Goal: Use online tool/utility: Utilize a website feature to perform a specific function

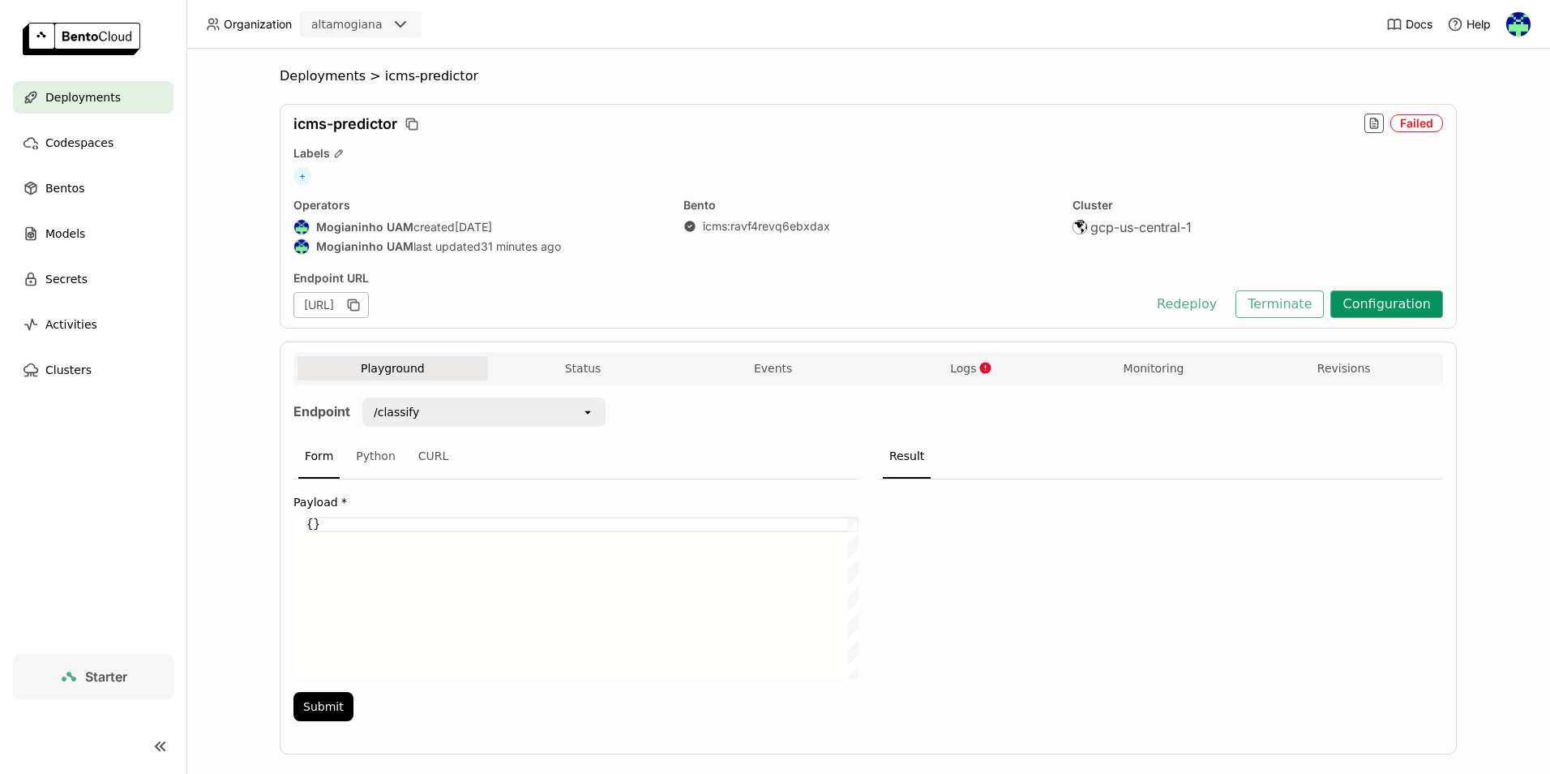
click at [1378, 301] on button "Configuration" at bounding box center [1387, 304] width 113 height 28
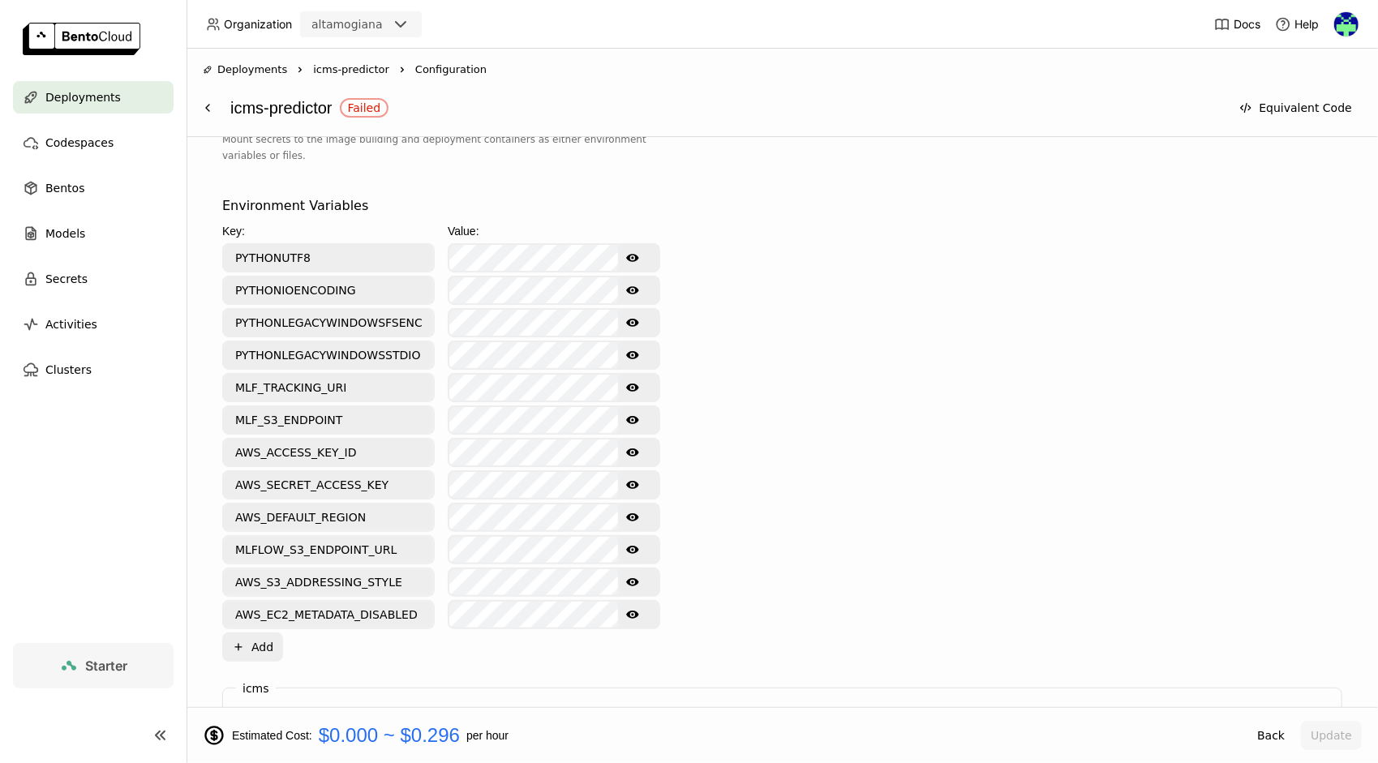
scroll to position [649, 0]
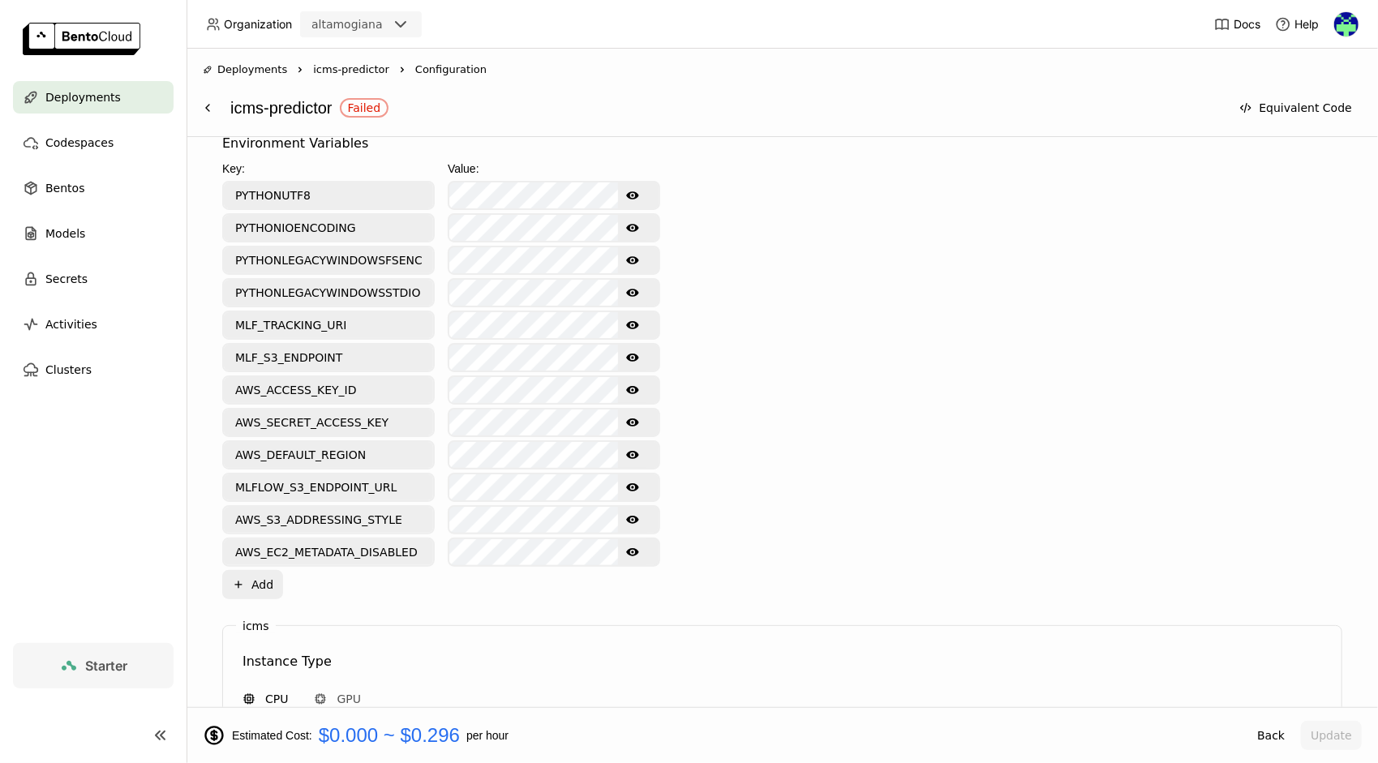
click at [633, 321] on icon "Show password text" at bounding box center [632, 325] width 13 height 8
click at [637, 354] on icon "Show password text" at bounding box center [632, 357] width 13 height 13
click at [633, 384] on icon "Show password text" at bounding box center [632, 390] width 13 height 13
click at [633, 416] on icon "Show password text" at bounding box center [632, 422] width 13 height 13
click at [1327, 738] on button "Update" at bounding box center [1331, 735] width 61 height 29
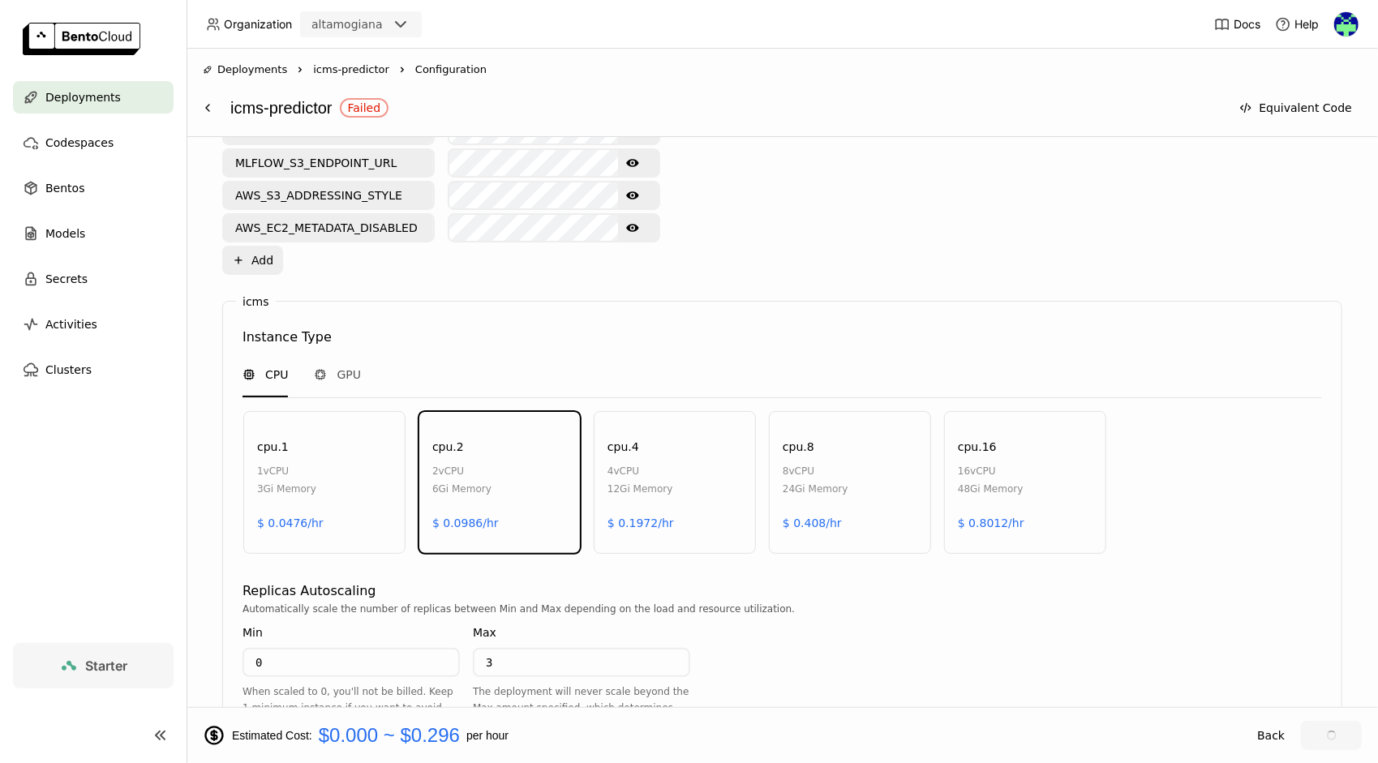
scroll to position [1148, 0]
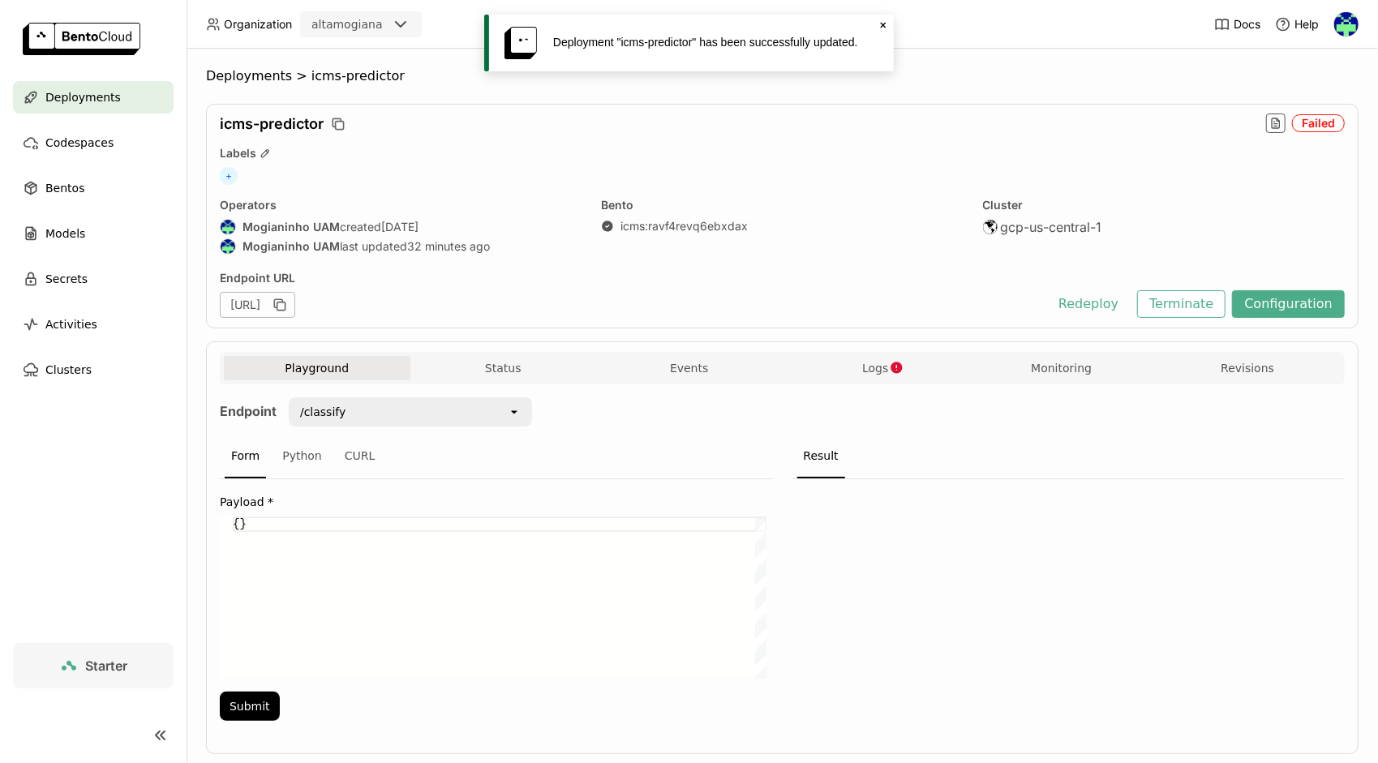
click at [884, 383] on div "Playground Status Events Logs Monitoring Revisions" at bounding box center [782, 370] width 1117 height 28
click at [863, 363] on span "Logs" at bounding box center [875, 368] width 26 height 15
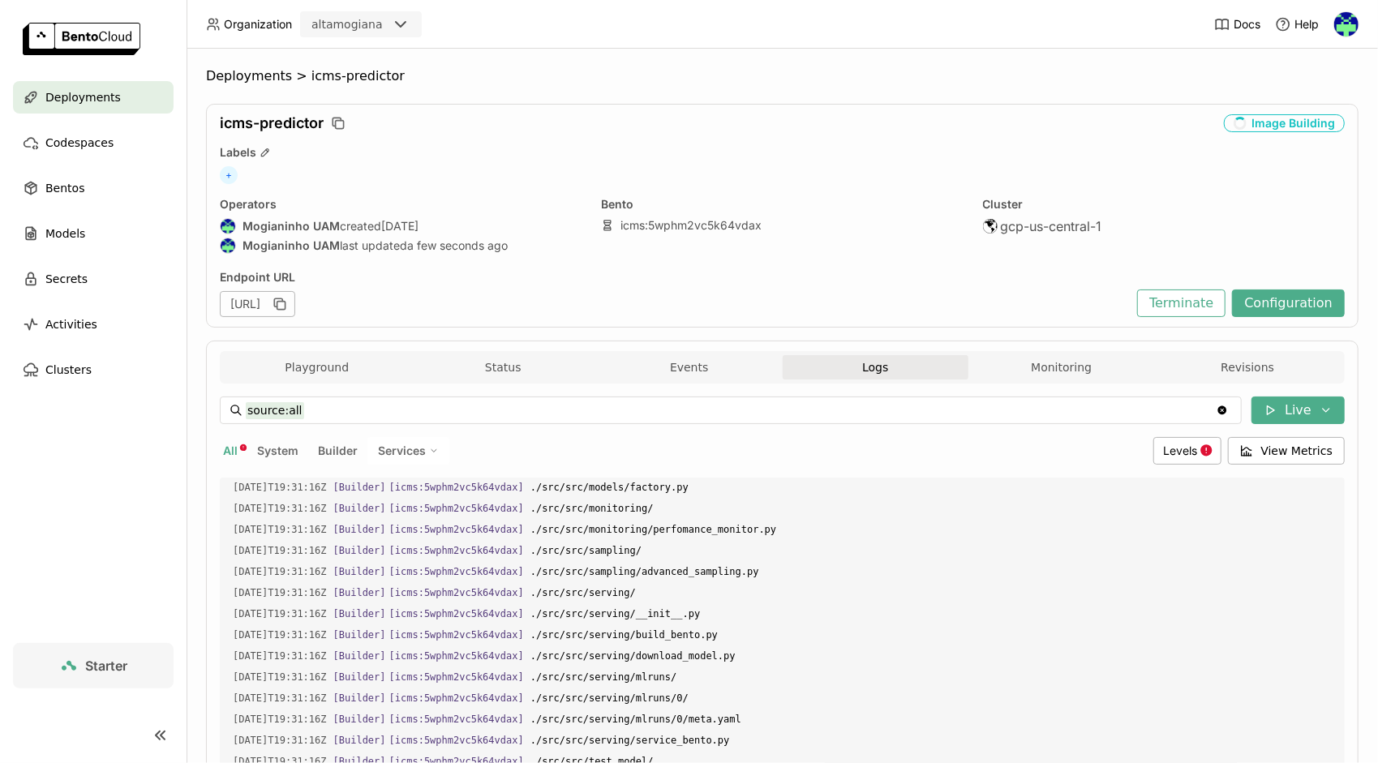
scroll to position [16307, 0]
click at [315, 367] on button "Playground" at bounding box center [317, 367] width 187 height 24
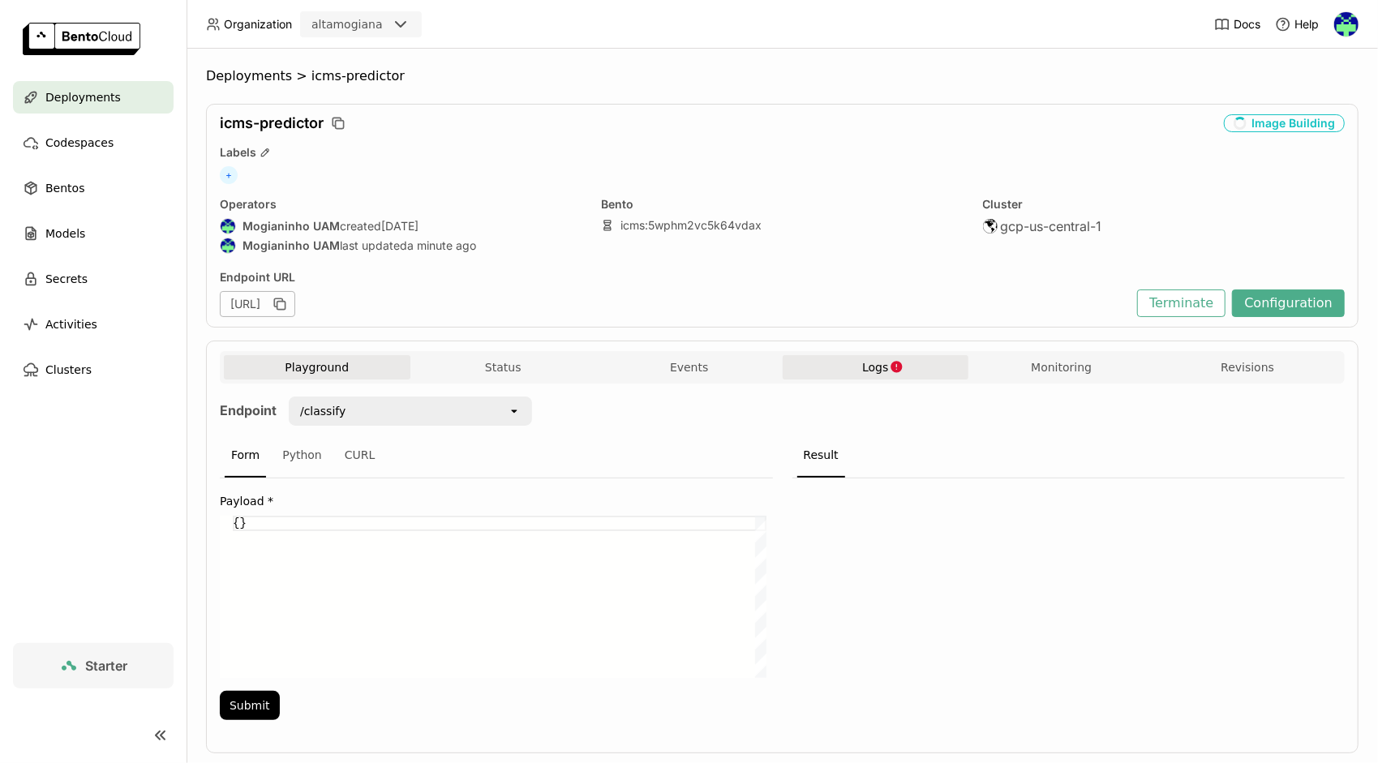
click at [866, 360] on span "Logs" at bounding box center [875, 367] width 26 height 15
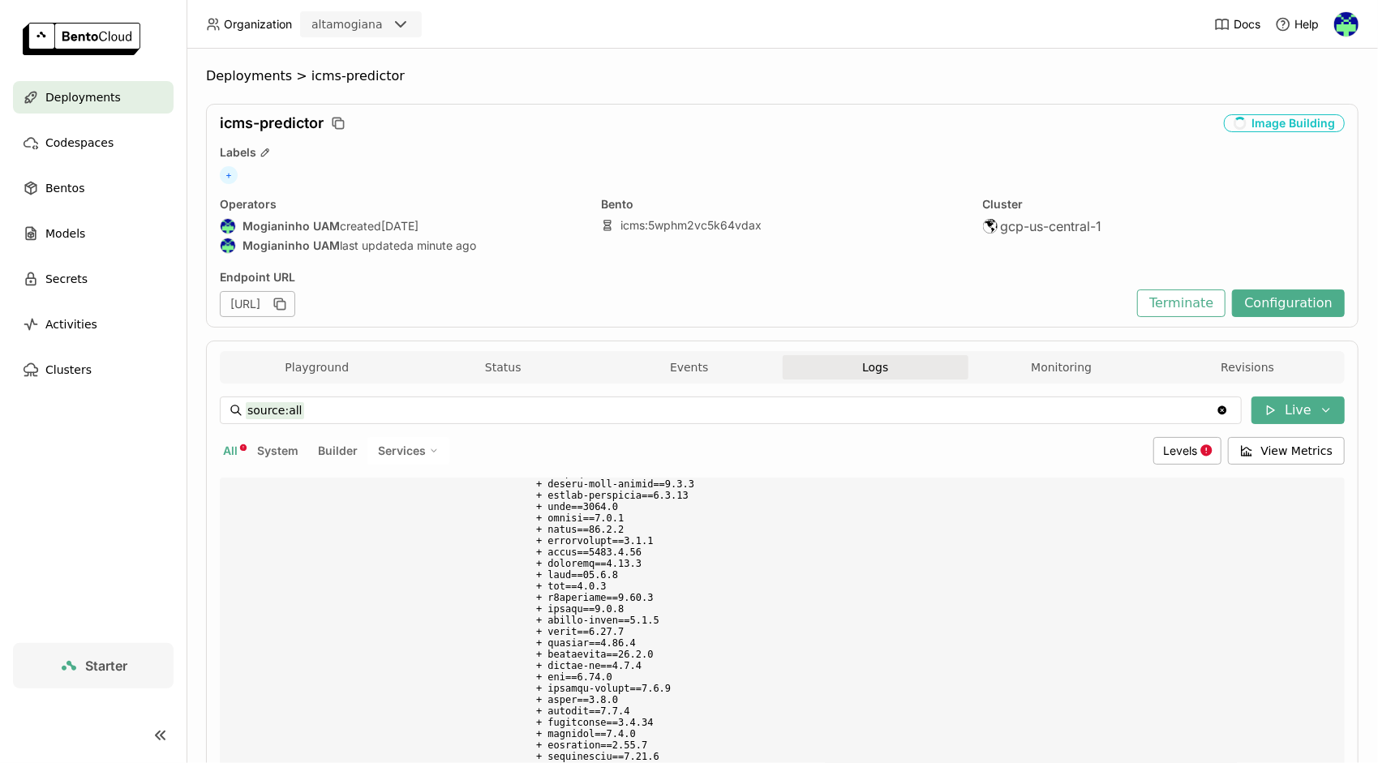
click at [330, 378] on div "Playground Status Events Logs Monitoring Revisions" at bounding box center [782, 369] width 1117 height 28
click at [333, 364] on button "Playground" at bounding box center [317, 367] width 187 height 24
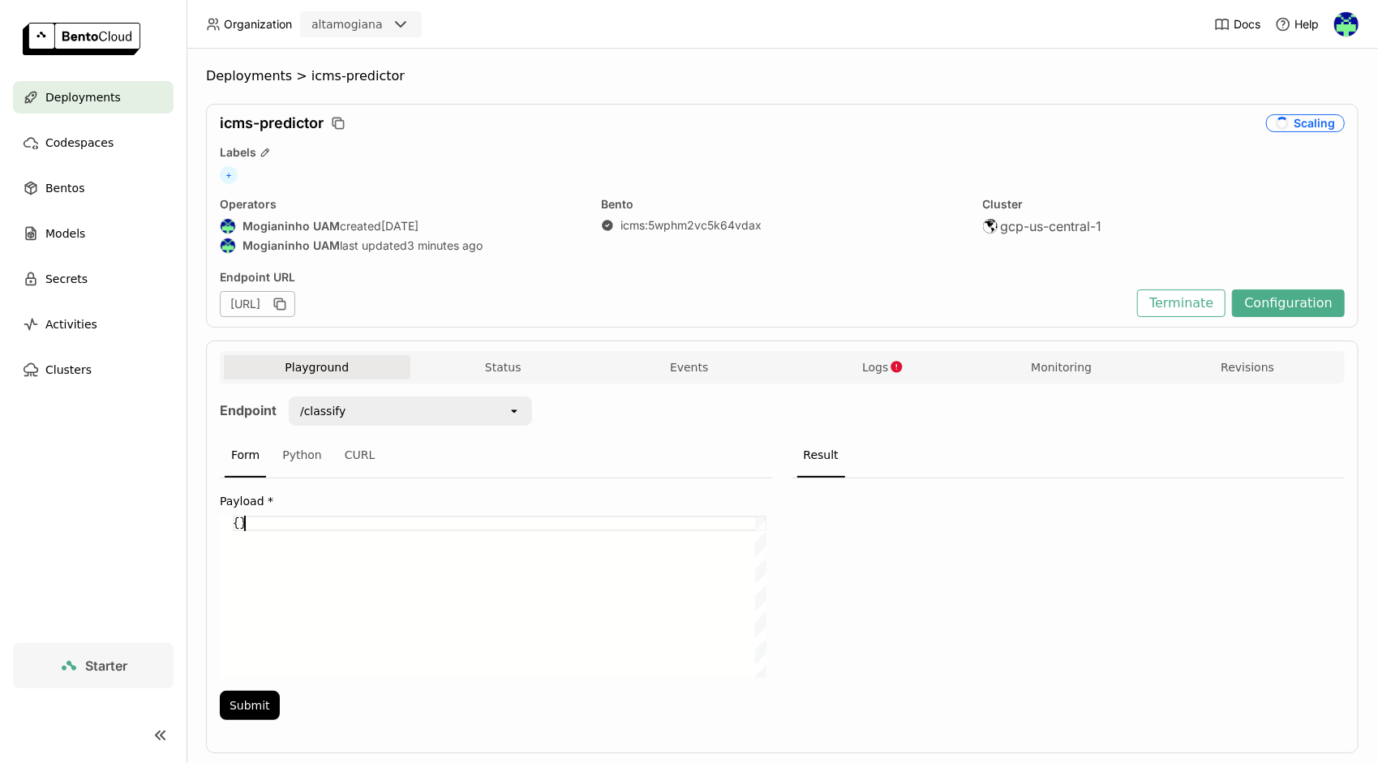
click at [320, 538] on div "{}" at bounding box center [500, 597] width 534 height 162
click at [818, 371] on button "Logs" at bounding box center [876, 367] width 187 height 24
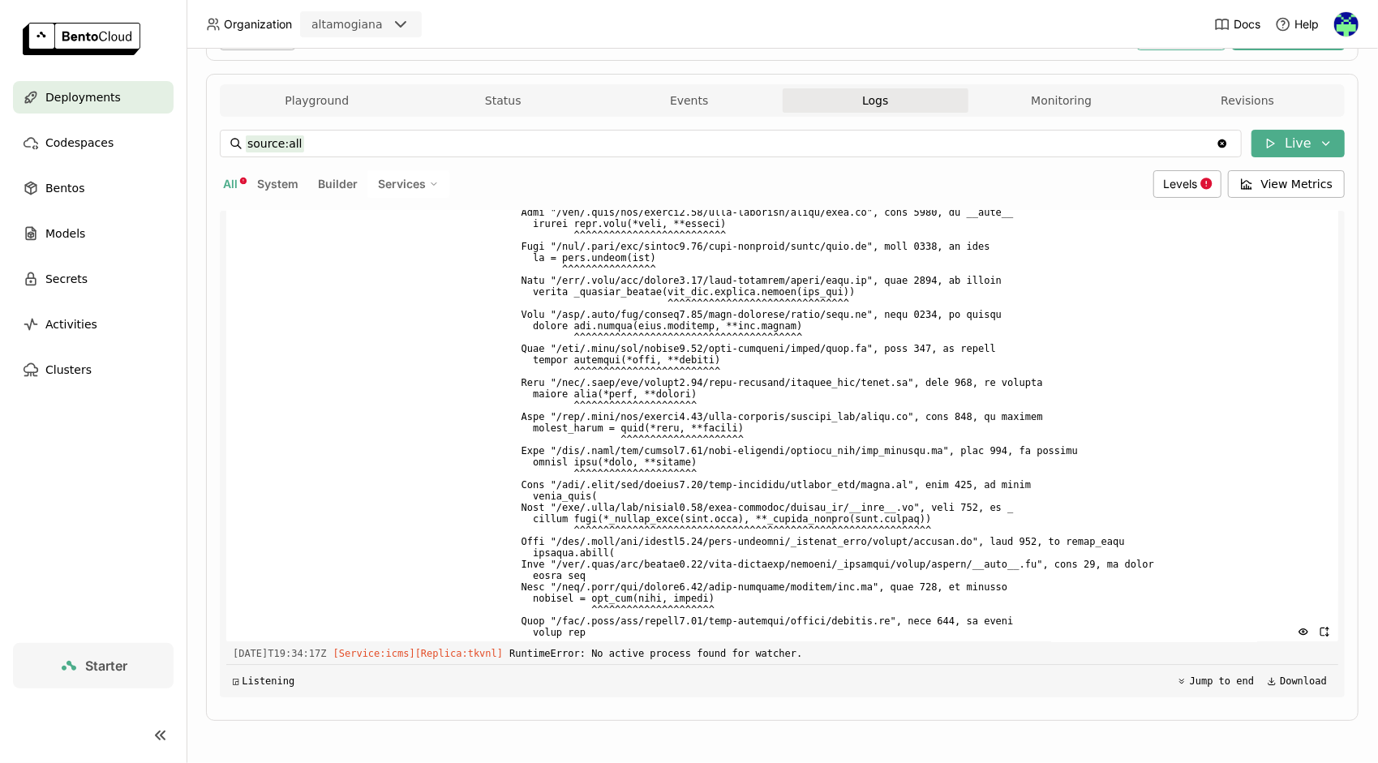
scroll to position [11844, 0]
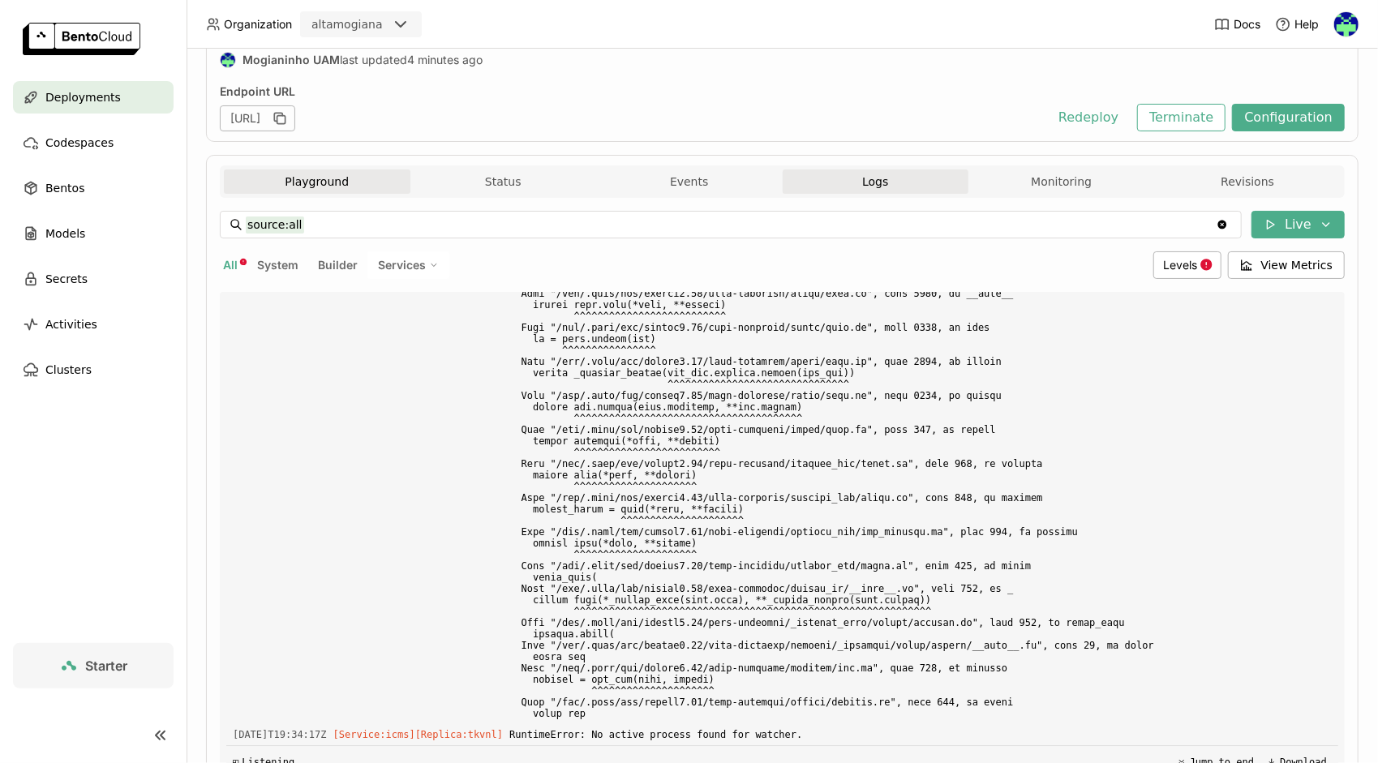
click at [326, 172] on button "Playground" at bounding box center [317, 181] width 187 height 24
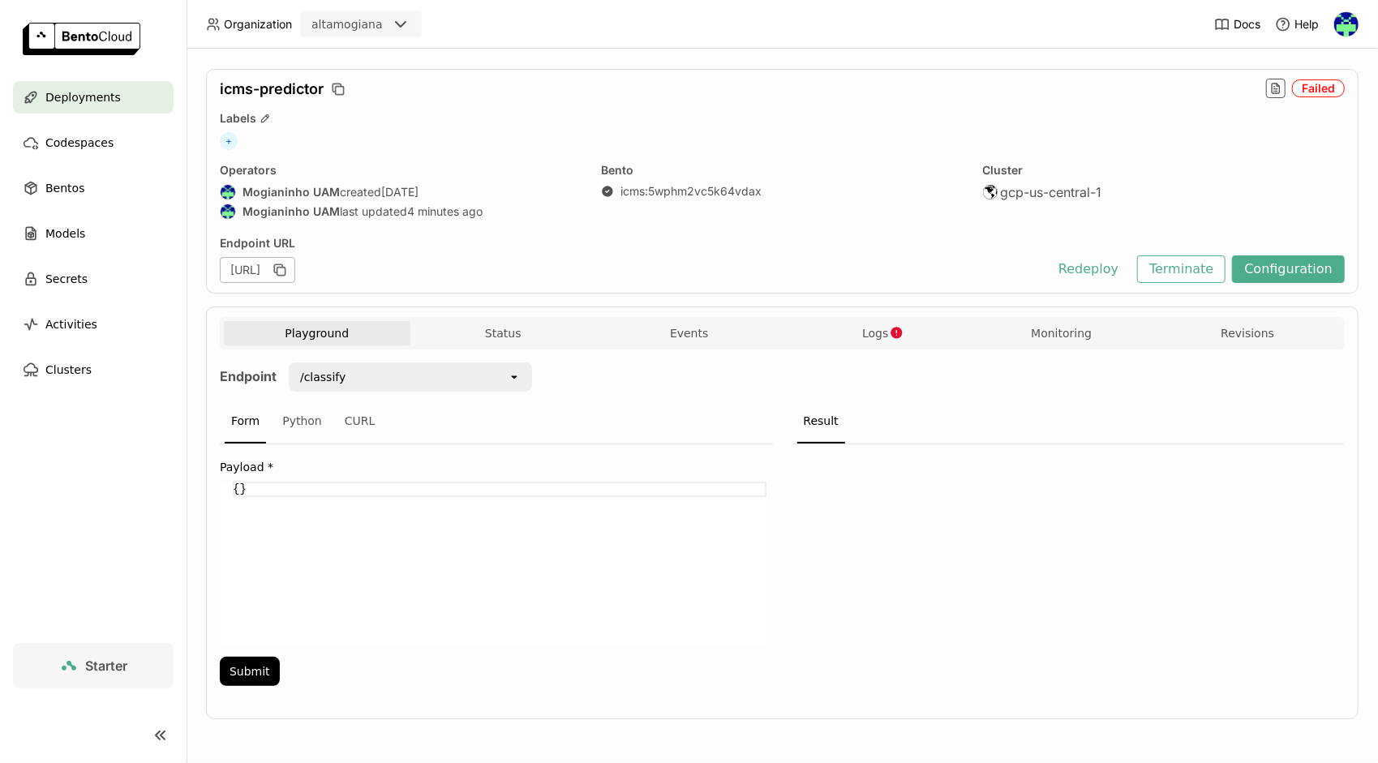
scroll to position [32, 0]
click at [428, 463] on label "Payload *" at bounding box center [496, 469] width 553 height 13
click at [370, 500] on div "{}" at bounding box center [500, 565] width 534 height 162
click at [371, 500] on div "{}" at bounding box center [500, 565] width 534 height 162
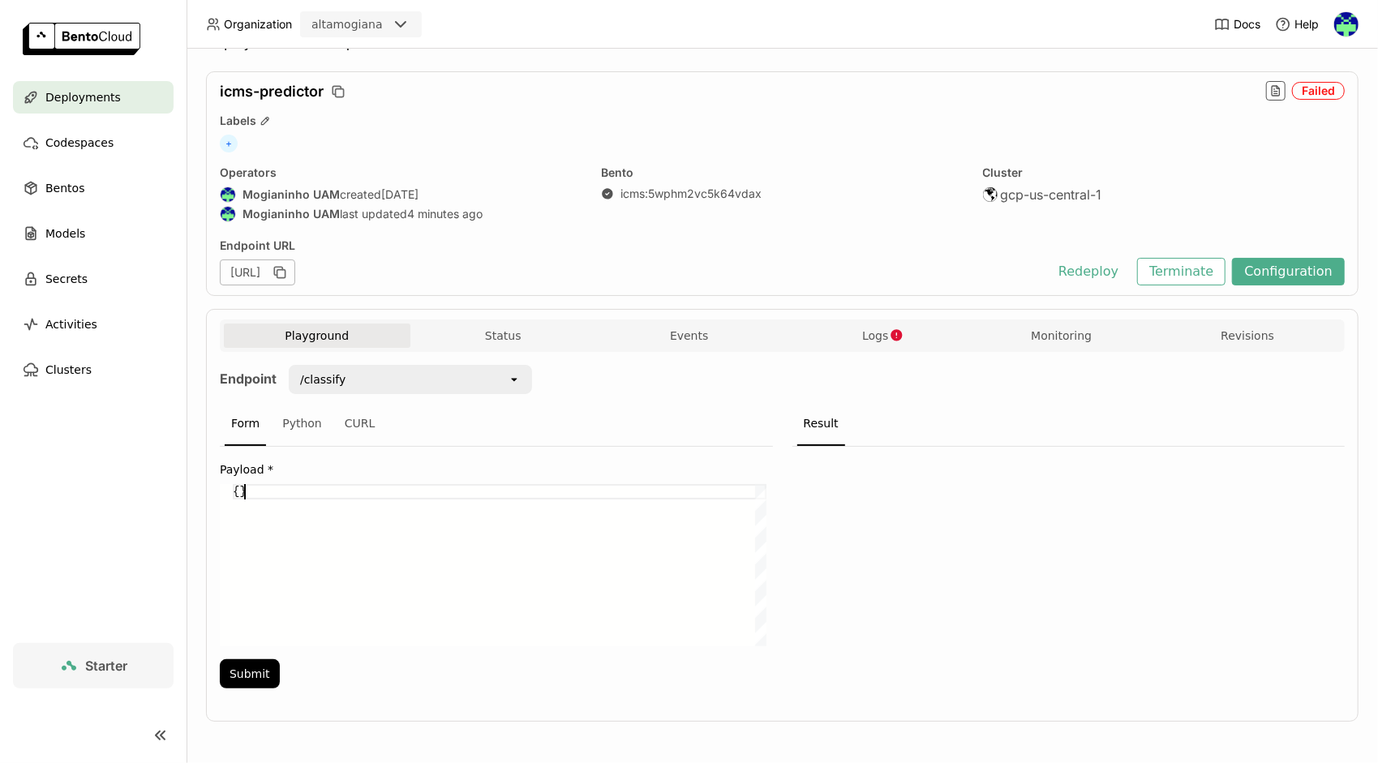
click at [371, 500] on div "{}" at bounding box center [500, 565] width 534 height 162
paste textarea ""DSC_SUBGRUPO": "MRO=CONSTRUÇÃO CIVIL, ESTRUTURAS E EDIFICAÇÕES", "DSC_SERVICO"…"
type textarea ""DSC_SUBGRUPO": "MRO=CONSTRUÇÃO CIVIL, ESTRUTURAS E EDIFICAÇÕES", "DSC_SERVICO"…"
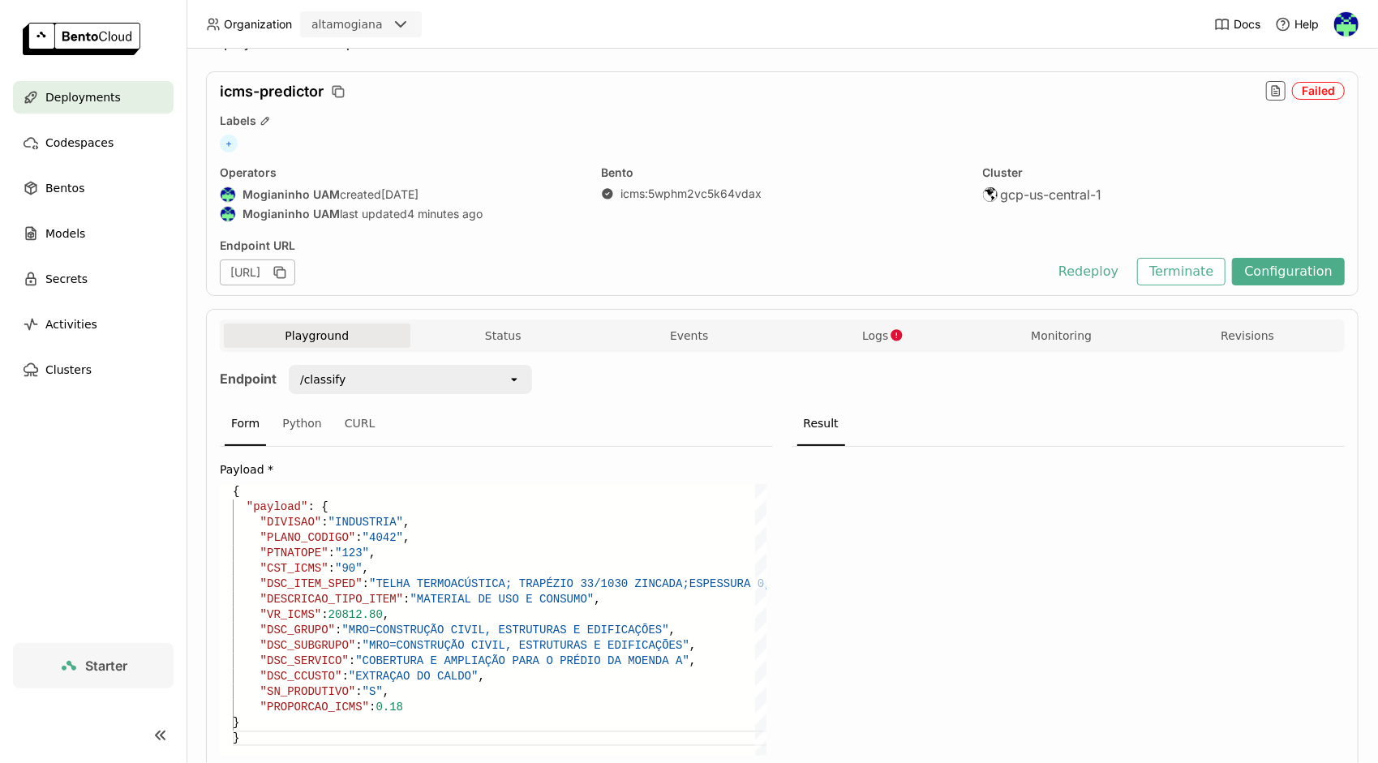
scroll to position [142, 0]
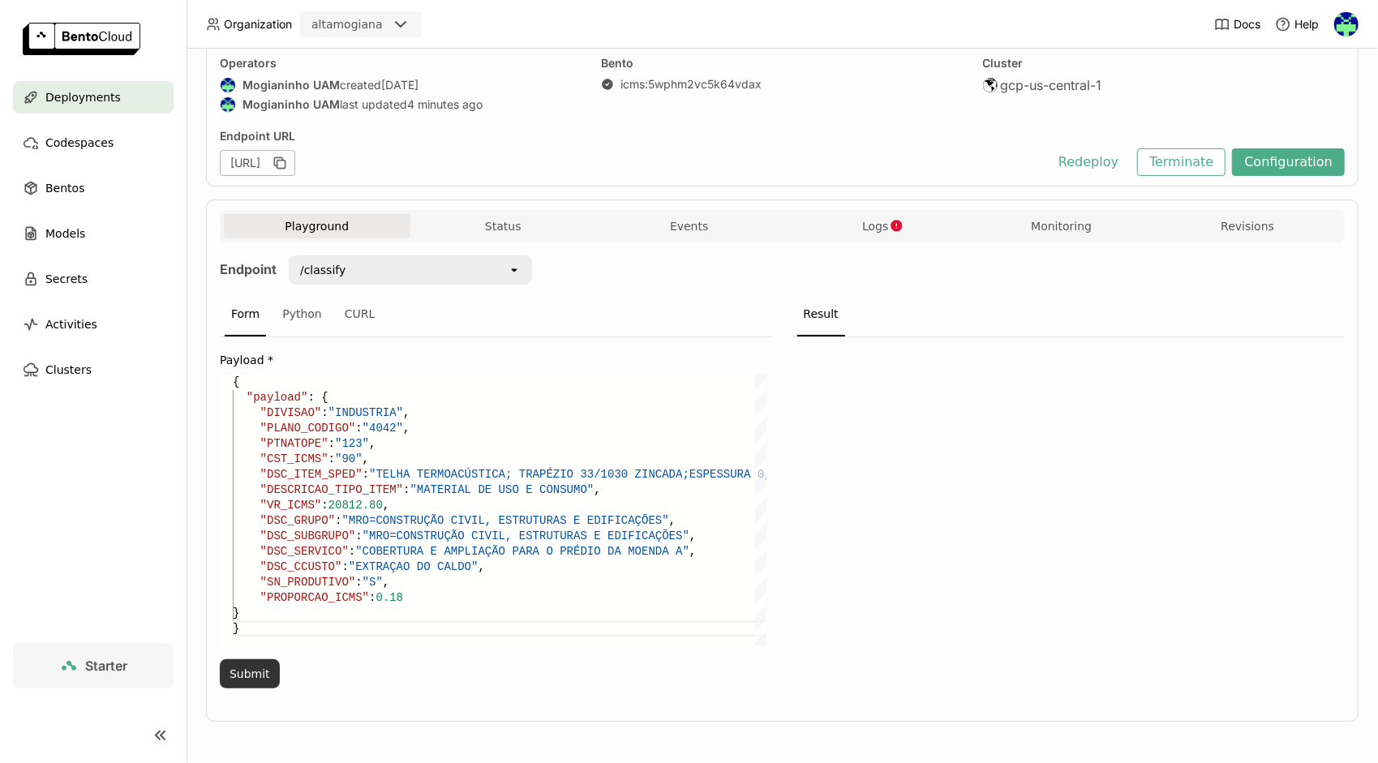
click at [263, 670] on button "Submit" at bounding box center [250, 673] width 60 height 29
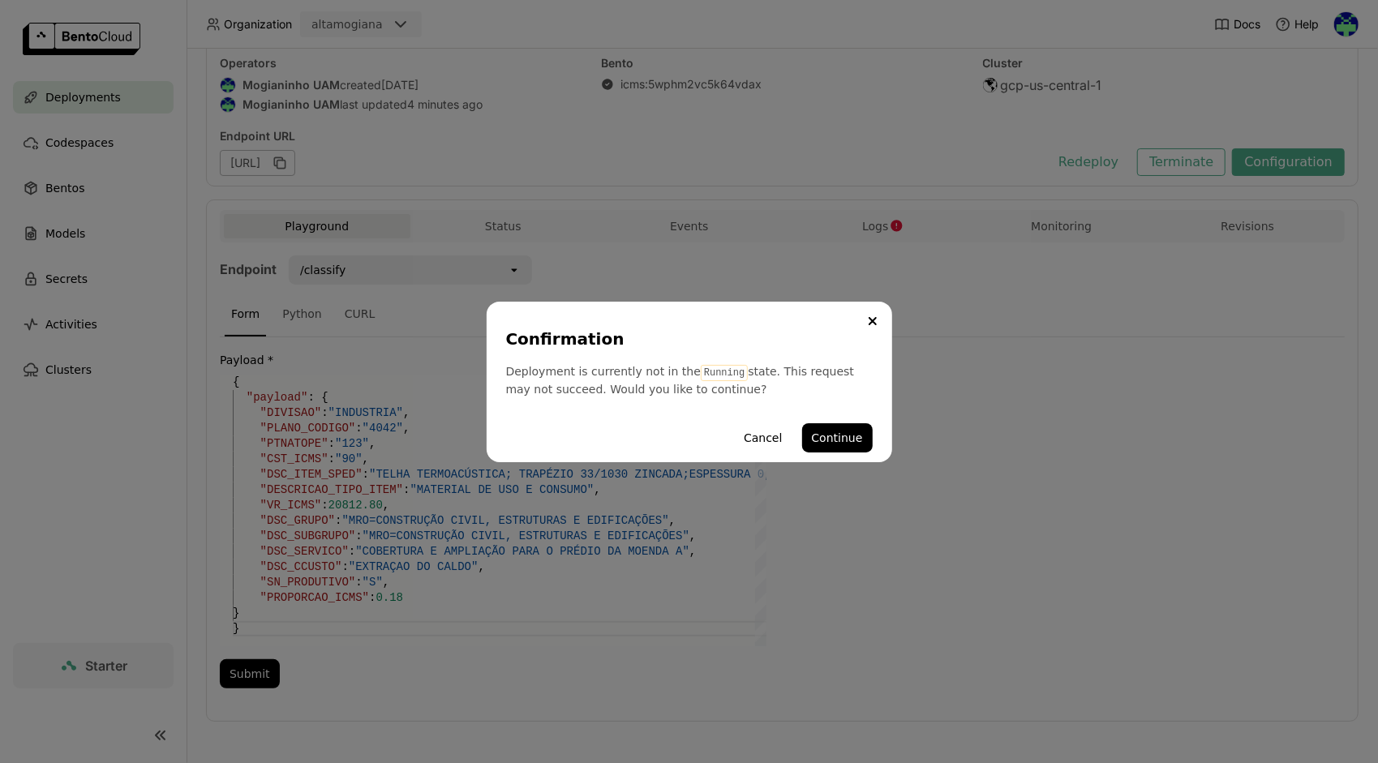
click at [882, 424] on div "Confirmation Deployment is currently not in the Running state. This request may…" at bounding box center [689, 382] width 405 height 161
click at [847, 443] on button "Continue" at bounding box center [837, 437] width 71 height 29
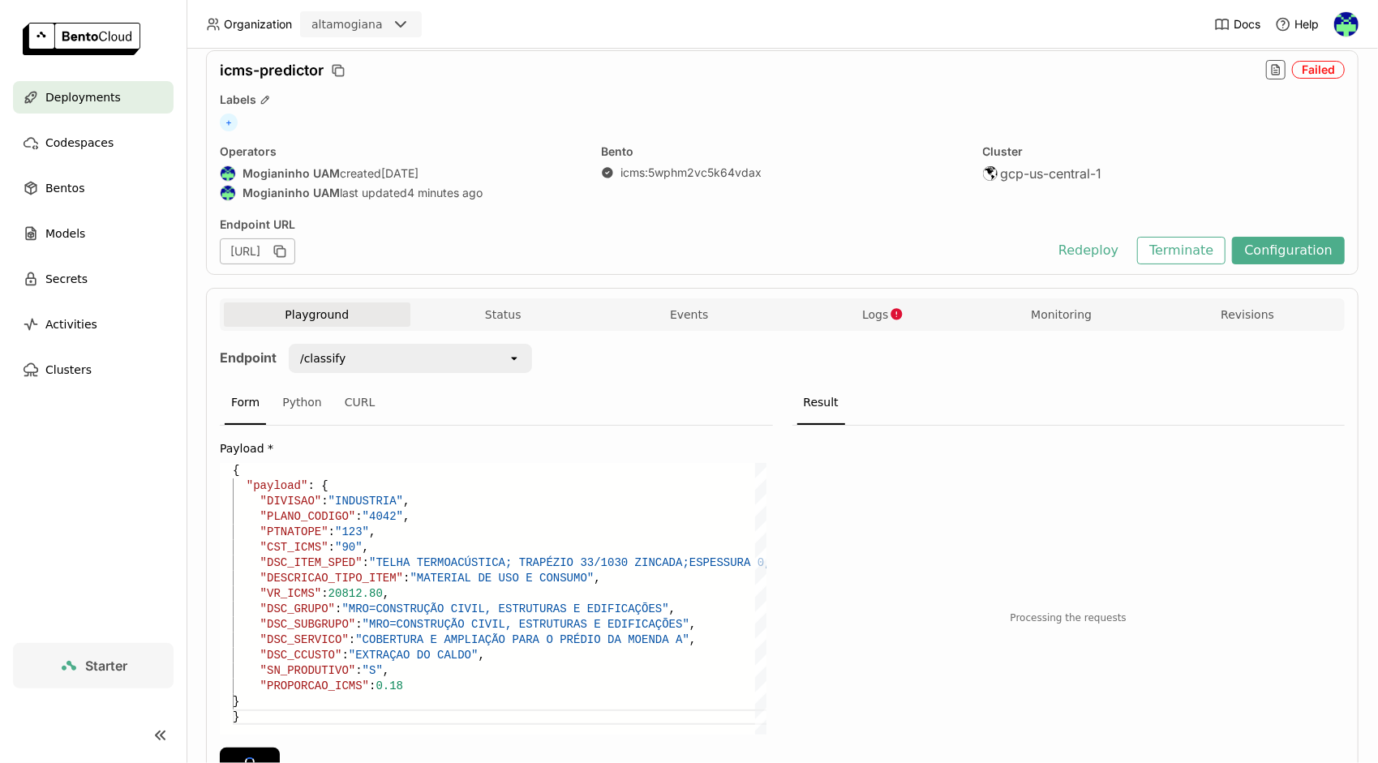
scroll to position [0, 0]
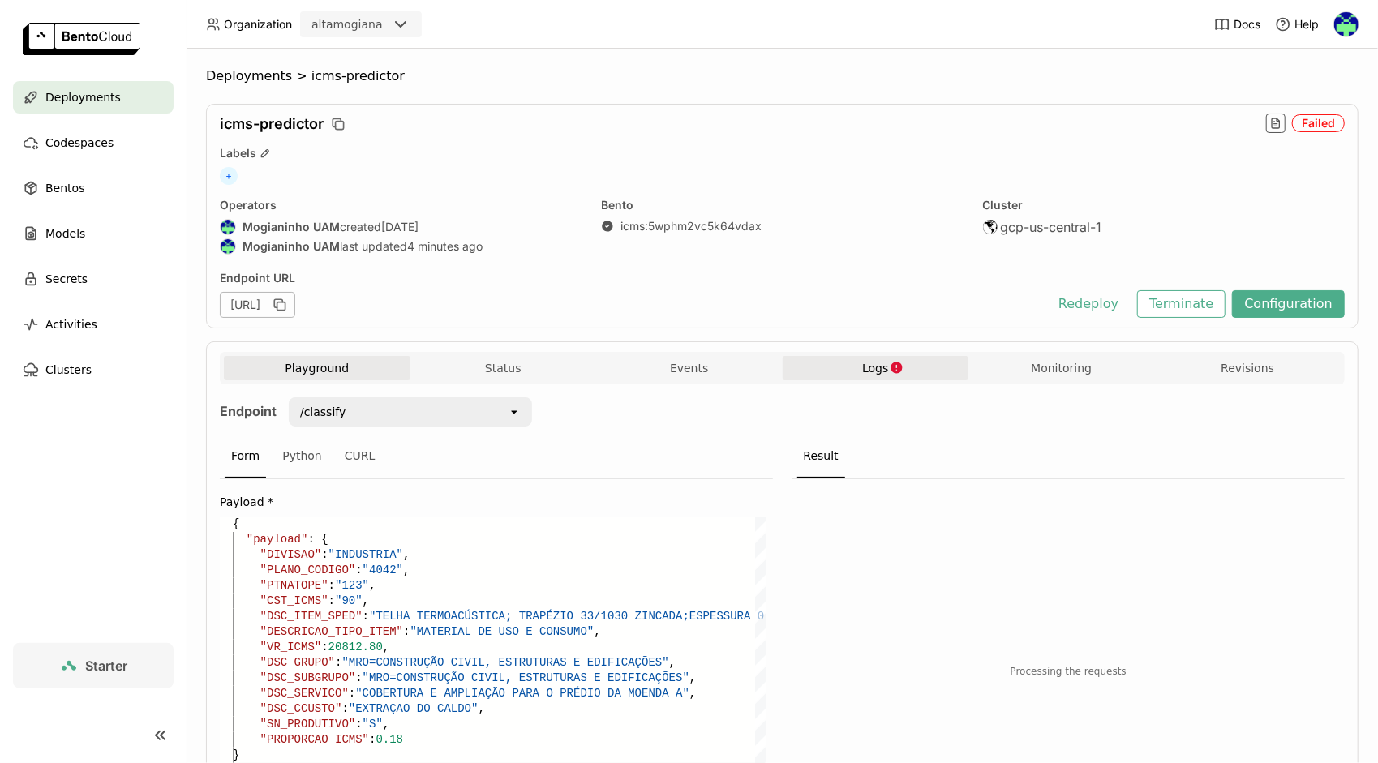
click at [862, 371] on span "Logs" at bounding box center [875, 368] width 26 height 15
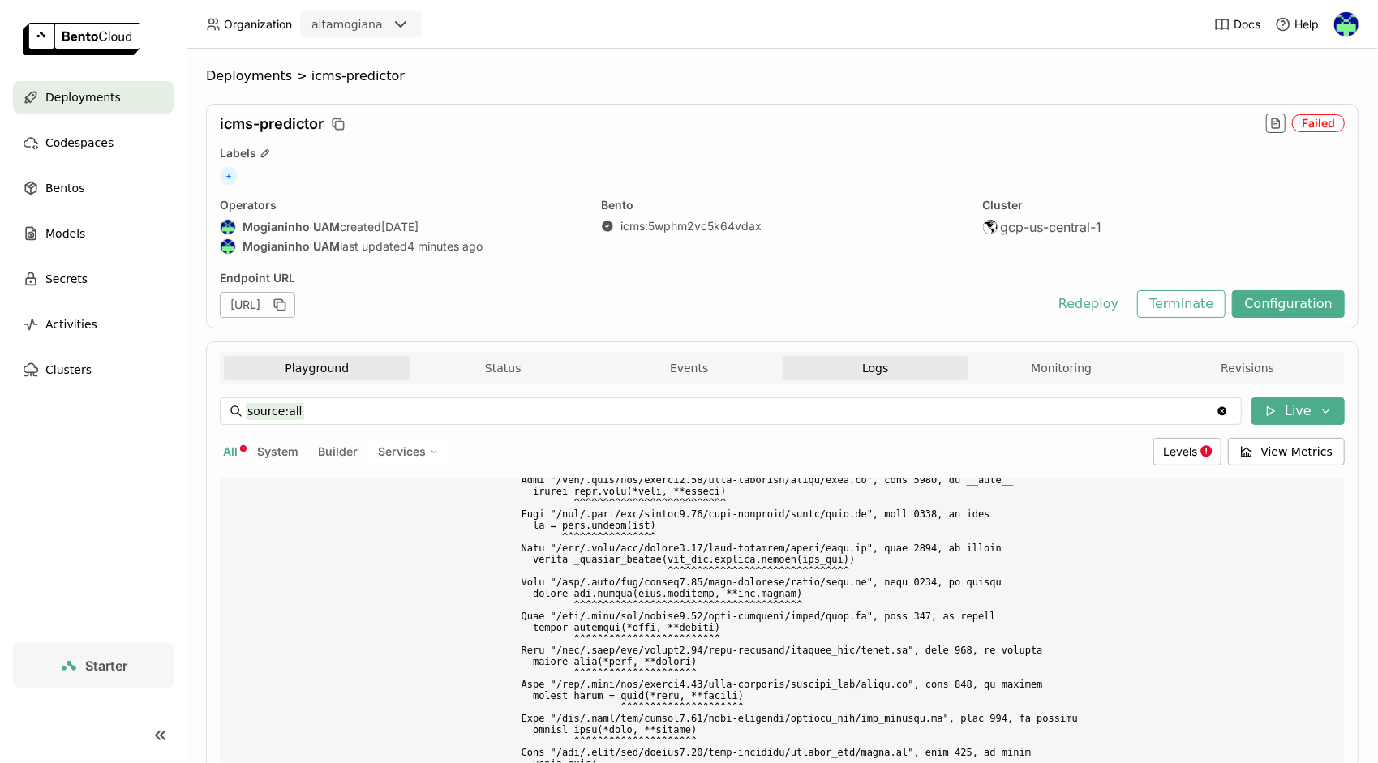
click at [311, 369] on button "Playground" at bounding box center [317, 368] width 187 height 24
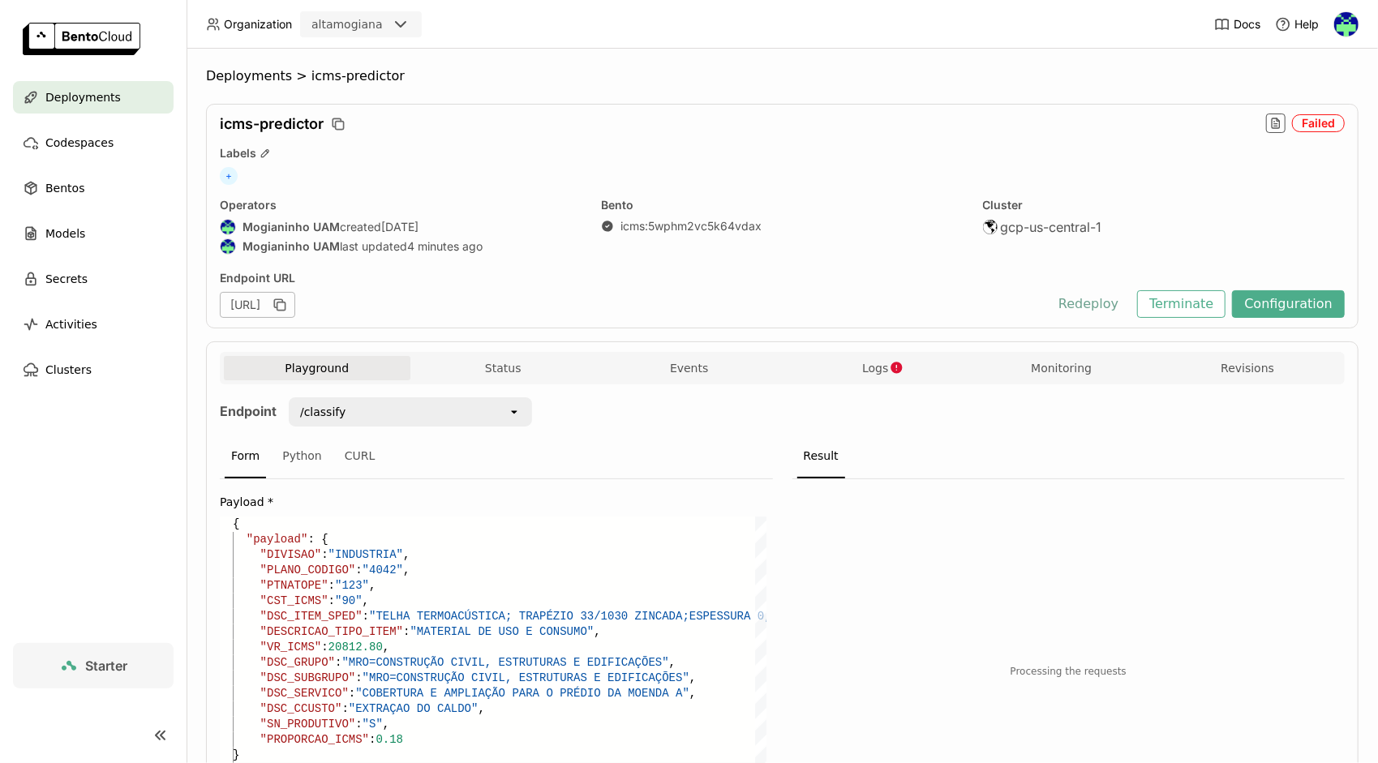
click at [1091, 302] on button "Redeploy" at bounding box center [1088, 304] width 84 height 28
click at [876, 368] on span "Logs" at bounding box center [875, 368] width 26 height 15
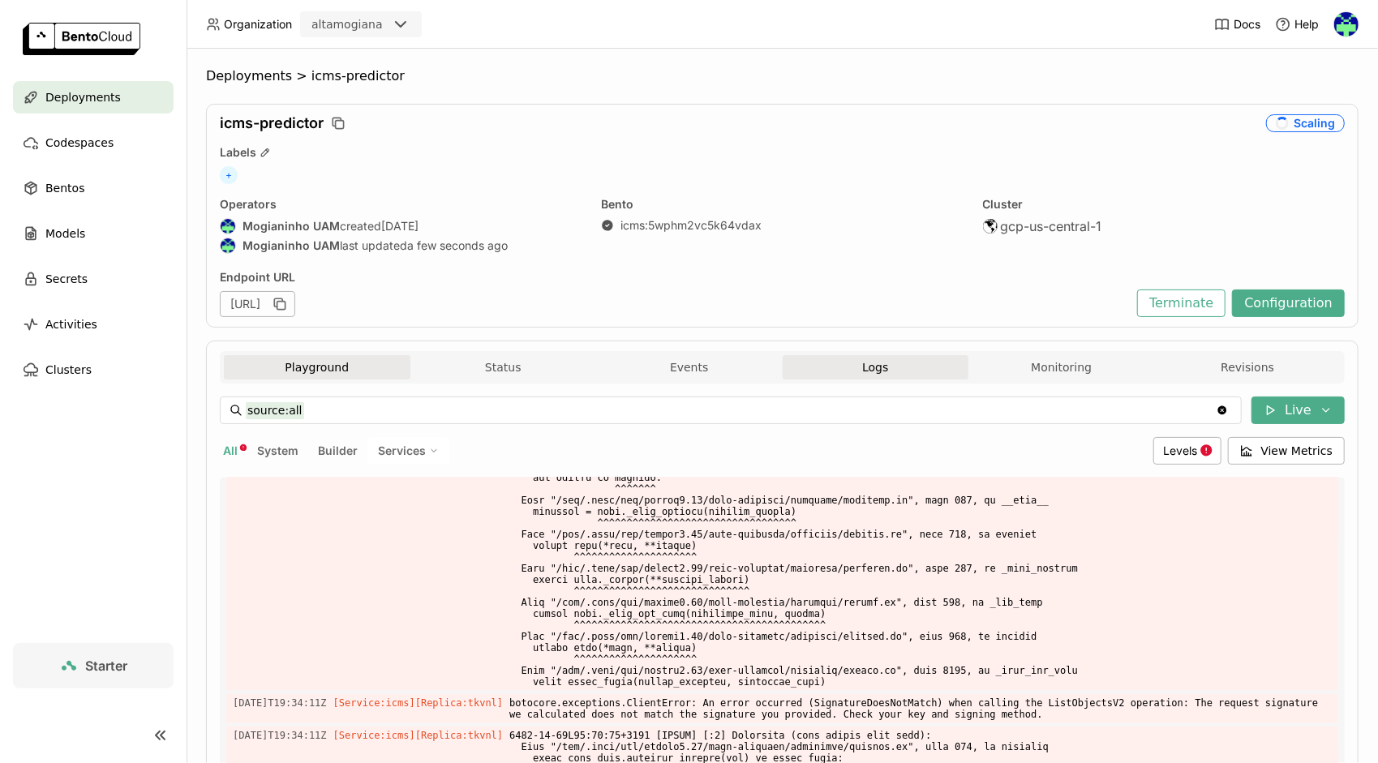
click at [300, 367] on button "Playground" at bounding box center [317, 367] width 187 height 24
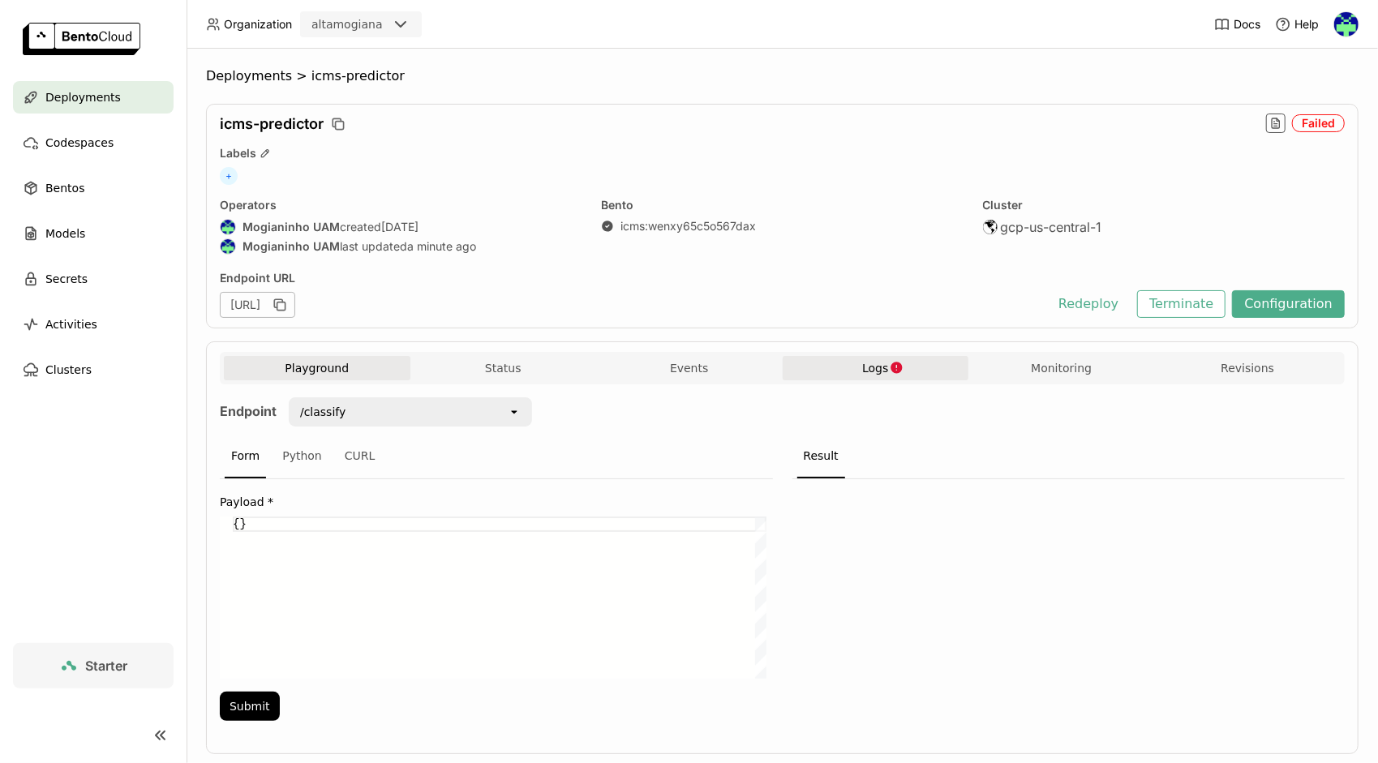
click at [857, 375] on button "Logs" at bounding box center [876, 368] width 187 height 24
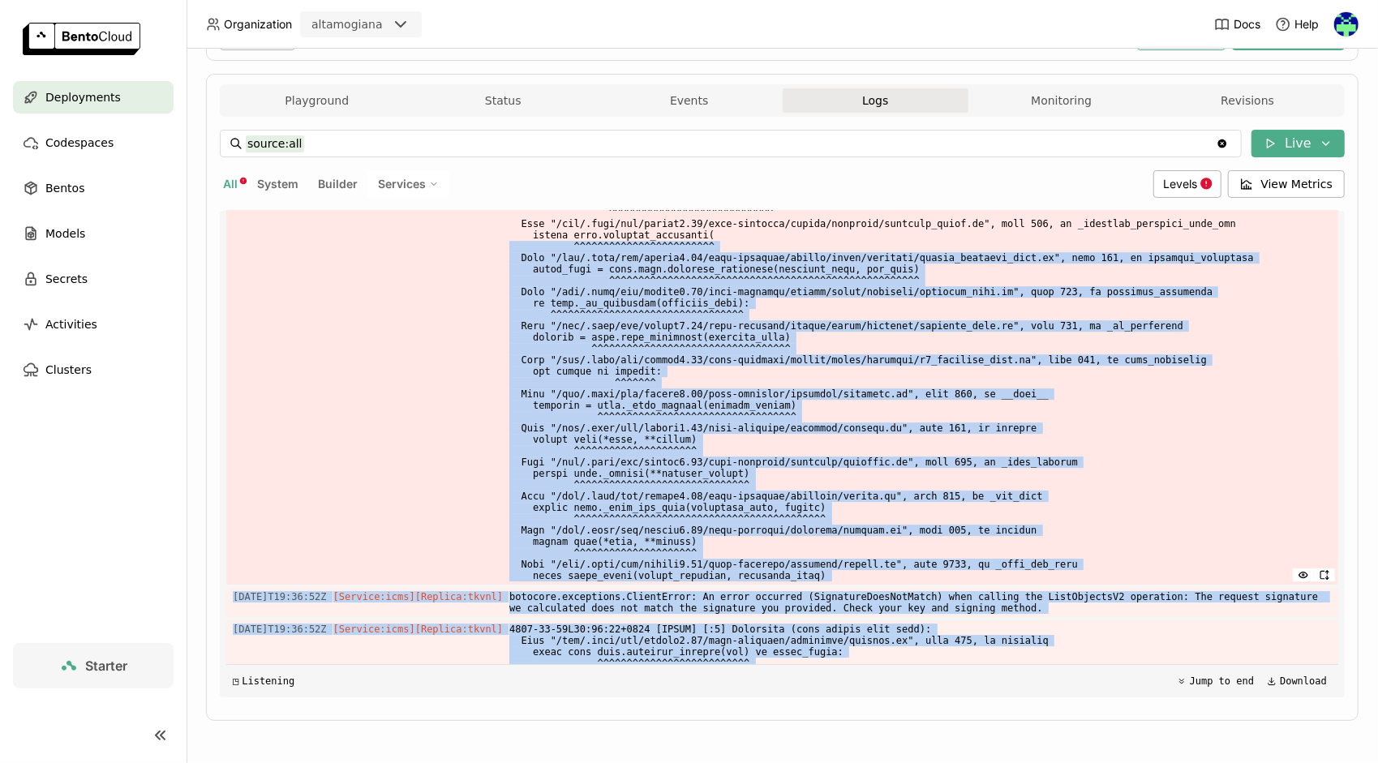
scroll to position [3191, 0]
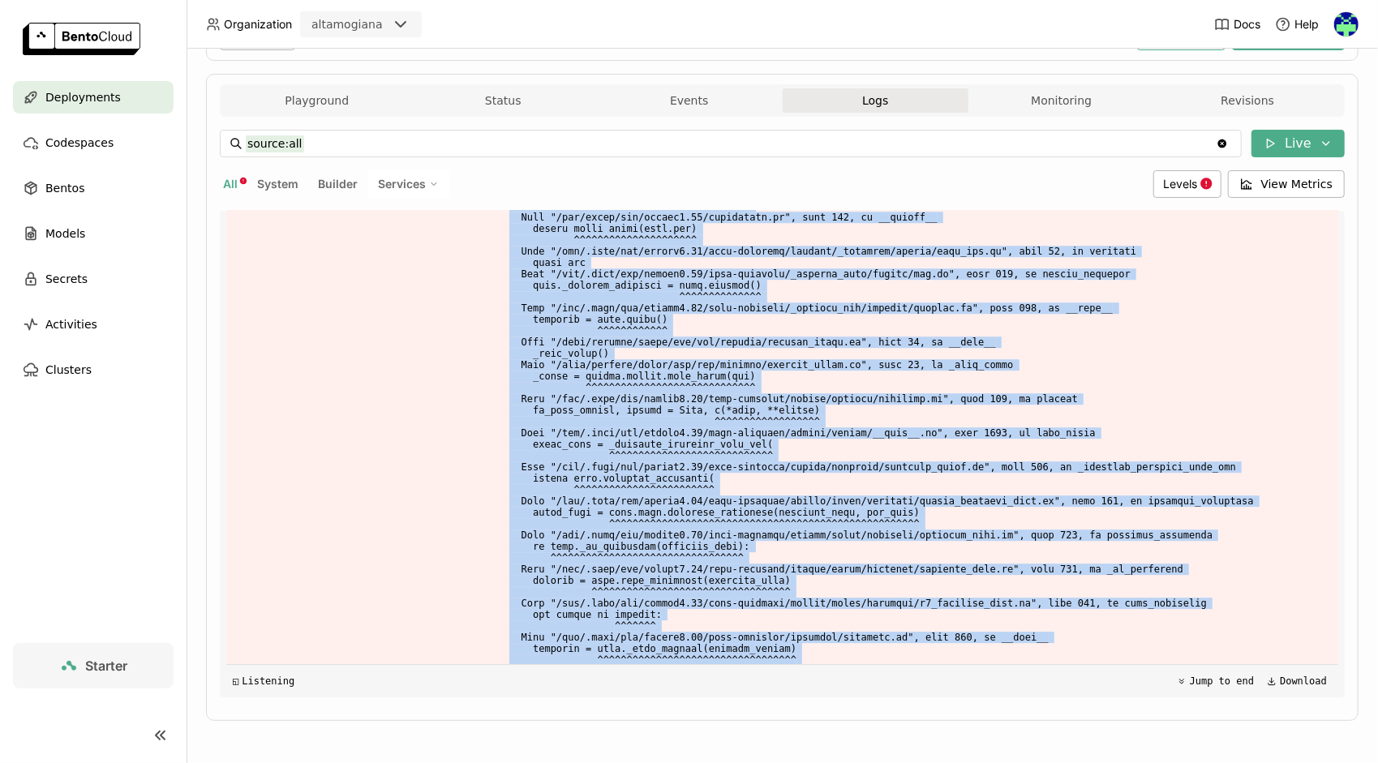
drag, startPoint x: 762, startPoint y: 657, endPoint x: 208, endPoint y: 386, distance: 617.3
click at [208, 386] on div "Playground Status Events Logs Monitoring Revisions Endpoint /classify open Form…" at bounding box center [782, 397] width 1152 height 647
copy div "2025-10-06T19:36:52Z [Service:icms] [Replica: tkvnl ] botocore.exceptions.Clien…"
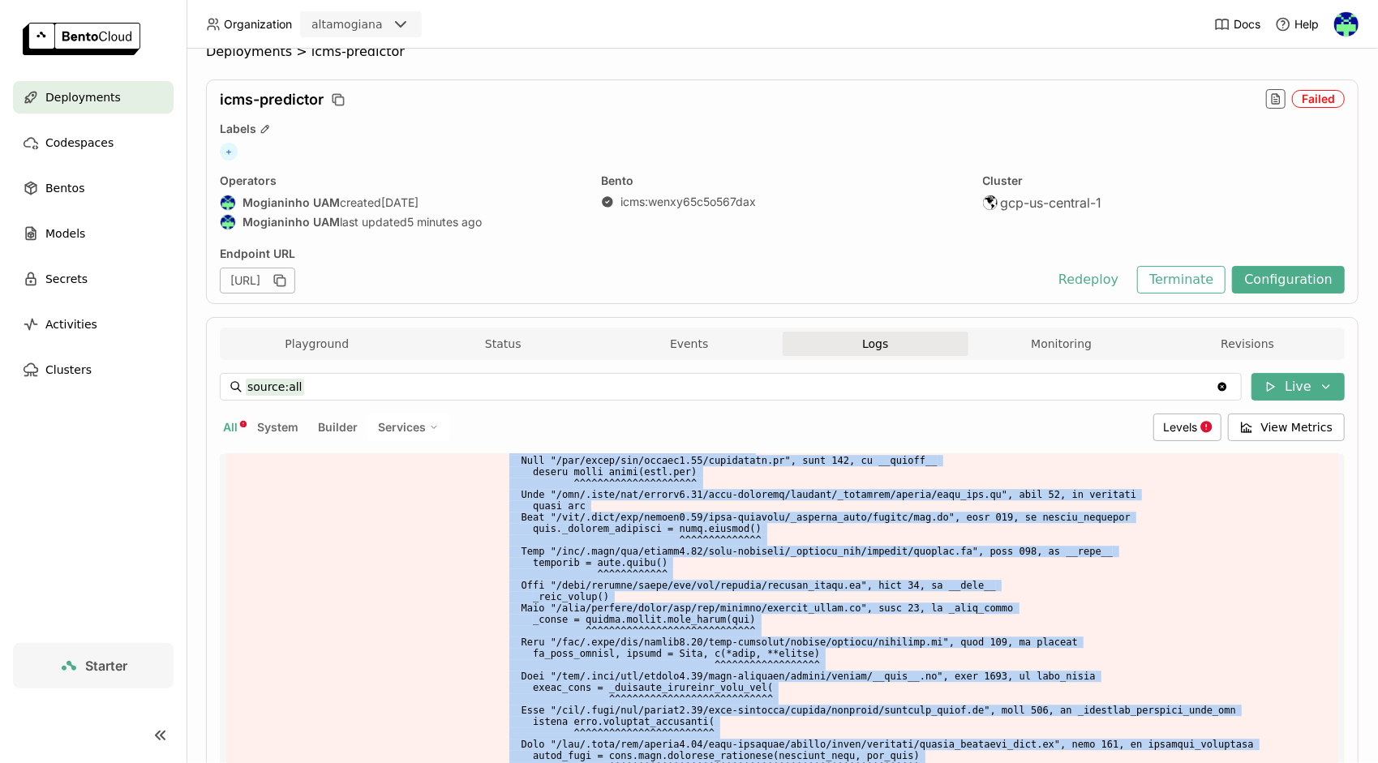
scroll to position [0, 0]
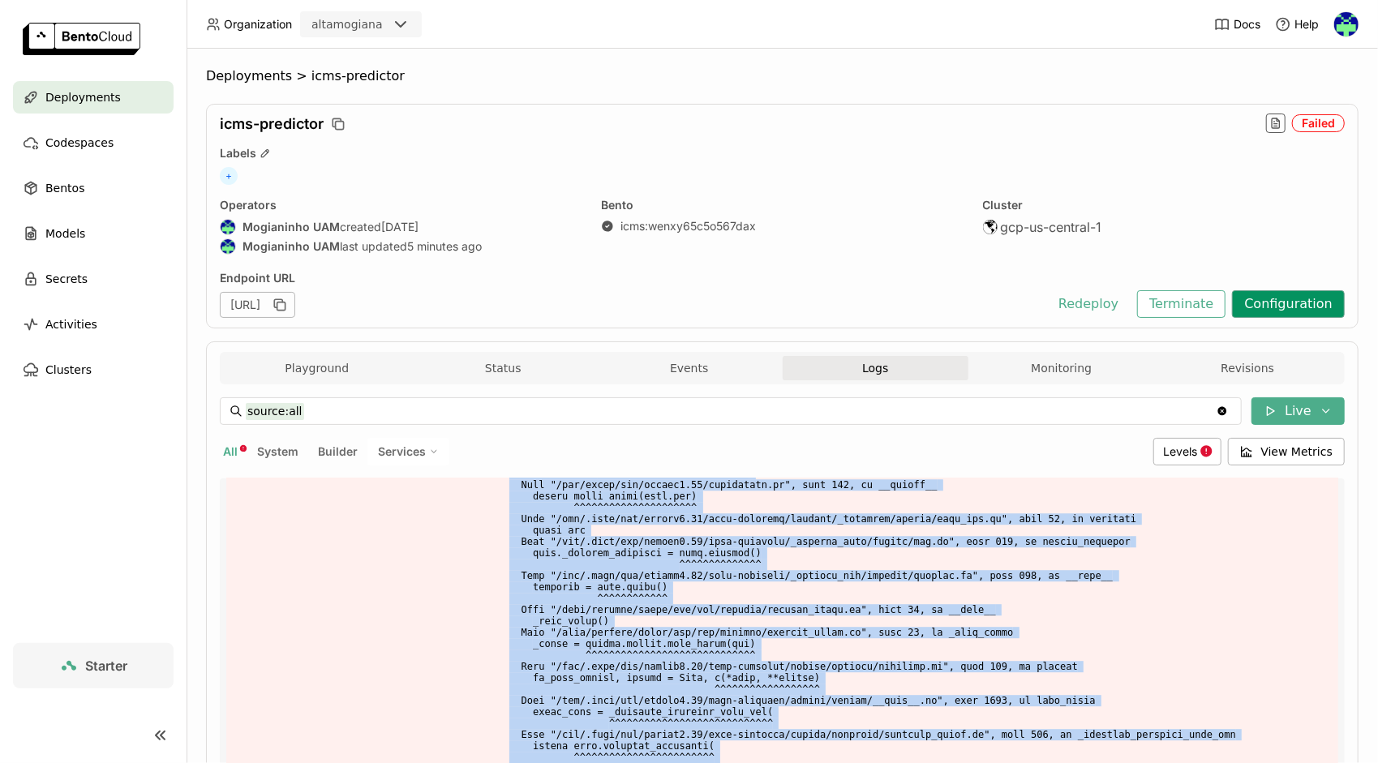
click at [1280, 300] on button "Configuration" at bounding box center [1288, 304] width 113 height 28
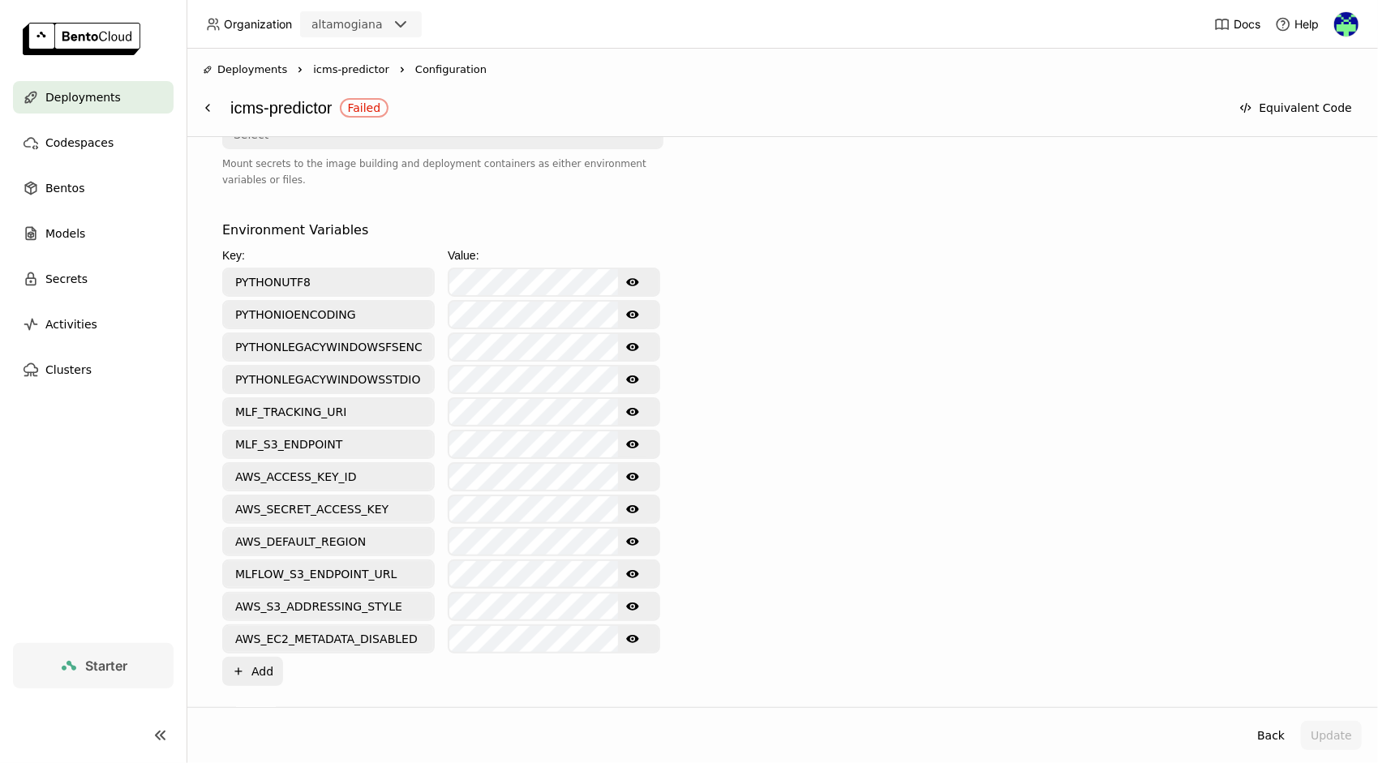
scroll to position [649, 0]
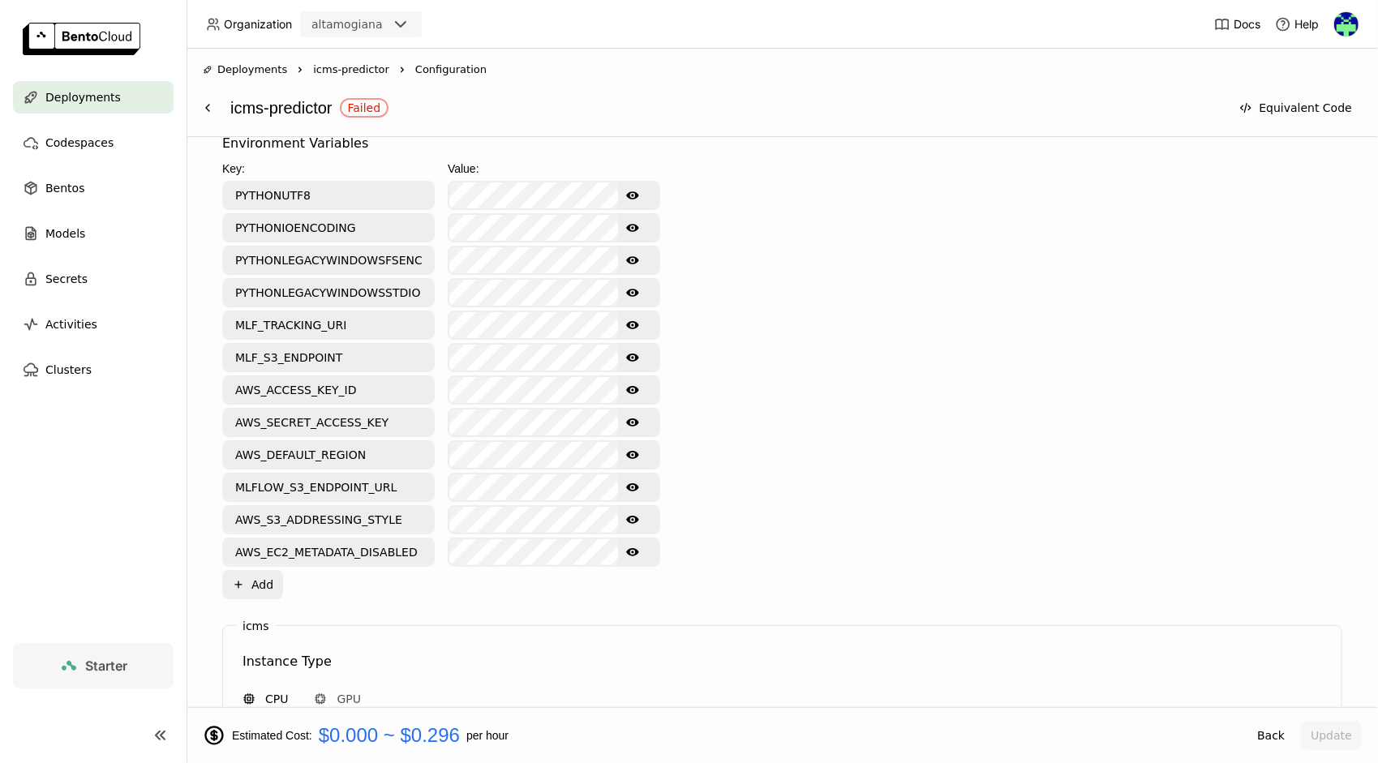
click at [637, 388] on icon "Show password text" at bounding box center [632, 390] width 13 height 8
click at [624, 417] on button "Show password text" at bounding box center [632, 423] width 29 height 26
click at [633, 358] on icon "Show password text" at bounding box center [632, 357] width 13 height 13
click at [633, 358] on icon "Hide password text" at bounding box center [632, 357] width 13 height 13
click at [639, 482] on button "Show password text" at bounding box center [632, 487] width 29 height 26
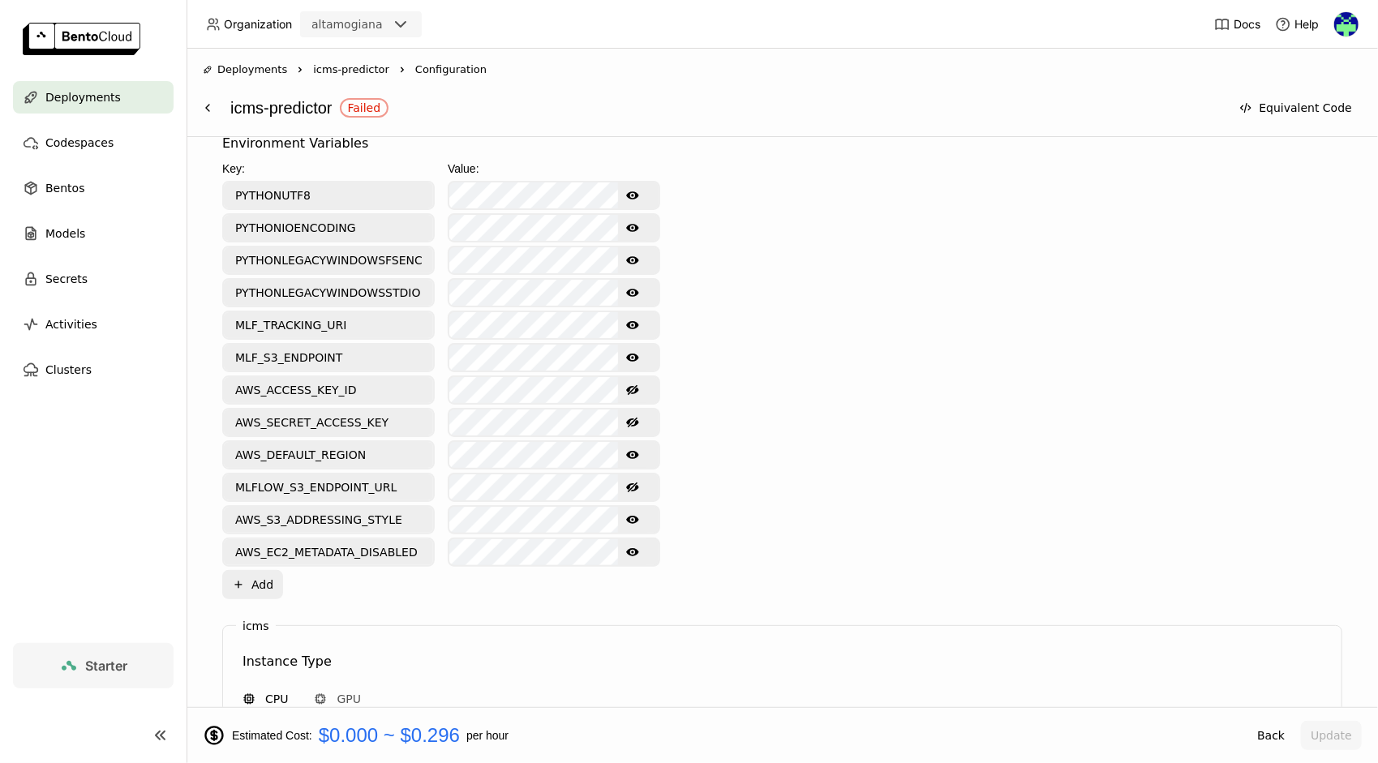
click at [639, 482] on button "Hide password text" at bounding box center [632, 487] width 29 height 26
click at [636, 458] on icon "Show password text" at bounding box center [632, 454] width 13 height 13
click at [632, 452] on icon "Hide password text" at bounding box center [632, 454] width 13 height 13
click at [633, 513] on icon "Show password text" at bounding box center [632, 519] width 13 height 13
click at [633, 514] on icon "Hide password text" at bounding box center [632, 519] width 13 height 13
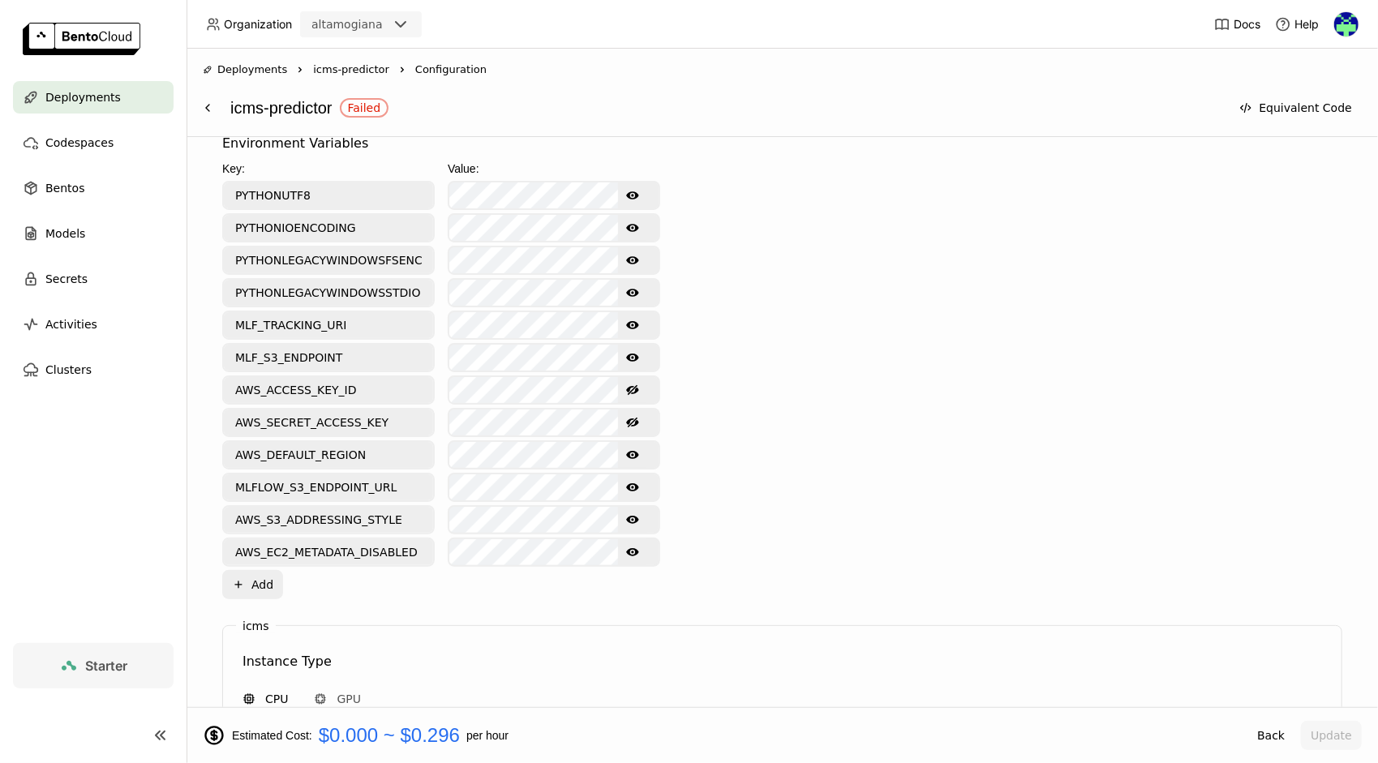
click at [634, 548] on icon "Show password text" at bounding box center [632, 552] width 13 height 8
click at [633, 548] on icon "Hide password text" at bounding box center [632, 552] width 13 height 10
click at [634, 329] on icon "Show password text" at bounding box center [632, 325] width 13 height 13
click at [634, 329] on icon "Hide password text" at bounding box center [632, 325] width 13 height 13
click at [633, 360] on icon "Show password text" at bounding box center [632, 358] width 13 height 8
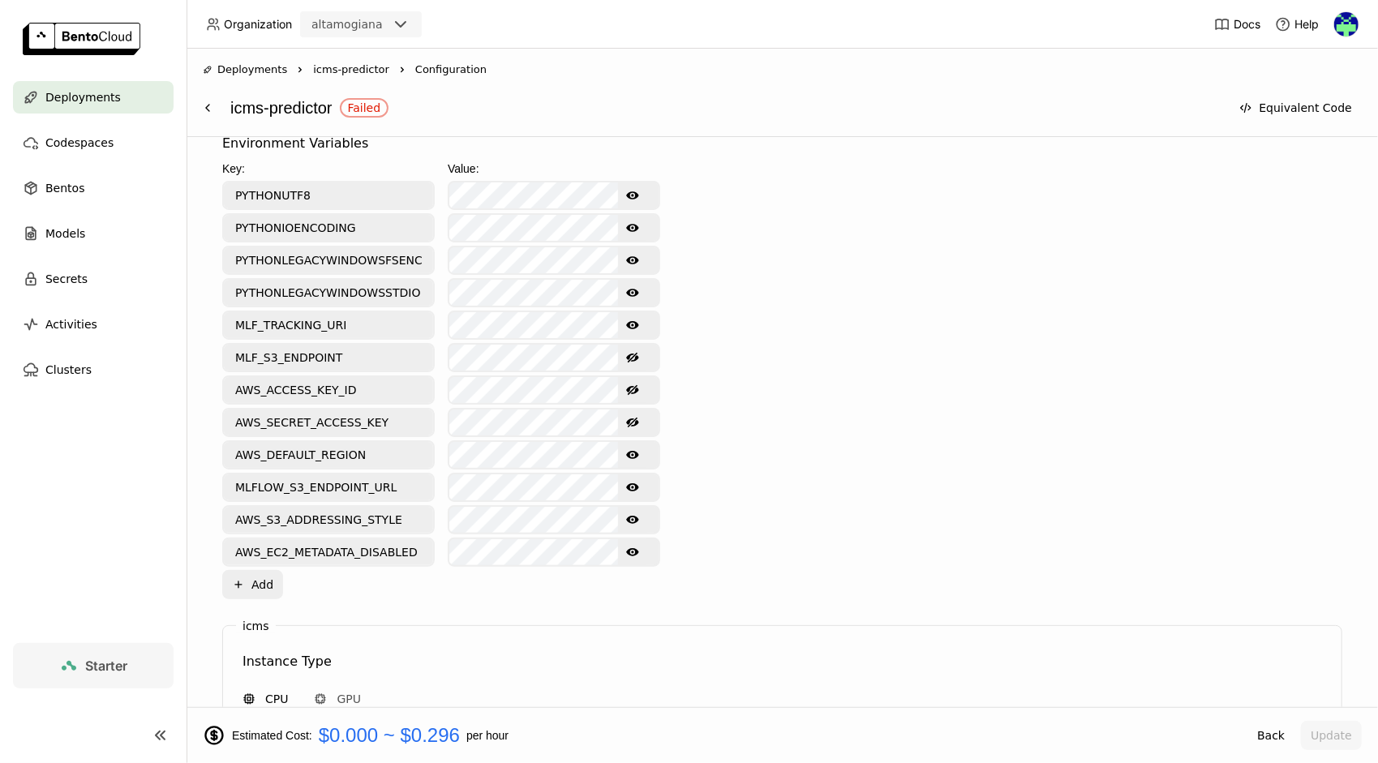
click at [633, 360] on icon "Hide password text" at bounding box center [632, 358] width 13 height 10
click at [637, 287] on icon "Show password text" at bounding box center [632, 292] width 13 height 13
click at [637, 288] on icon "Hide password text" at bounding box center [632, 293] width 13 height 10
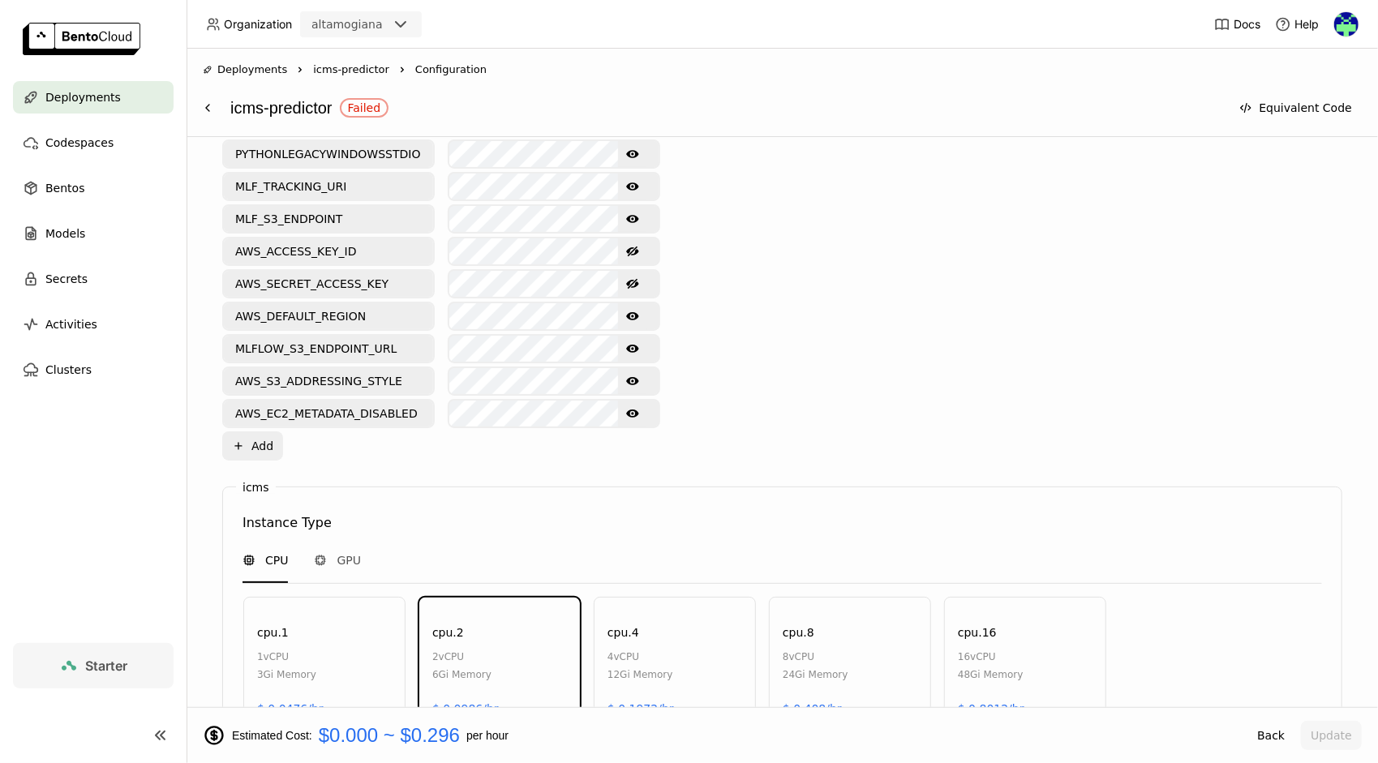
scroll to position [581, 0]
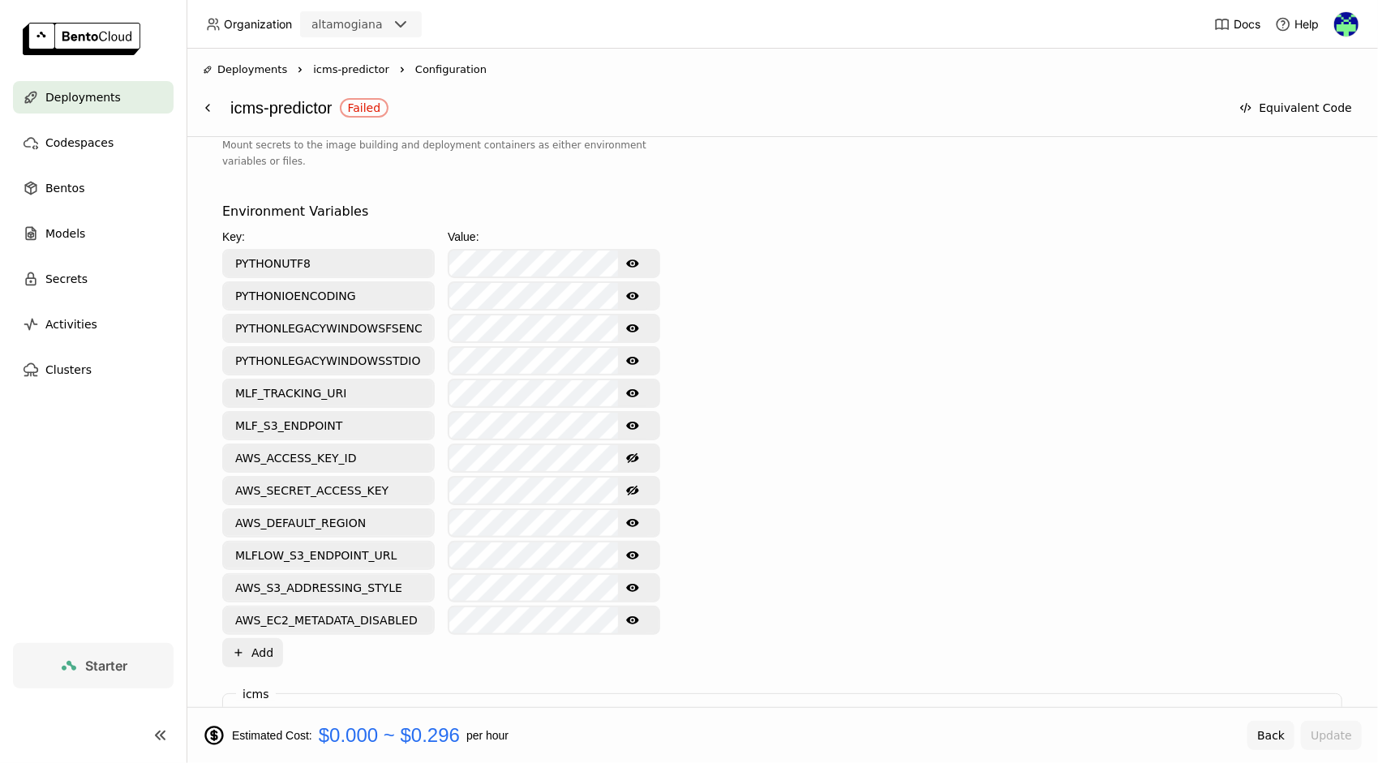
click at [1275, 727] on button "Back" at bounding box center [1270, 735] width 47 height 29
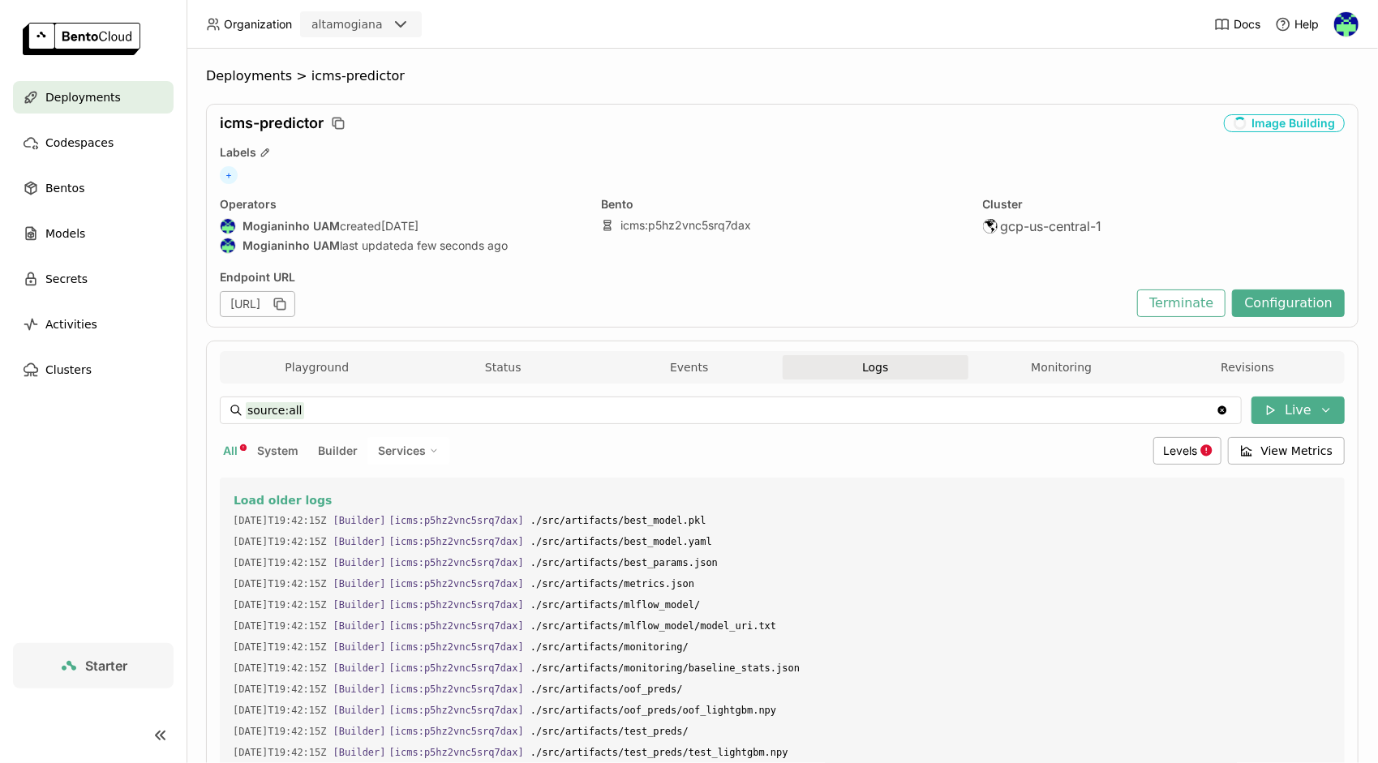
scroll to position [2406, 0]
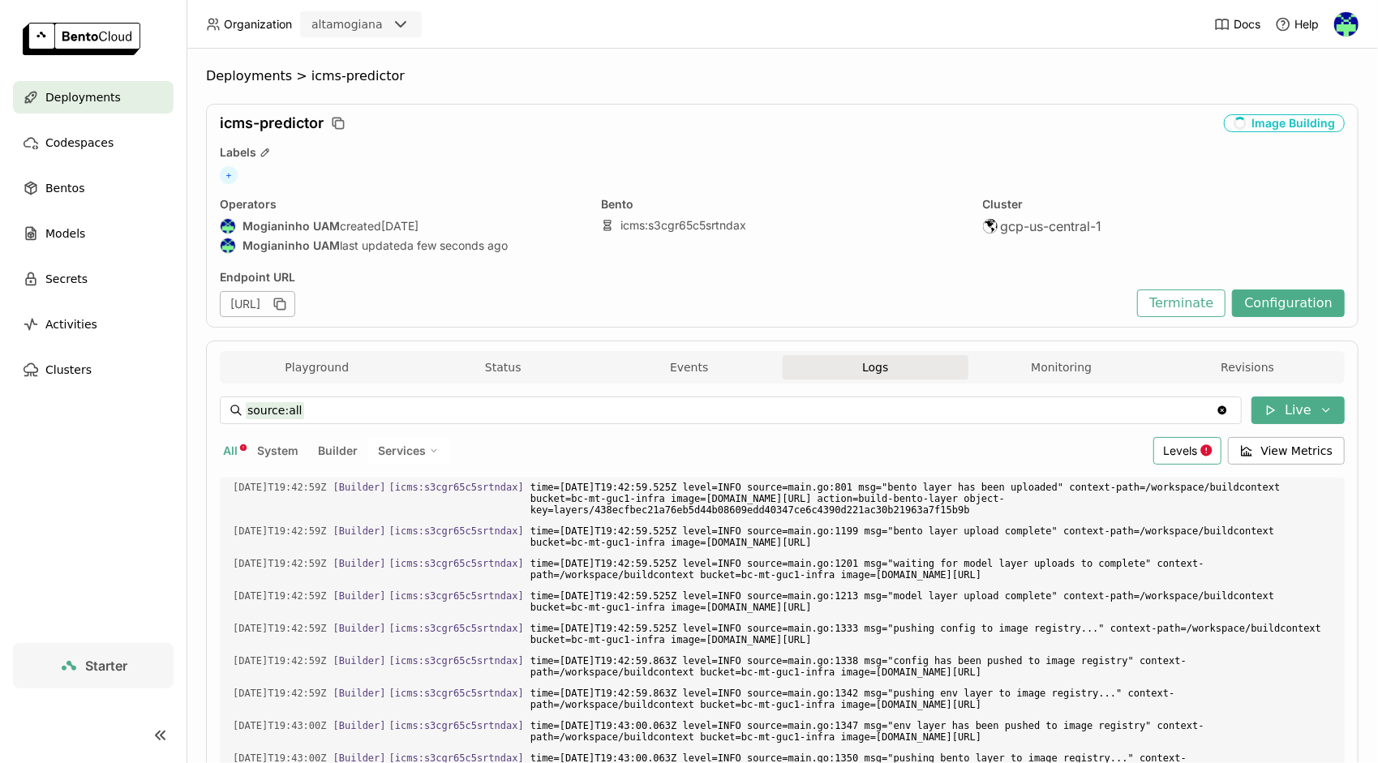
click at [1188, 437] on div "Levels" at bounding box center [1187, 451] width 68 height 28
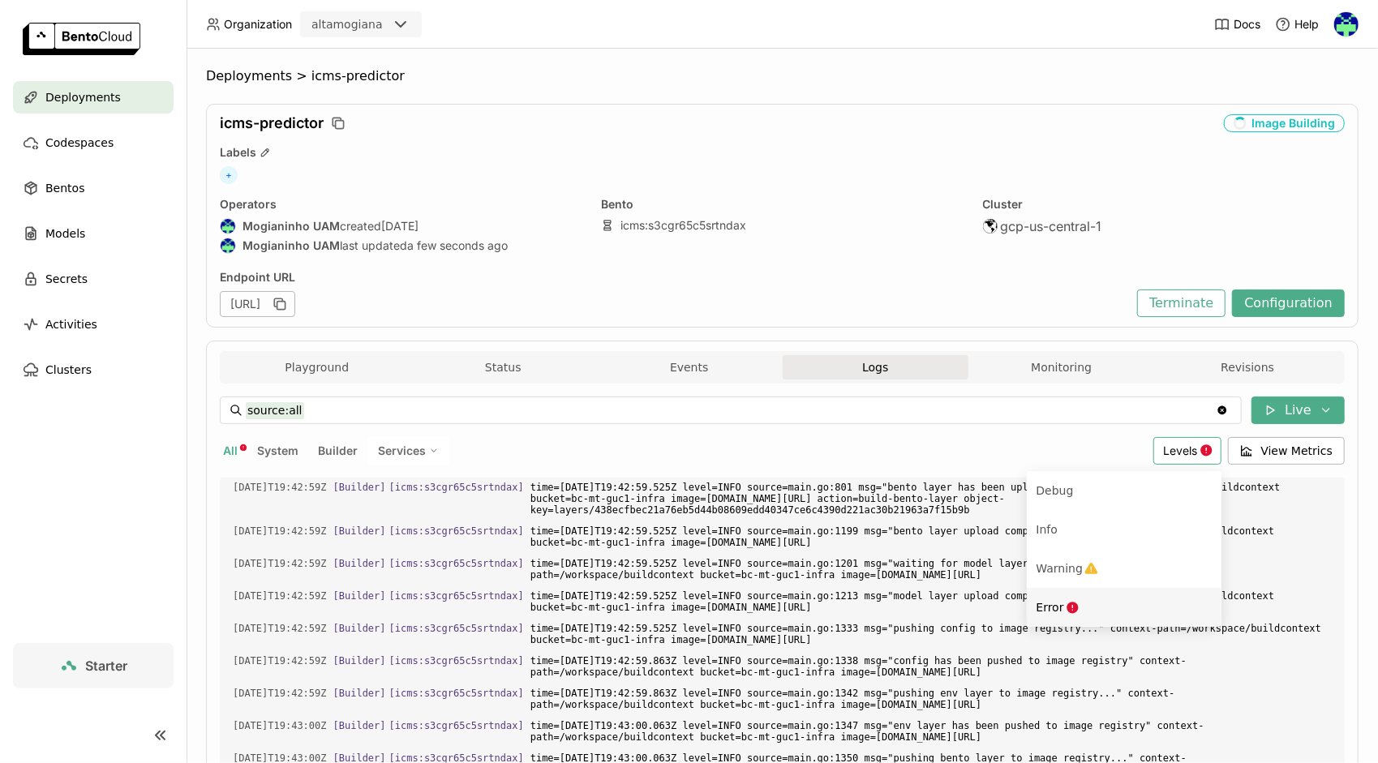
click at [1066, 602] on icon "Menu" at bounding box center [1073, 608] width 14 height 14
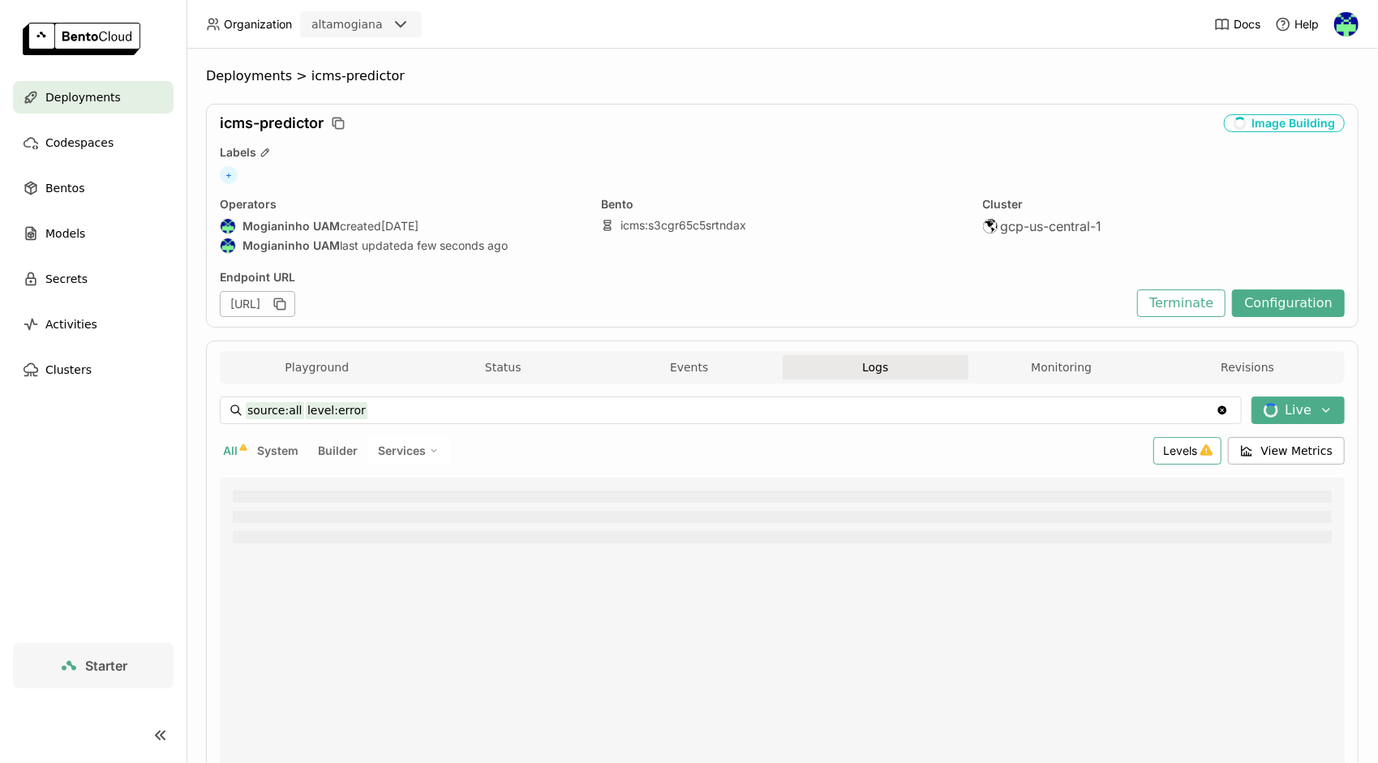
click at [1181, 454] on span "Levels" at bounding box center [1181, 451] width 34 height 14
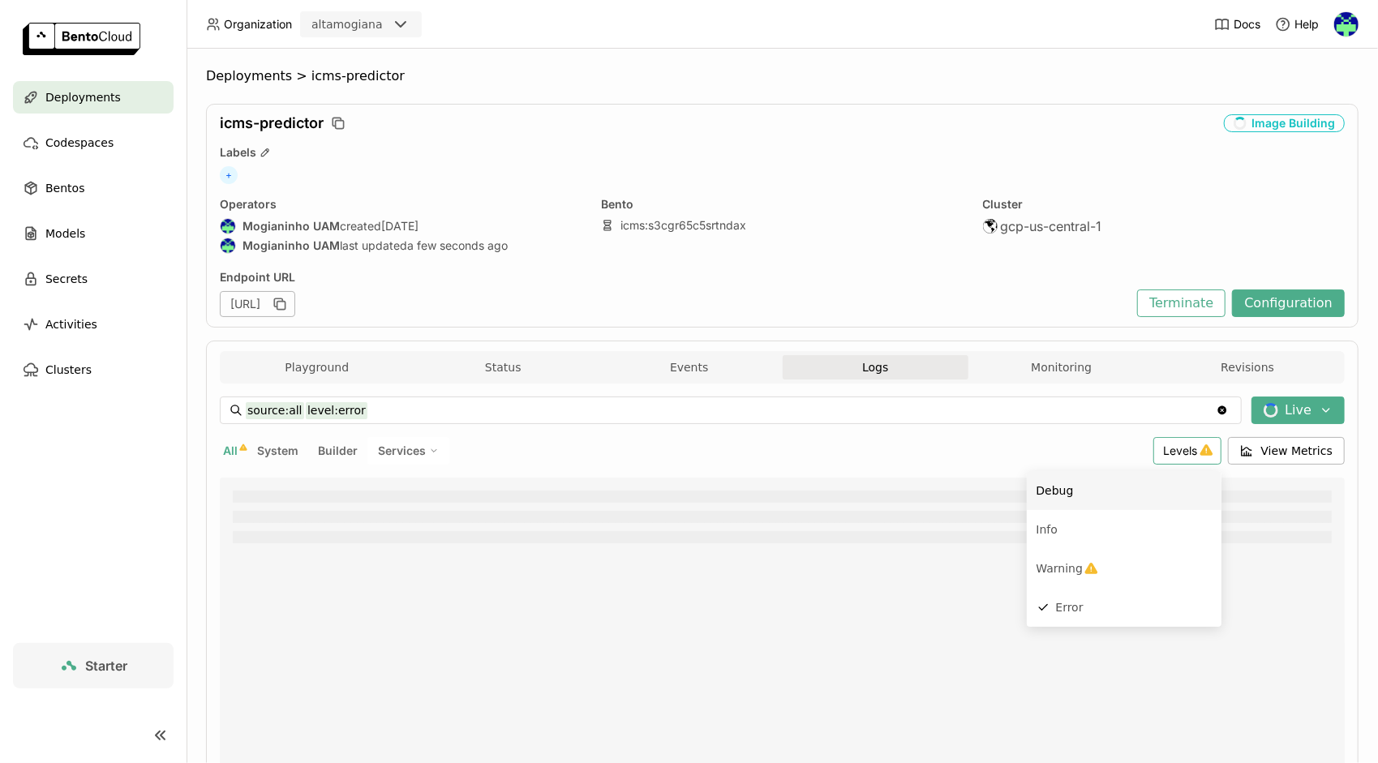
click at [1076, 496] on div "Debug" at bounding box center [1123, 490] width 175 height 19
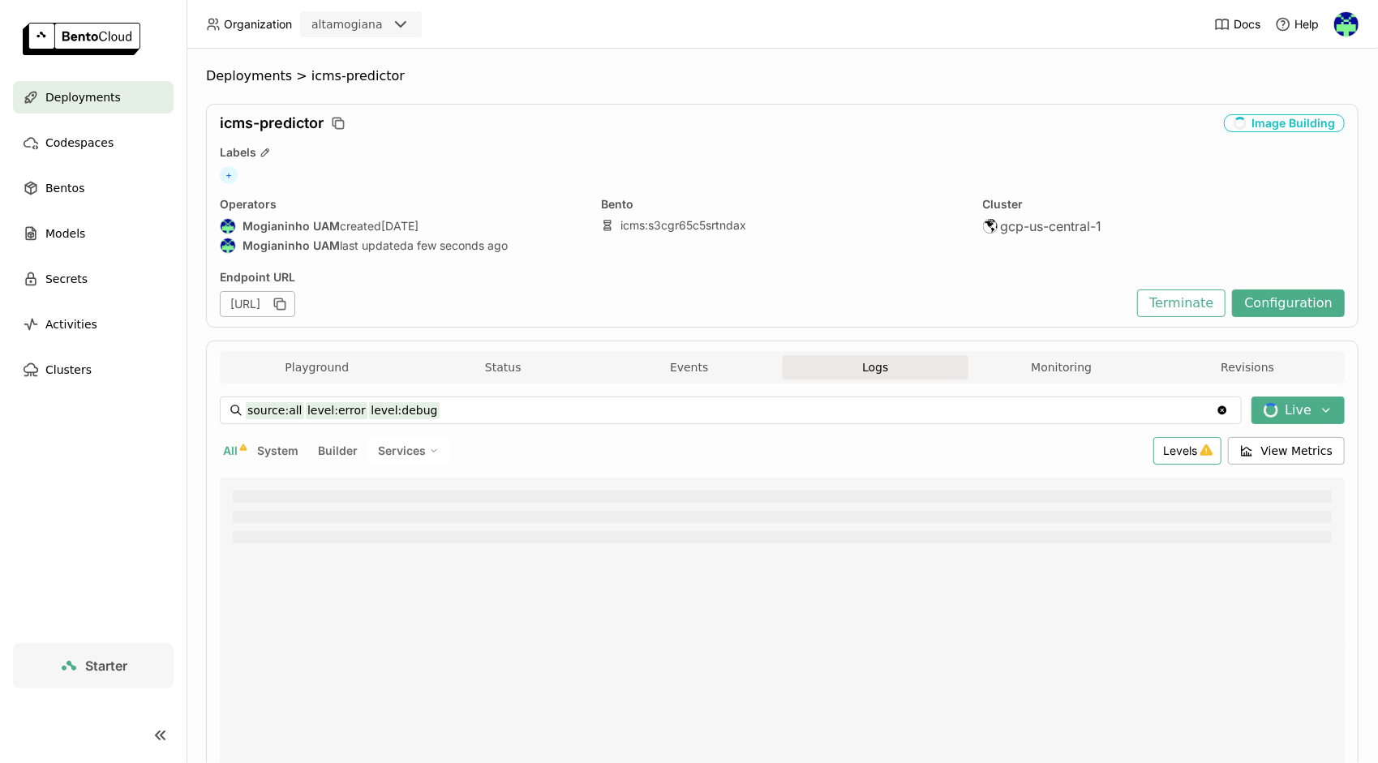
click at [1164, 461] on div "Levels" at bounding box center [1187, 451] width 68 height 28
click at [1063, 611] on span "Error" at bounding box center [1070, 607] width 28 height 13
click at [1189, 444] on span "Levels" at bounding box center [1181, 451] width 34 height 14
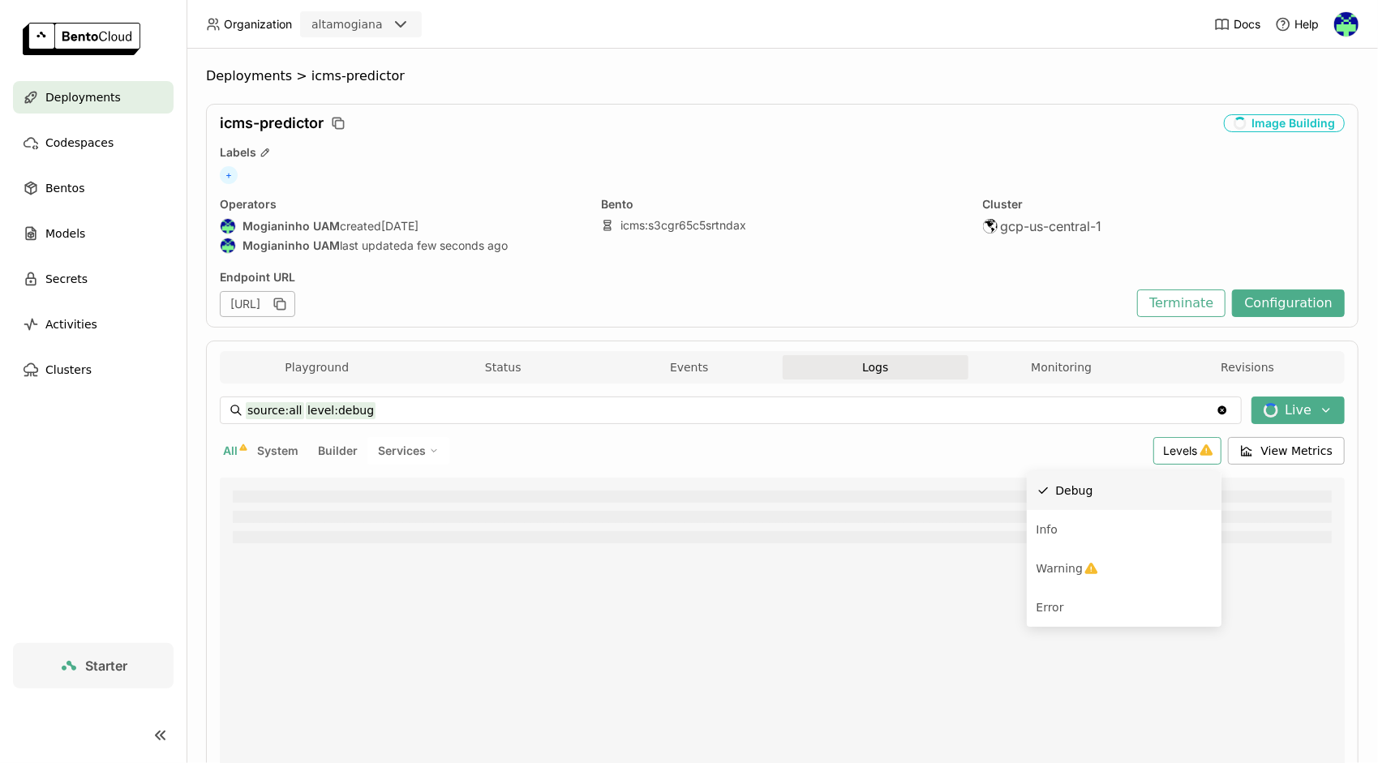
click at [1092, 491] on div "Debug" at bounding box center [1134, 490] width 156 height 19
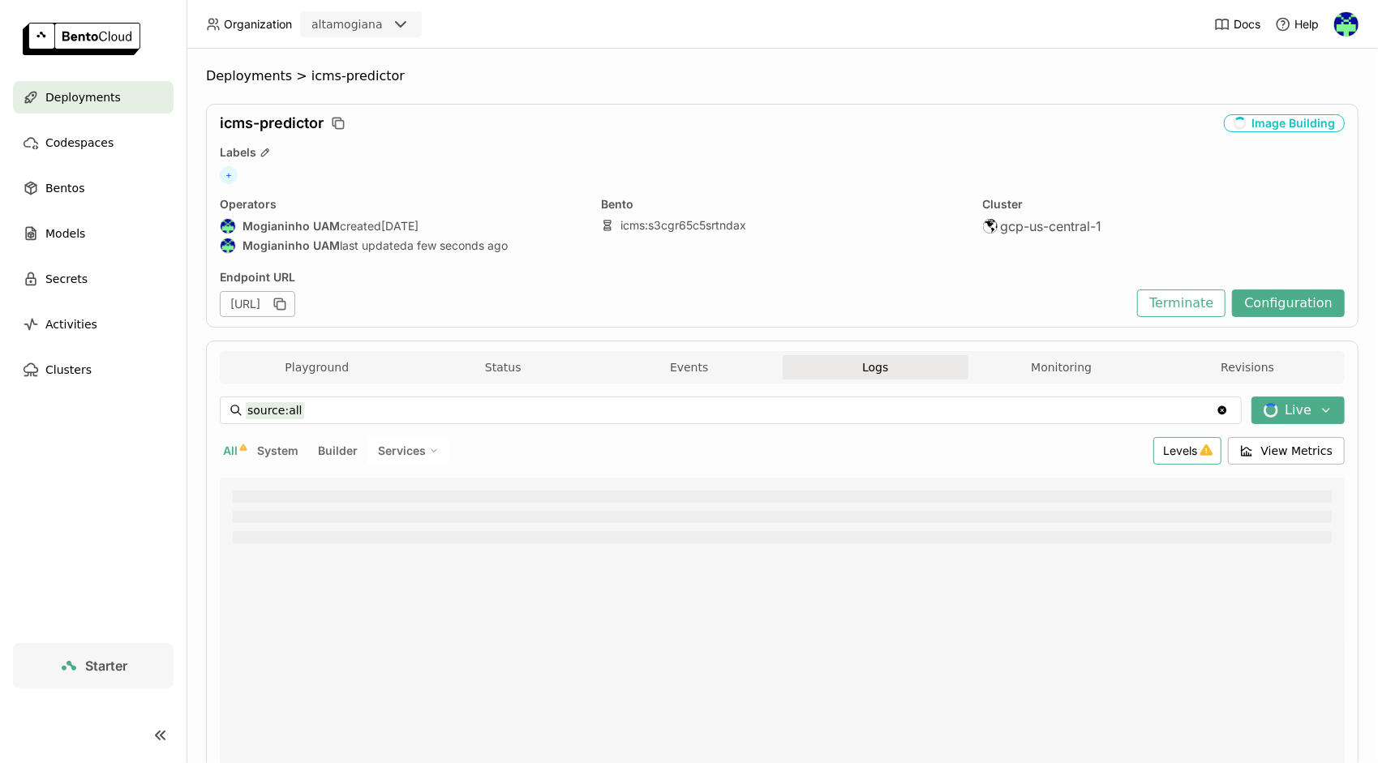
click at [1186, 448] on span "Levels" at bounding box center [1181, 451] width 34 height 14
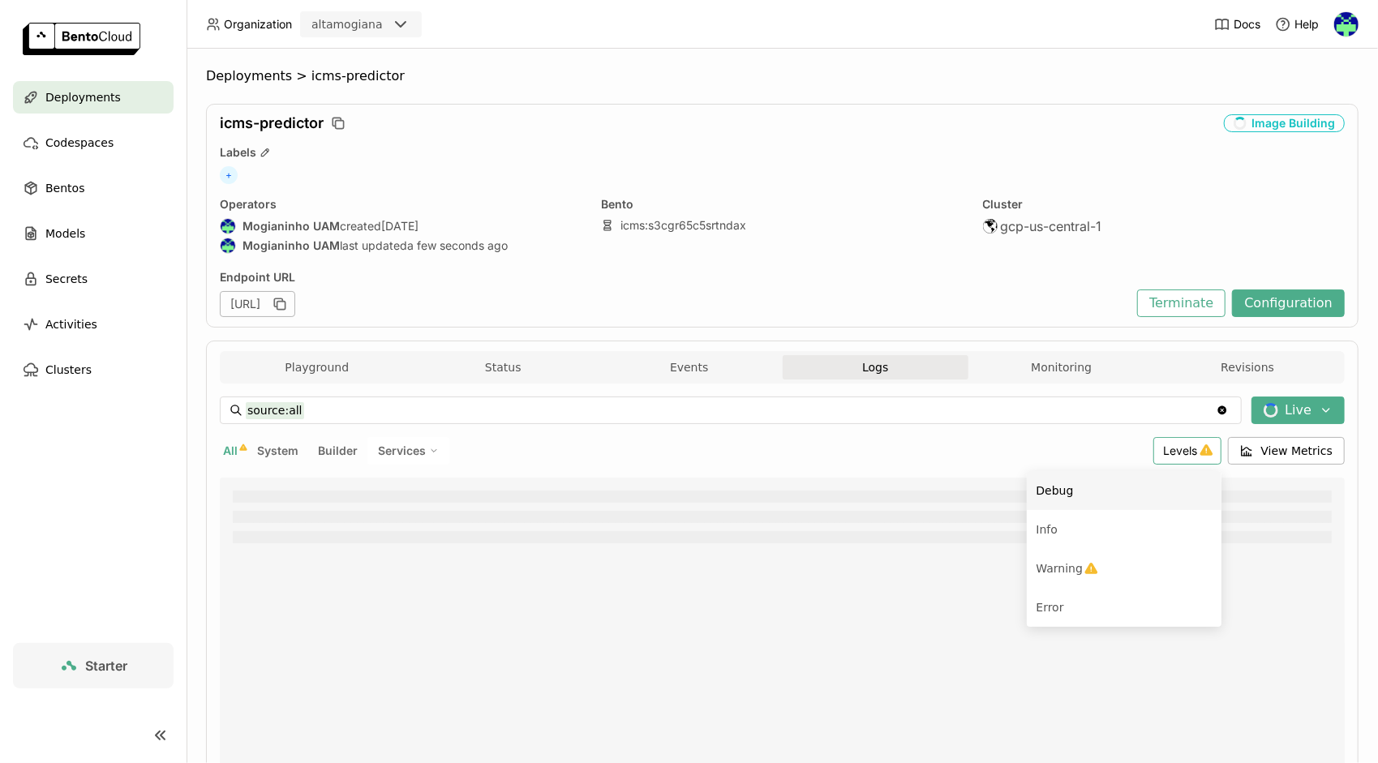
click at [225, 452] on span "All" at bounding box center [230, 451] width 15 height 14
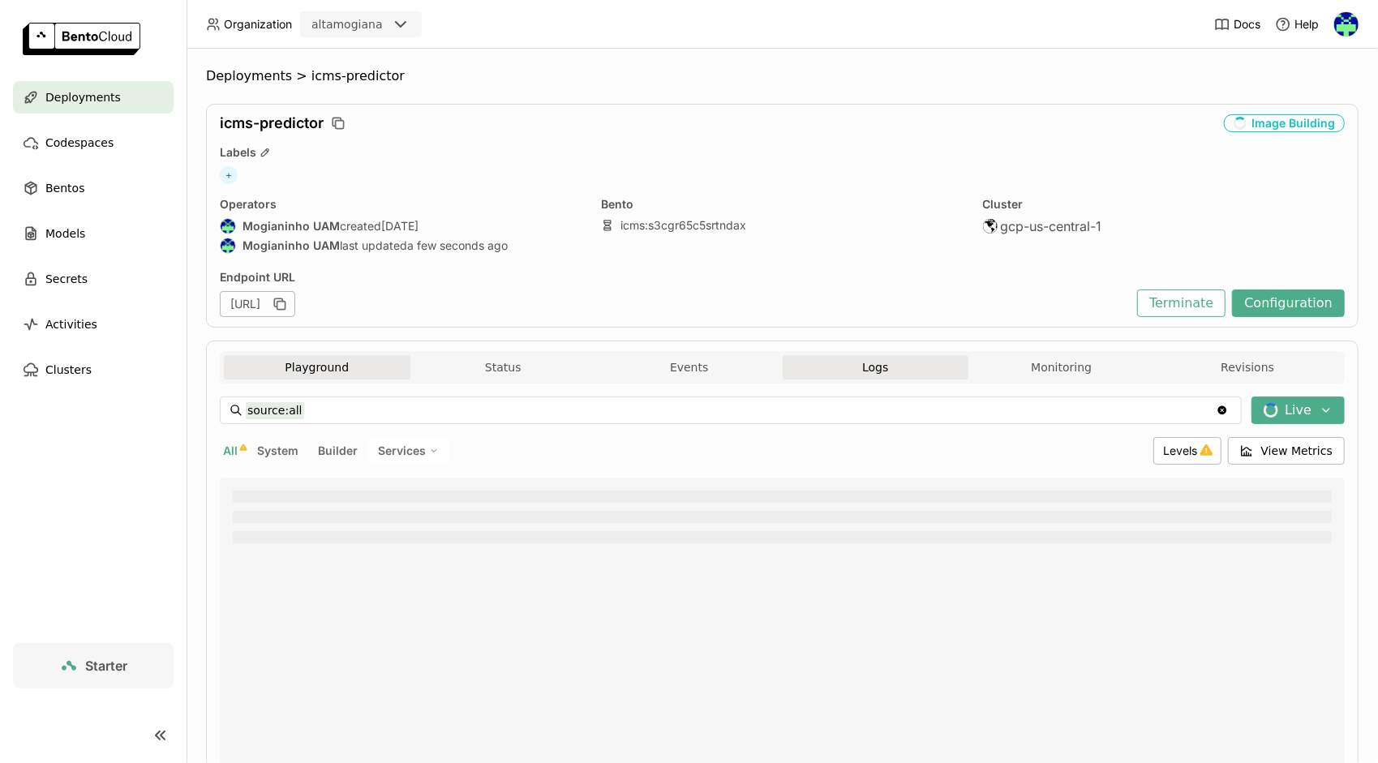
click at [295, 365] on button "Playground" at bounding box center [317, 367] width 187 height 24
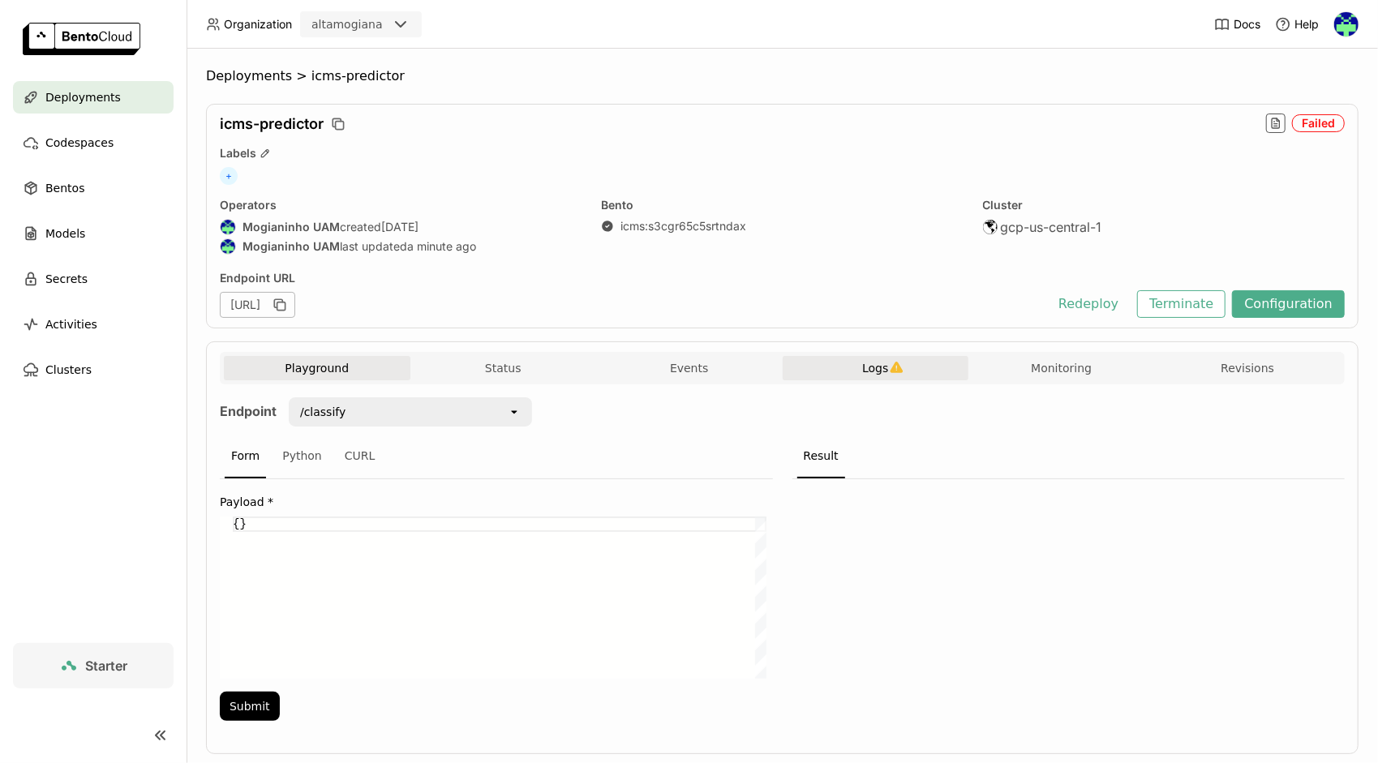
click at [864, 371] on span "Logs" at bounding box center [875, 368] width 26 height 15
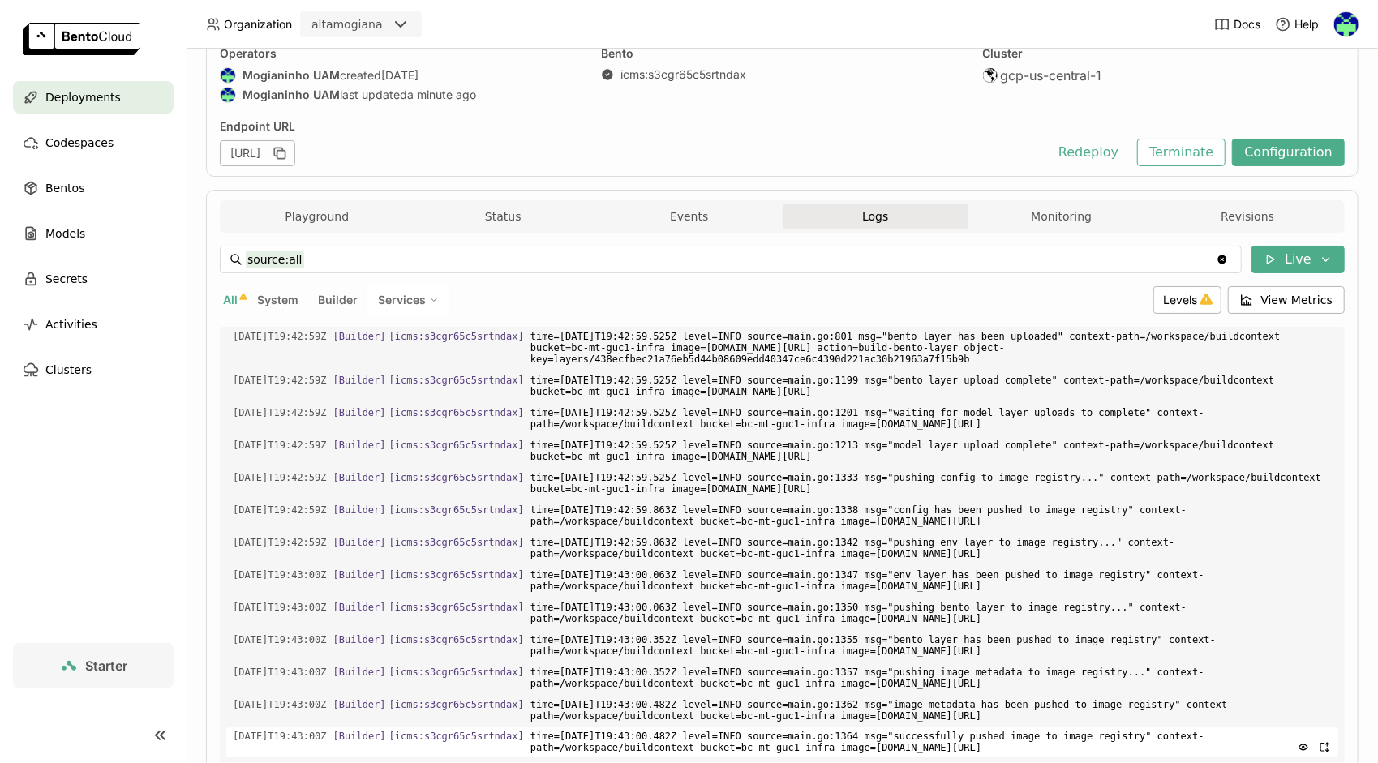
scroll to position [268, 0]
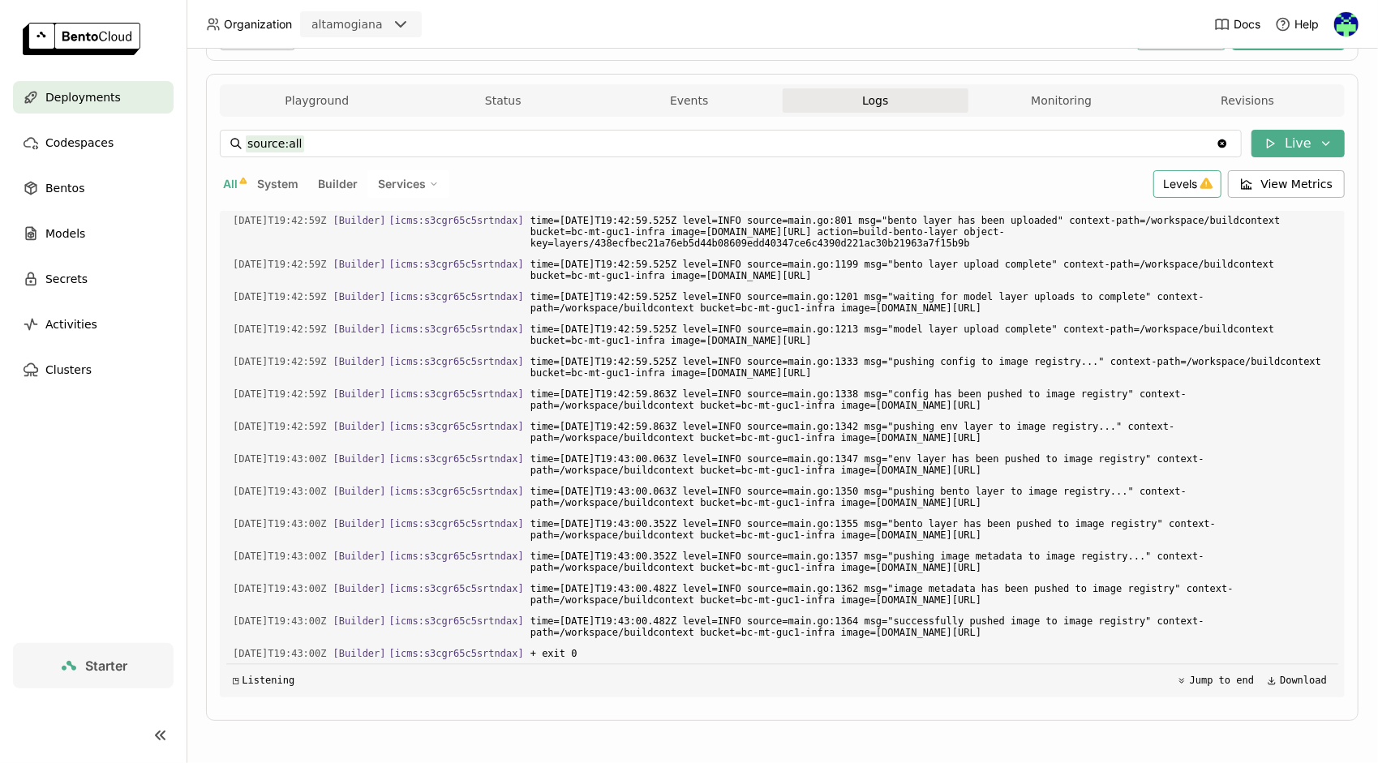
click at [1168, 187] on span "Levels" at bounding box center [1181, 184] width 34 height 14
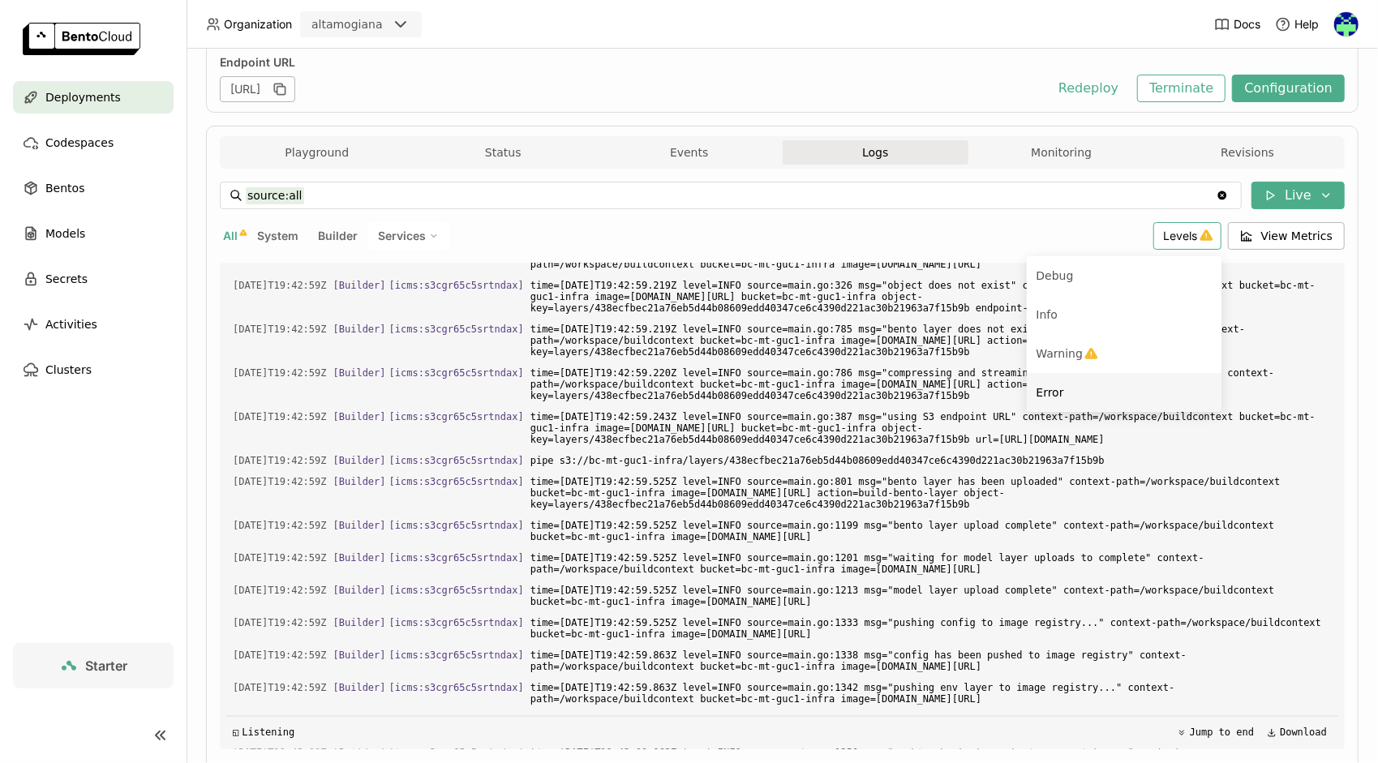
scroll to position [24, 0]
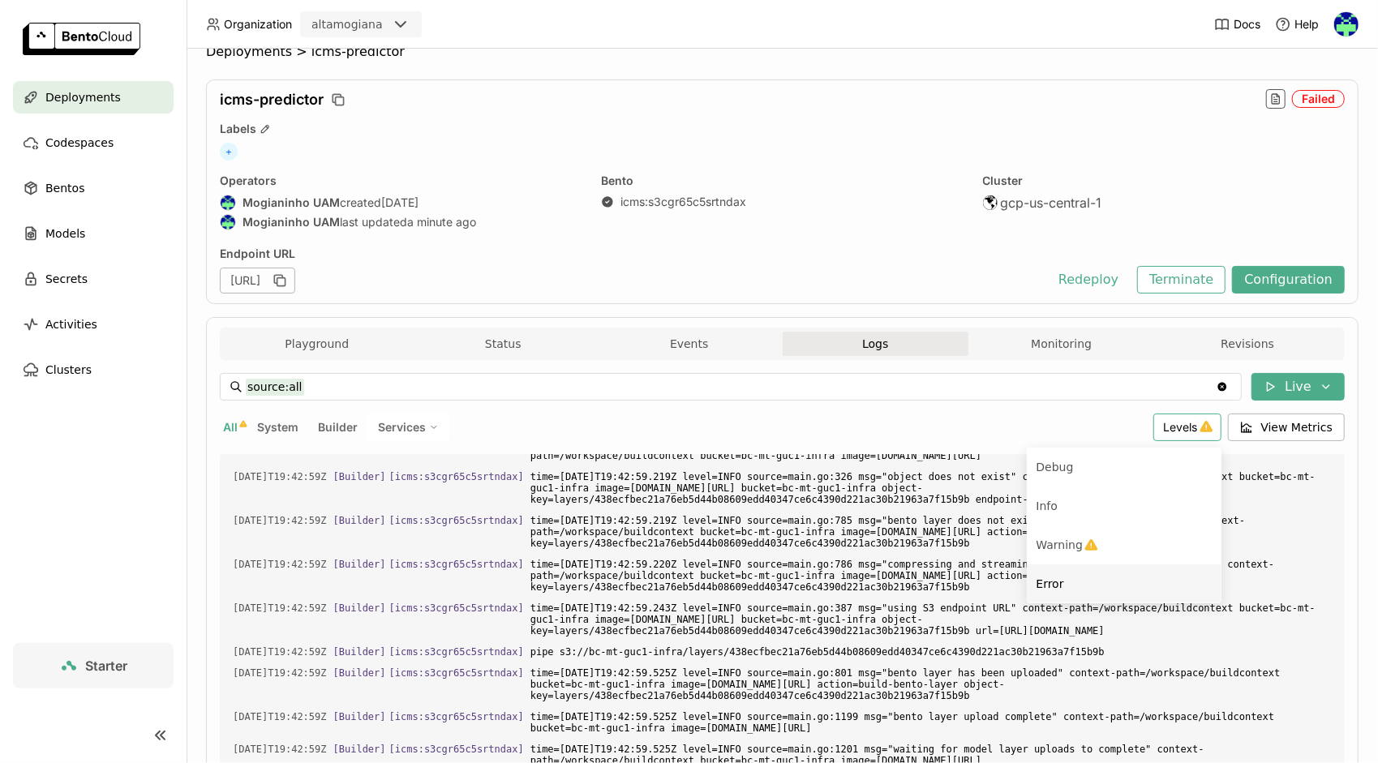
click at [1082, 585] on div "Error" at bounding box center [1123, 583] width 175 height 19
type input "source:all level:error"
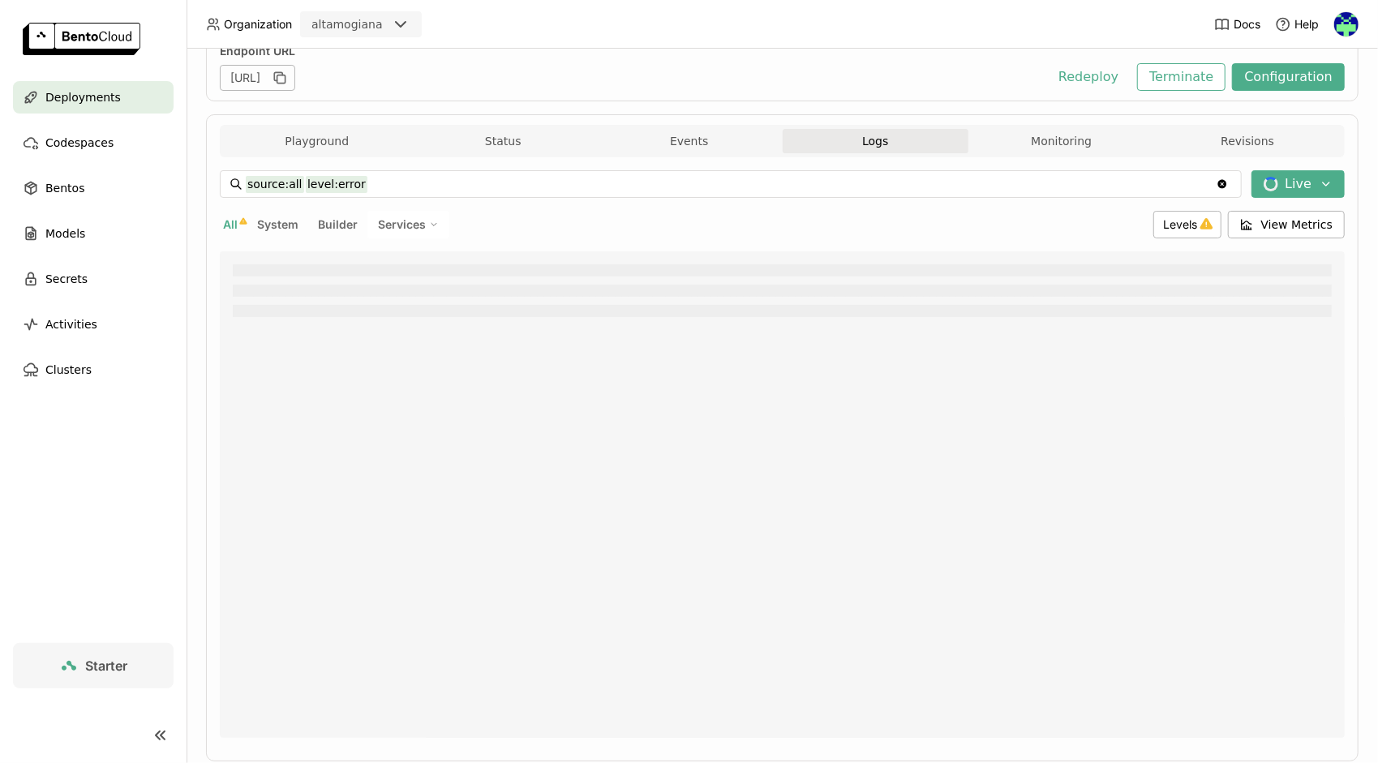
scroll to position [268, 0]
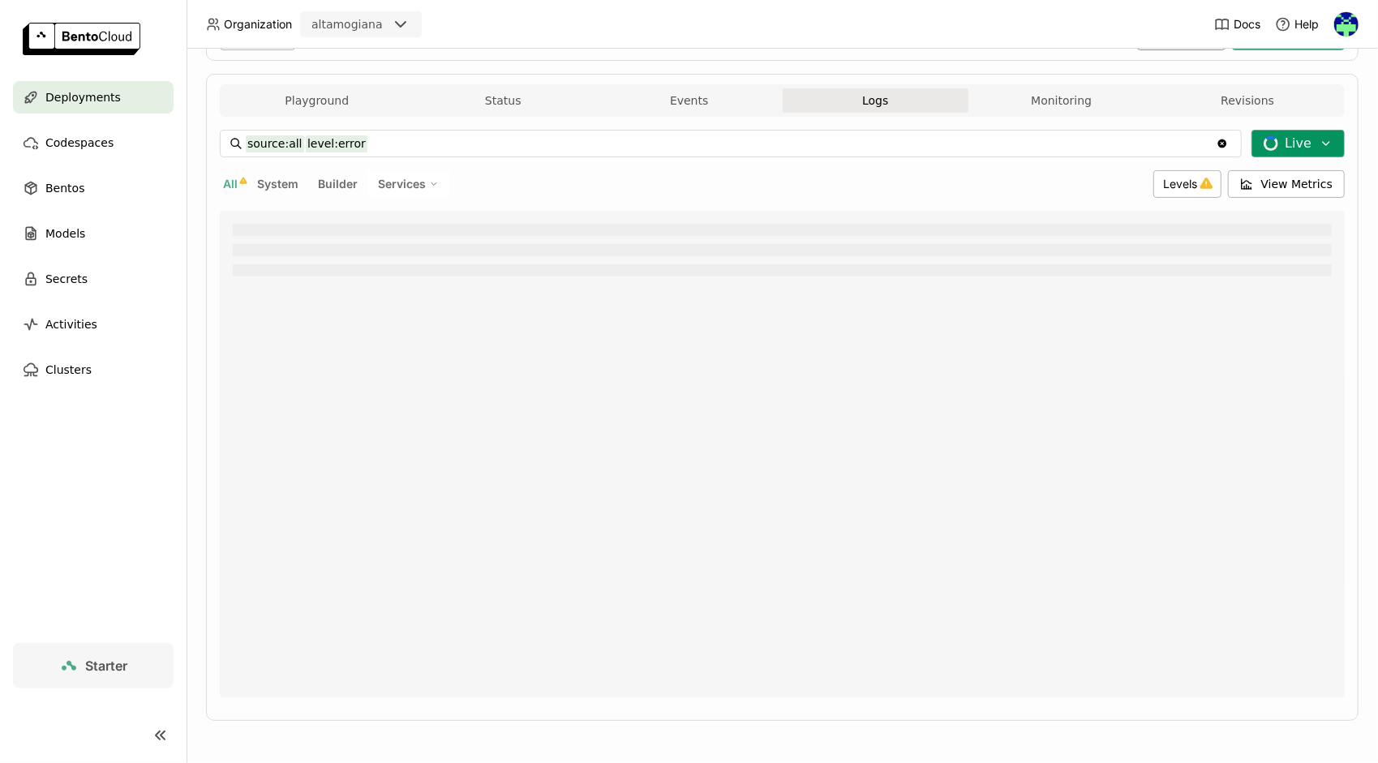
click at [1302, 144] on button "Live" at bounding box center [1297, 144] width 93 height 28
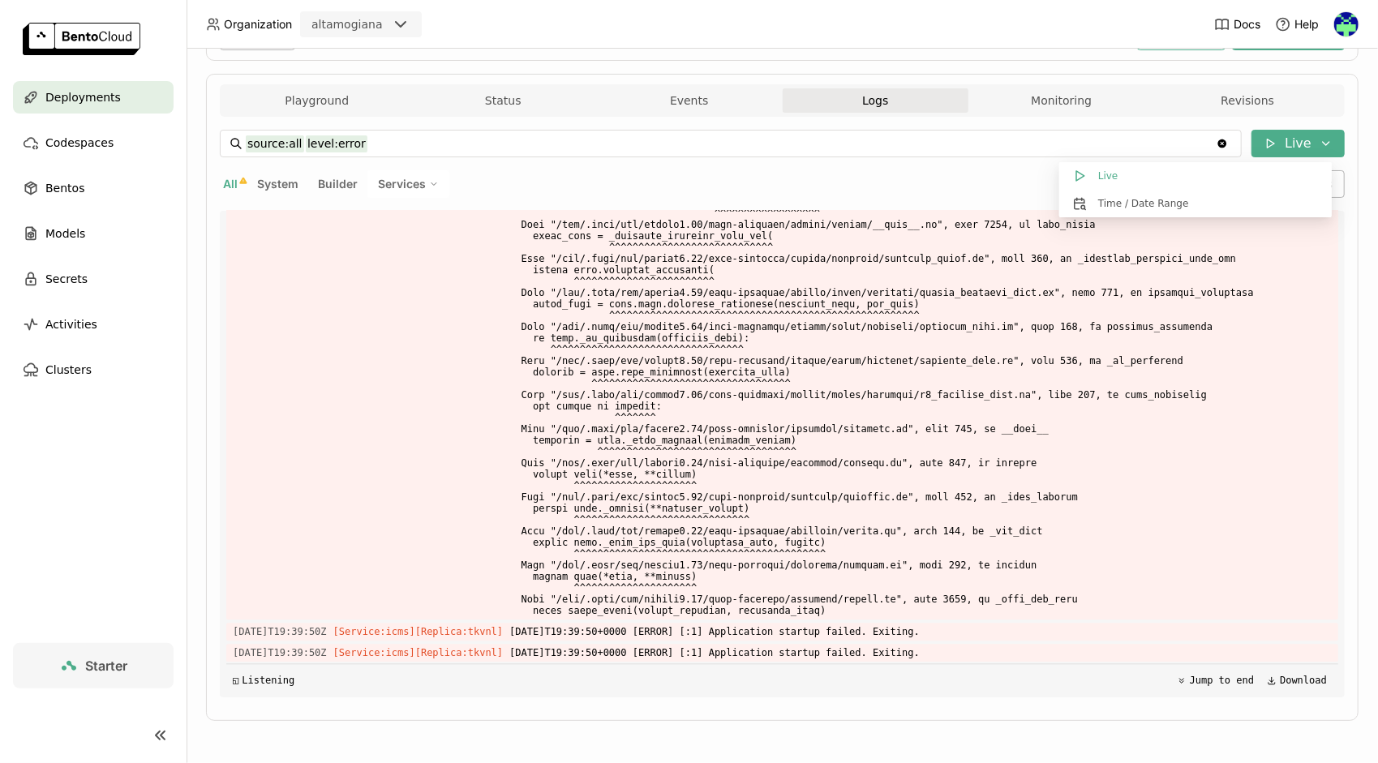
scroll to position [28381, 0]
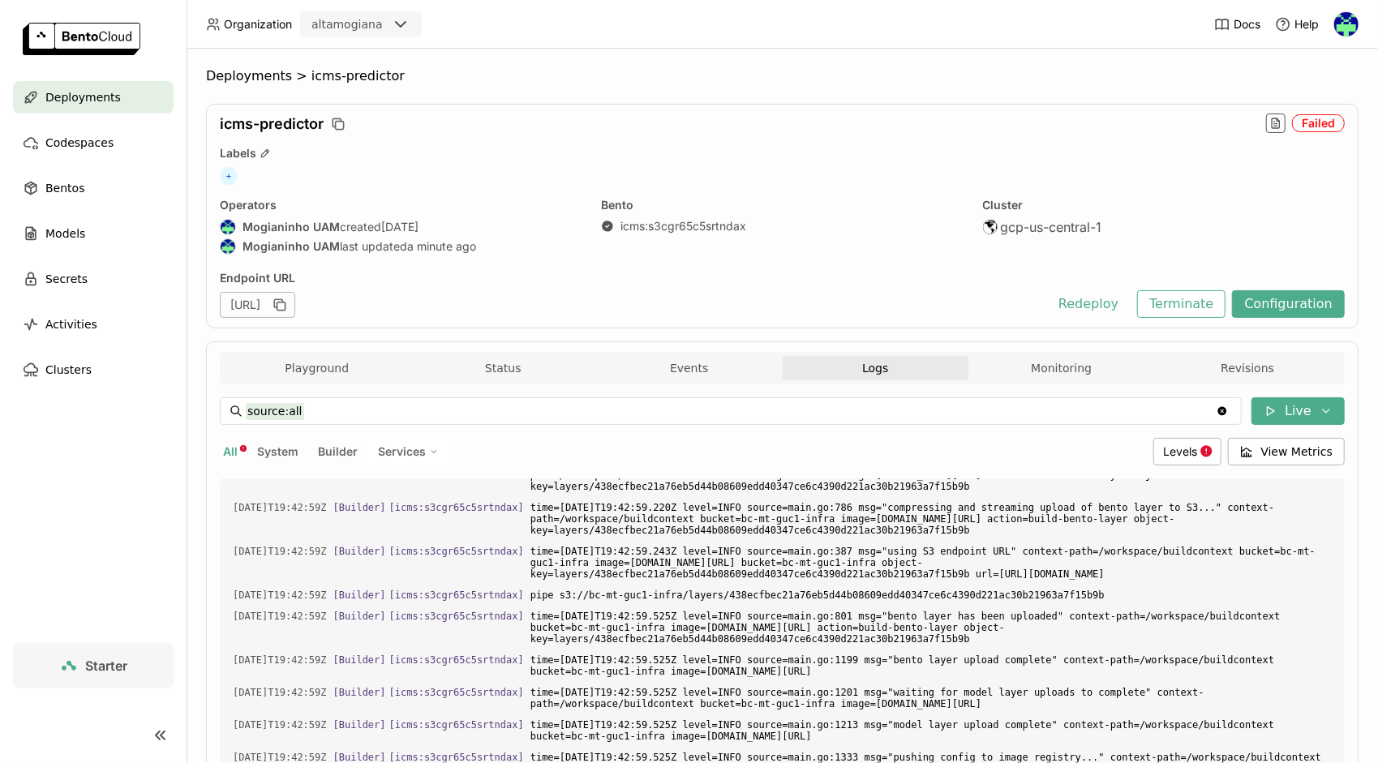
drag, startPoint x: 325, startPoint y: 375, endPoint x: 332, endPoint y: 380, distance: 8.8
click at [326, 375] on button "Playground" at bounding box center [317, 368] width 187 height 24
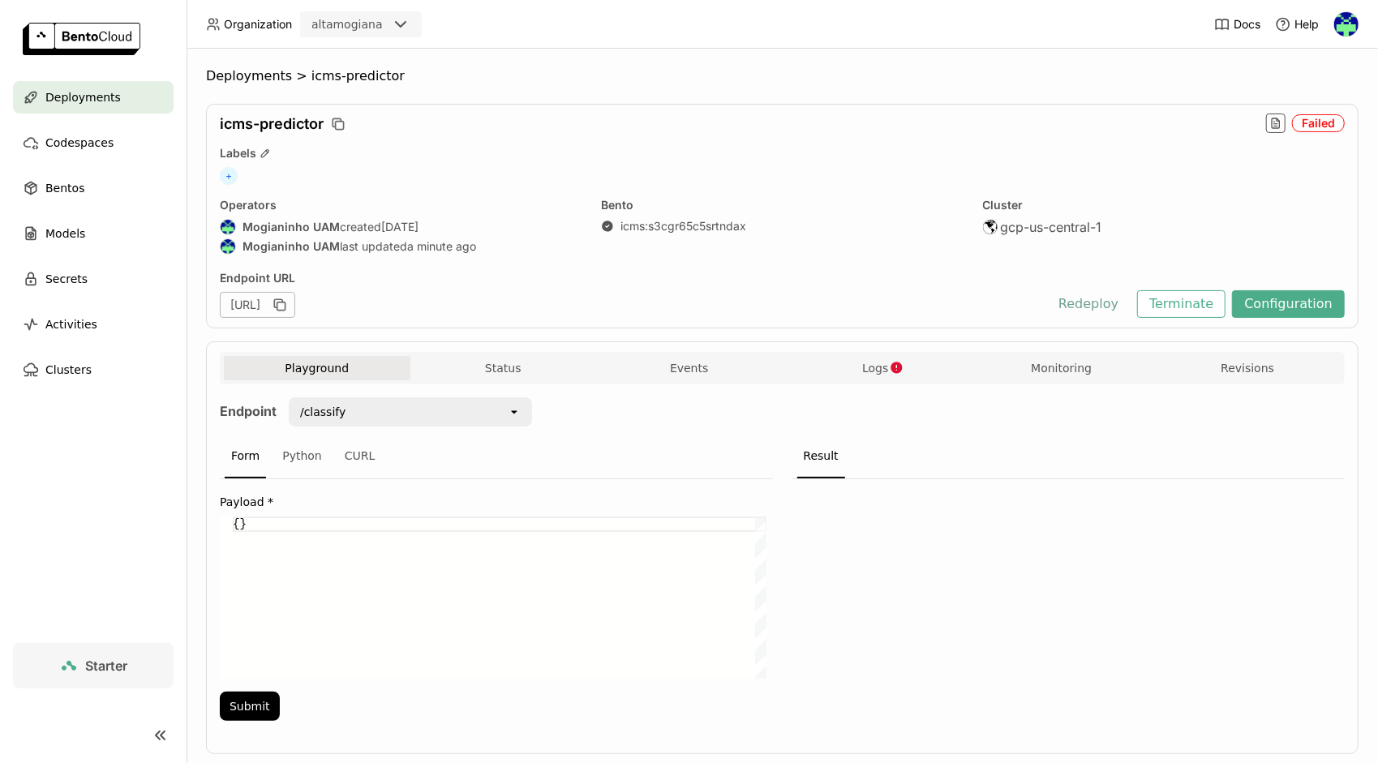
click at [1085, 302] on button "Redeploy" at bounding box center [1088, 304] width 84 height 28
click at [414, 554] on div "{}" at bounding box center [500, 597] width 534 height 162
paste textarea ""DSC_SUBGRUPO": "MRO=CONSTRUÇÃO CIVIL, ESTRUTURAS E EDIFICAÇÕES", "DSC_SERVICO"…"
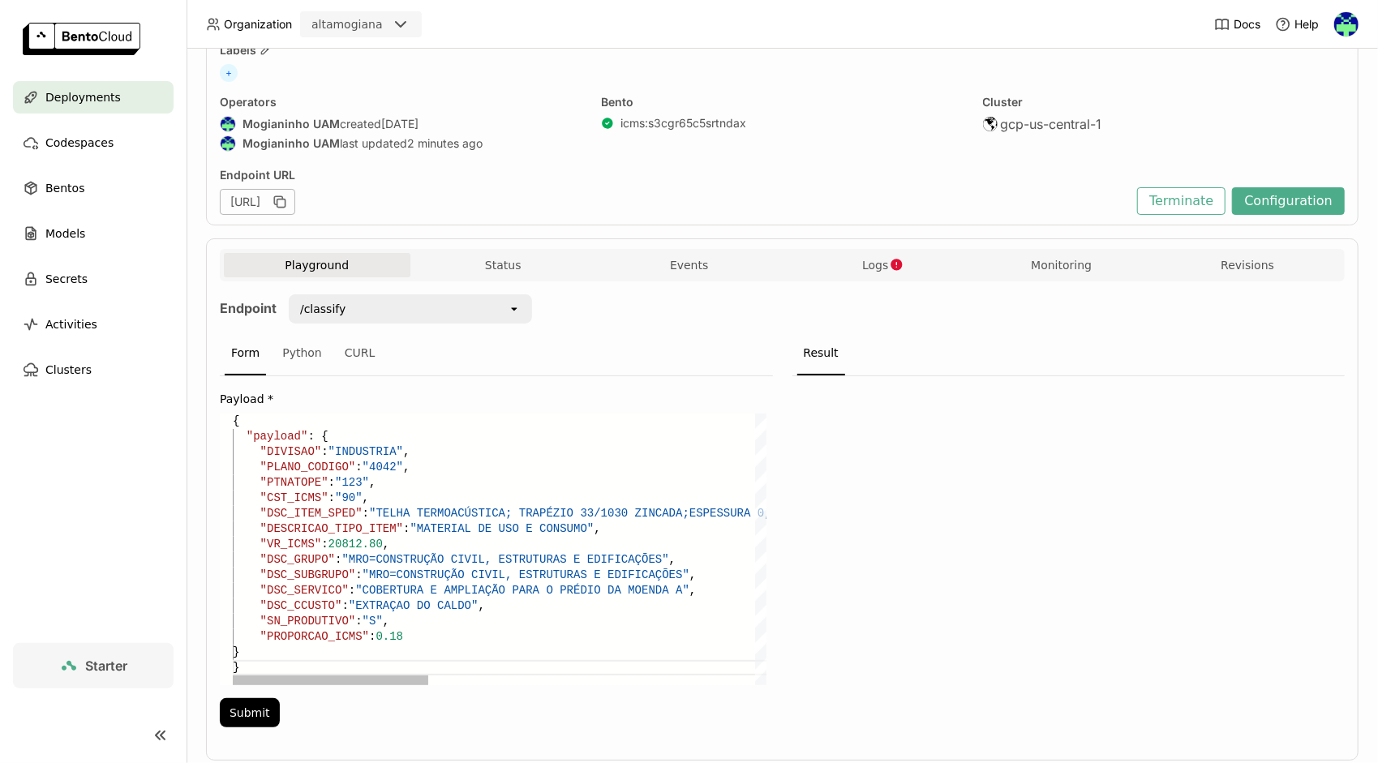
scroll to position [141, 0]
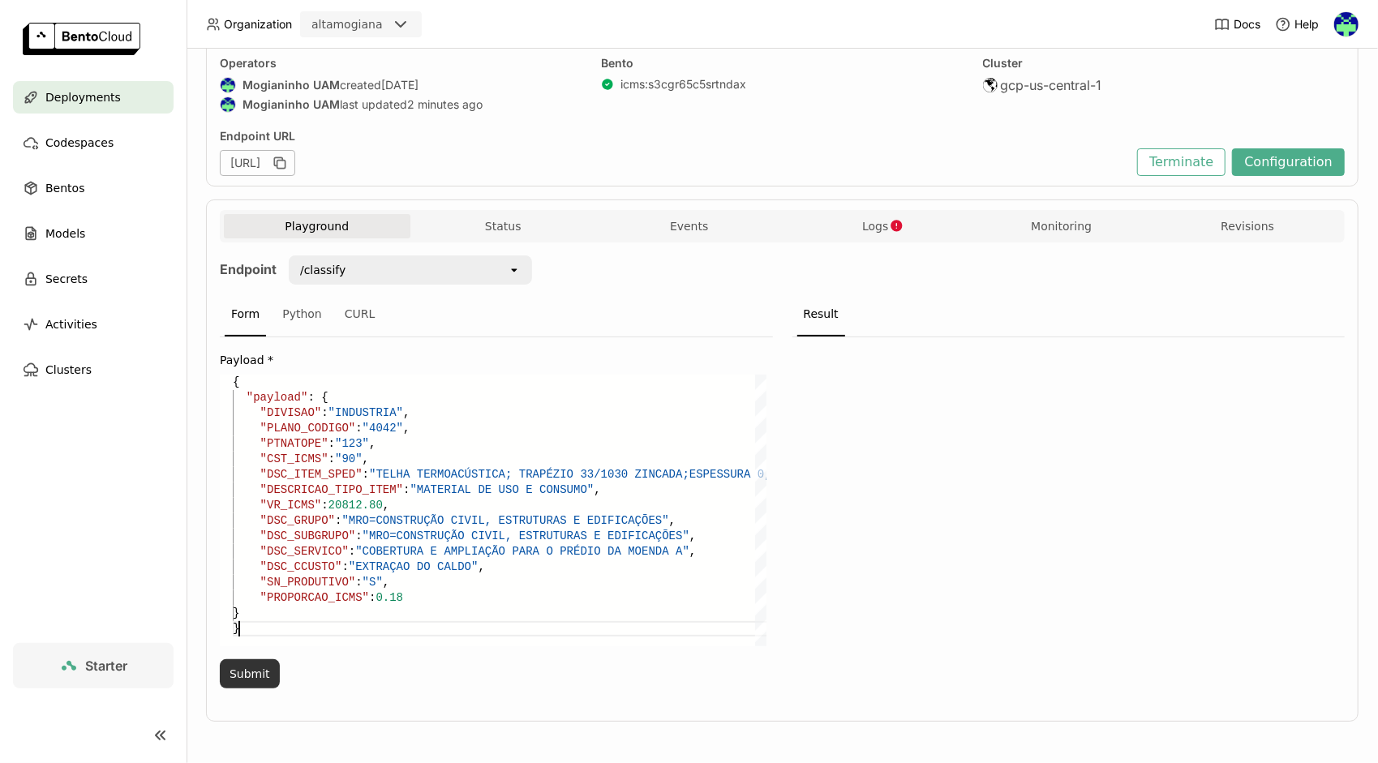
click at [235, 671] on button "Submit" at bounding box center [250, 673] width 60 height 29
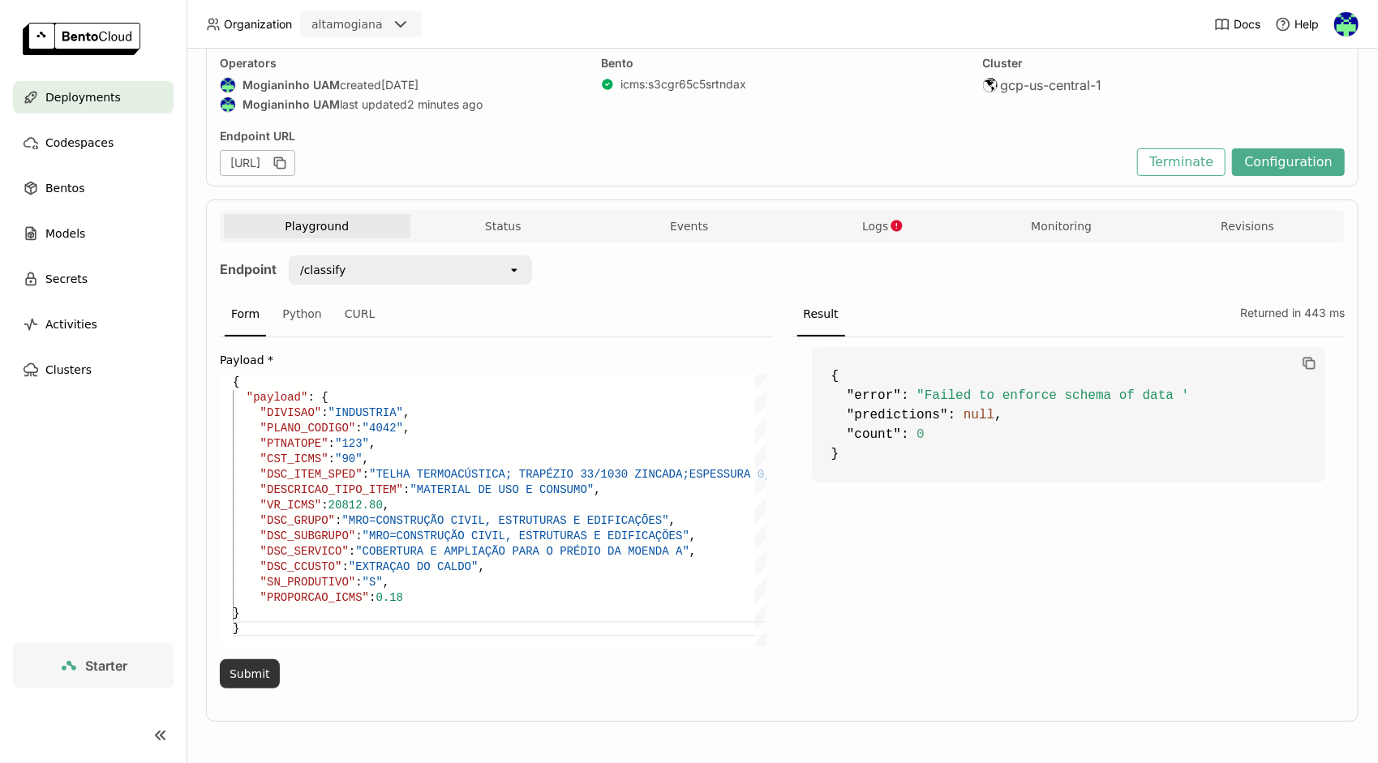
click at [248, 673] on button "Submit" at bounding box center [250, 673] width 60 height 29
drag, startPoint x: 309, startPoint y: 394, endPoint x: 215, endPoint y: 386, distance: 94.4
click at [233, 375] on div ""DSC_ITEM_SPED" : "TELHA TERMOACÚSTICA; TRAPÉZIO 33/1030 ZINCADA; ESPESSURA 0,5…" at bounding box center [944, 511] width 1422 height 272
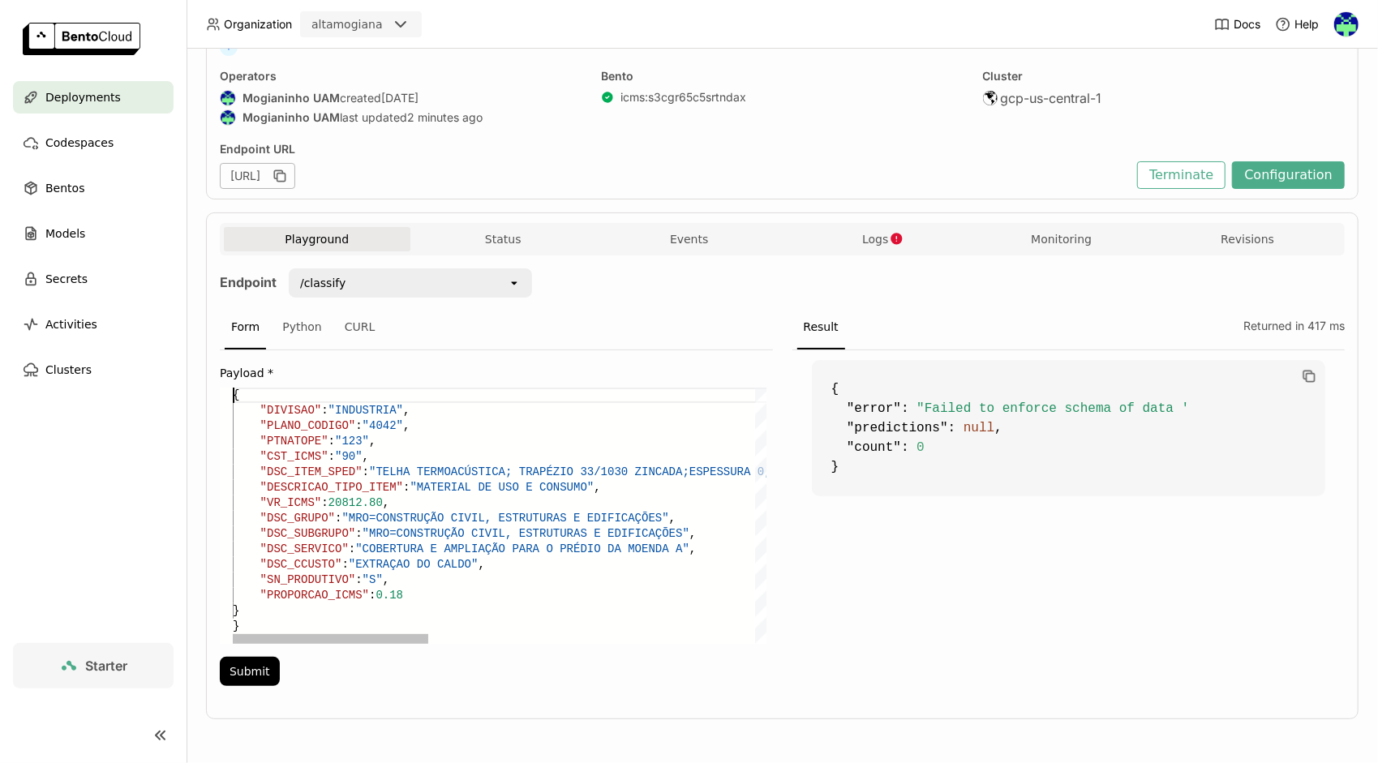
scroll to position [126, 0]
click at [260, 630] on div ""DSC_ITEM_SPED" : "TELHA TERMOACÚSTICA; TRAPÉZIO 33/1030 ZINCADA; ESPESSURA 0,5…" at bounding box center [944, 518] width 1422 height 256
click at [257, 664] on button "Submit" at bounding box center [250, 673] width 60 height 29
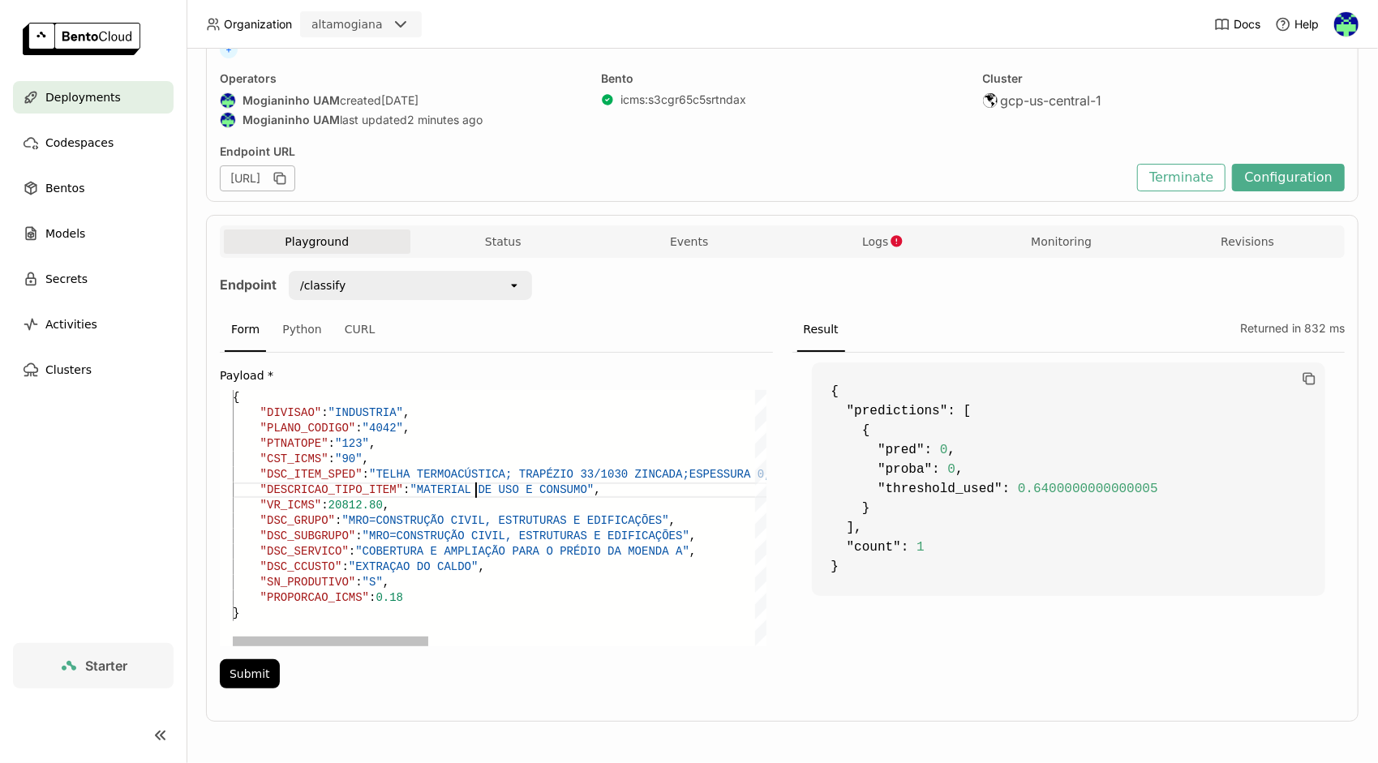
click at [475, 482] on div ""DSC_ITEM_SPED" : "TELHA TERMOACÚSTICA; TRAPÉZIO 33/1030 ZINCADA; ESPESSURA 0,5…" at bounding box center [944, 518] width 1422 height 256
click at [449, 500] on div ""DSC_ITEM_SPED" : "TELHA TERMOACÚSTICA; TRAPÉZIO 33/1030 ZINCADA; ESPESSURA 0,5…" at bounding box center [944, 518] width 1422 height 256
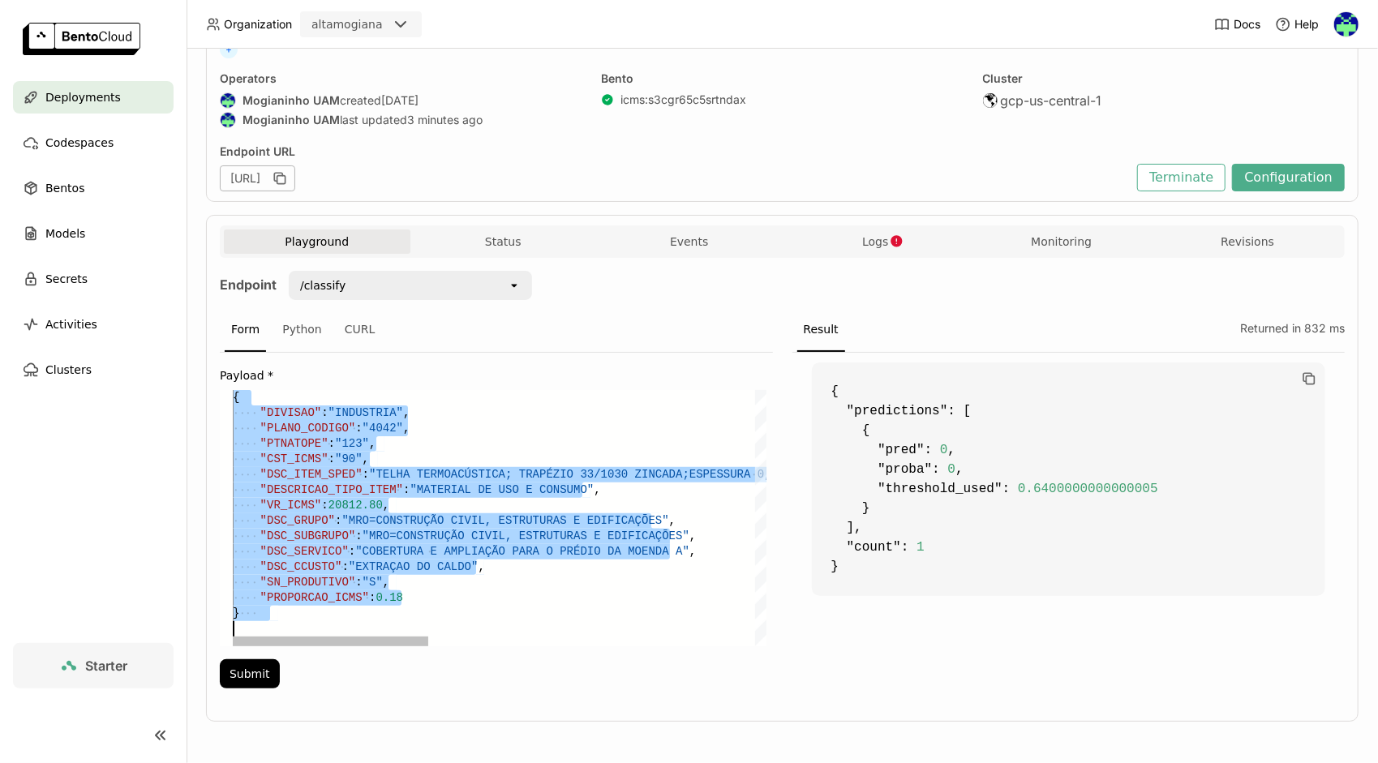
paste textarea ""DSC_SERVICO": "SUBSTITUIR 9000M DE CABOS ENTRE UTE UAM E CASA DE FORÇA", "DSC_…"
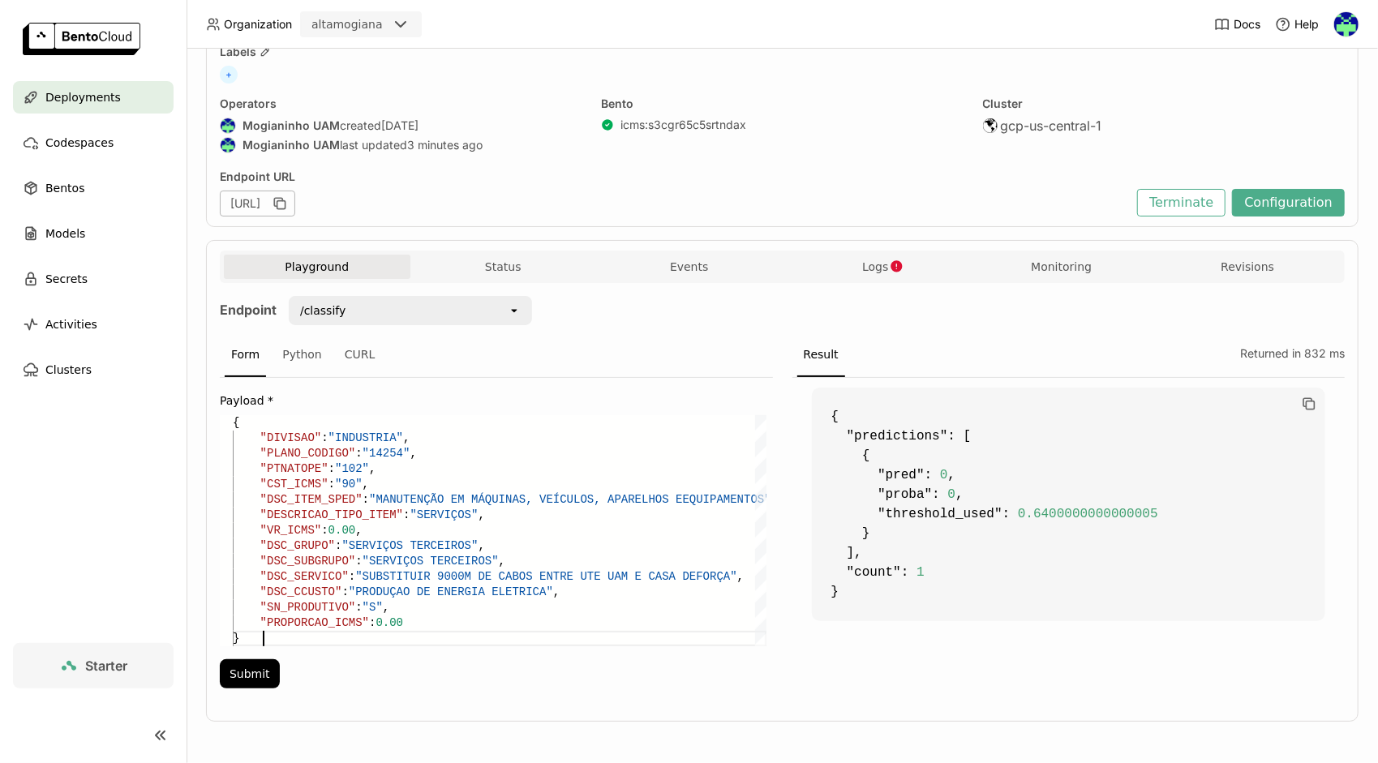
scroll to position [110, 0]
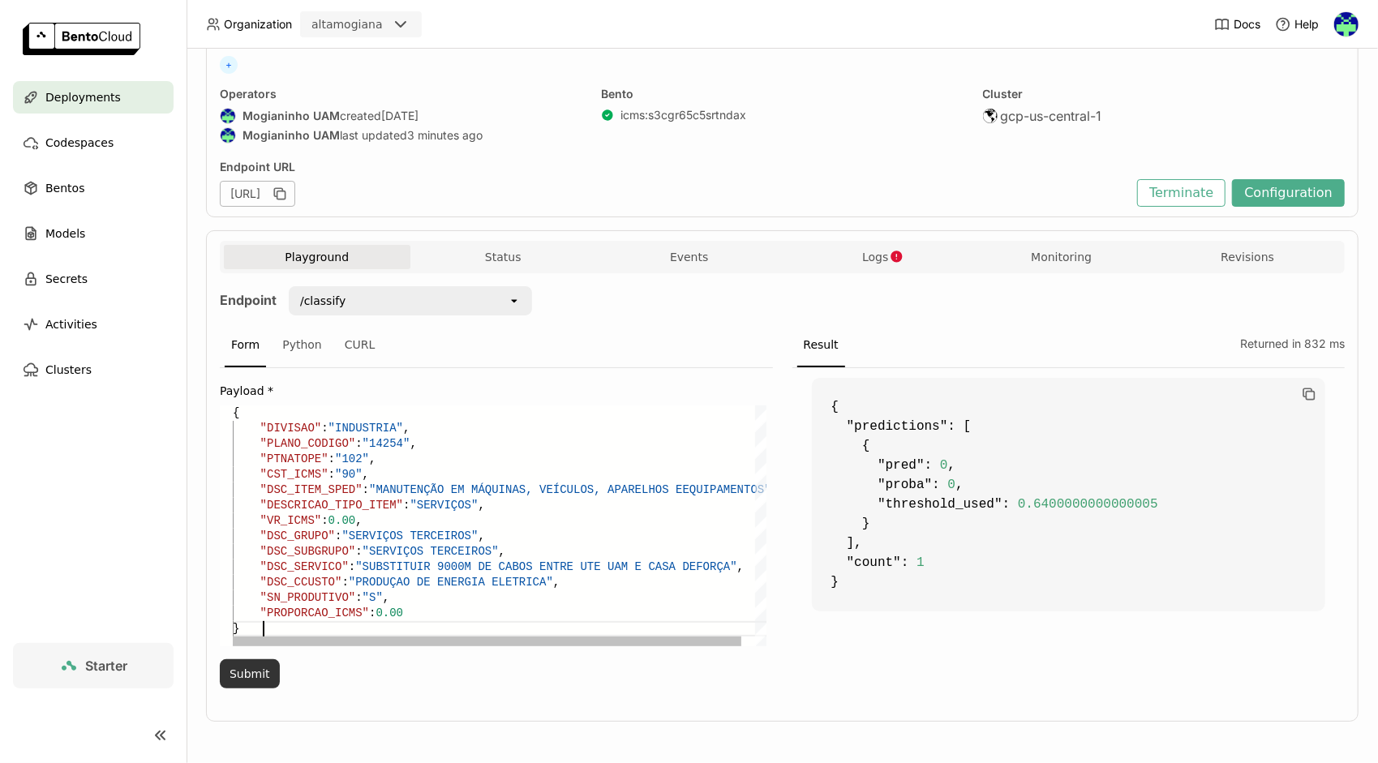
click at [240, 663] on button "Submit" at bounding box center [250, 673] width 60 height 29
click at [401, 506] on div ""DSC_ITEM_SPED" : "MANUTENÇÃO EM MÁQUINAS, VEÍCULOS, APARELHOS E EQUIPAMENTOS" …" at bounding box center [506, 525] width 547 height 241
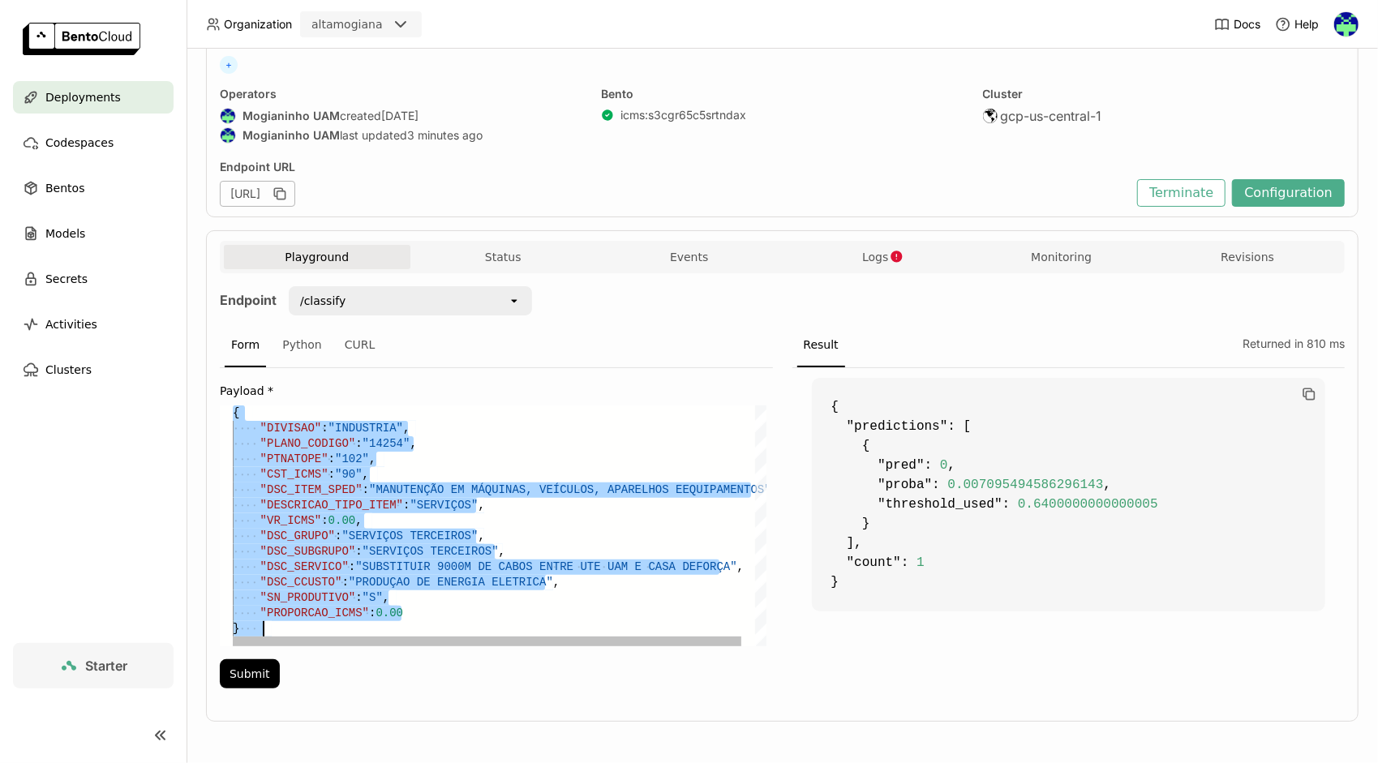
paste textarea ""DSC_SERVICO": "SERVIÇO DE TERCEIROS - PACOTE DE MOENDA - EXTRAÇAO DO CALDO MOE…"
type textarea ""DSC_SERVICO": "SERVIÇO DE TERCEIROS - PACOTE DE MOENDA - EXTRAÇAO DO CALDO MOE…"
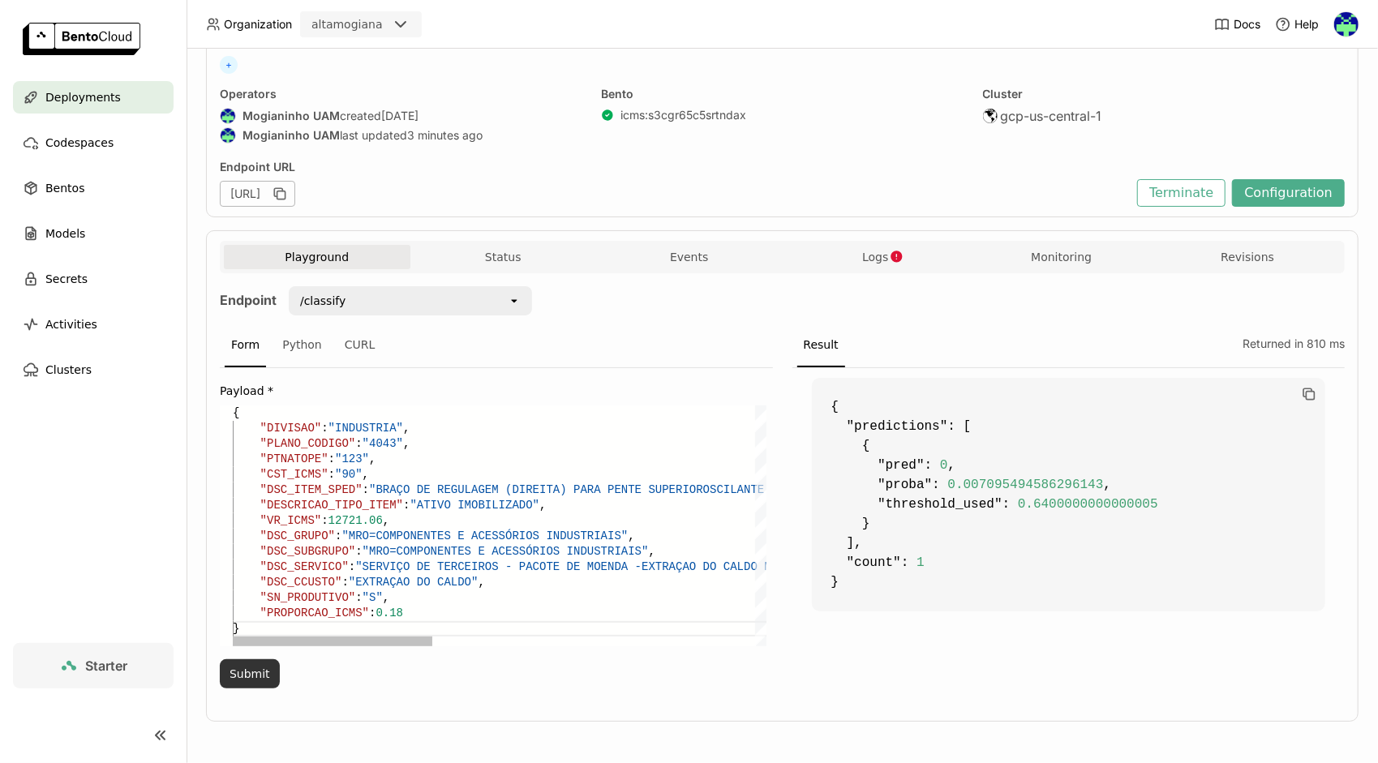
click at [246, 673] on button "Submit" at bounding box center [250, 673] width 60 height 29
click at [870, 263] on button "Logs" at bounding box center [876, 257] width 187 height 24
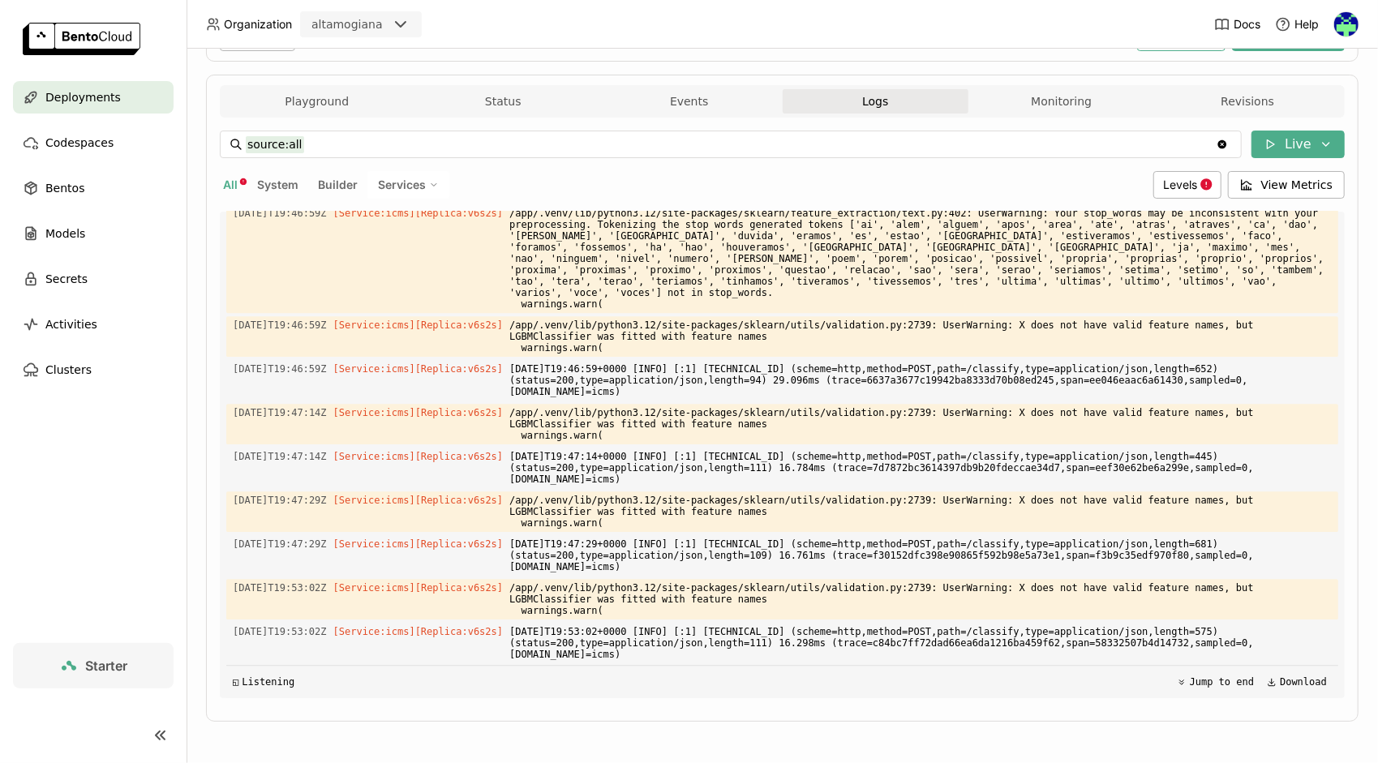
scroll to position [7002, 0]
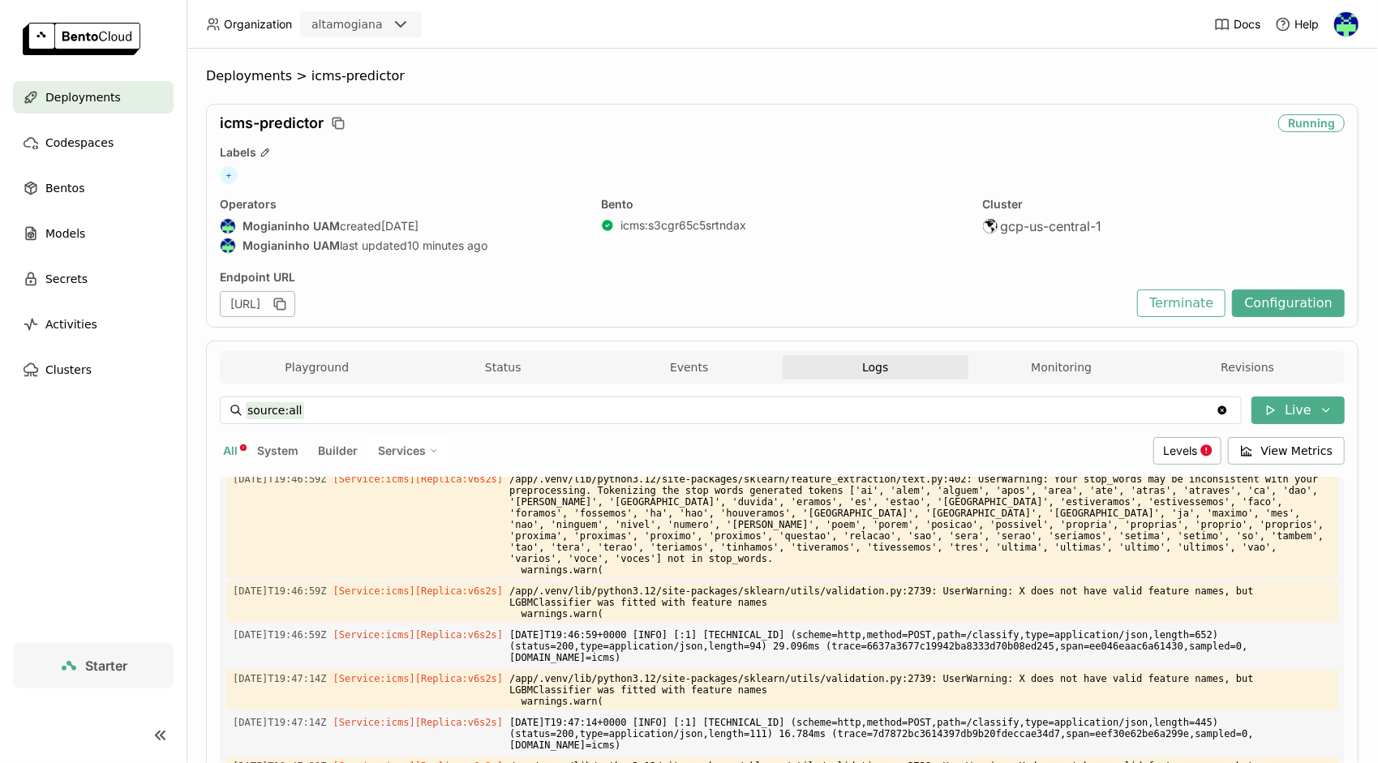
scroll to position [5867, 0]
